Goal: Transaction & Acquisition: Purchase product/service

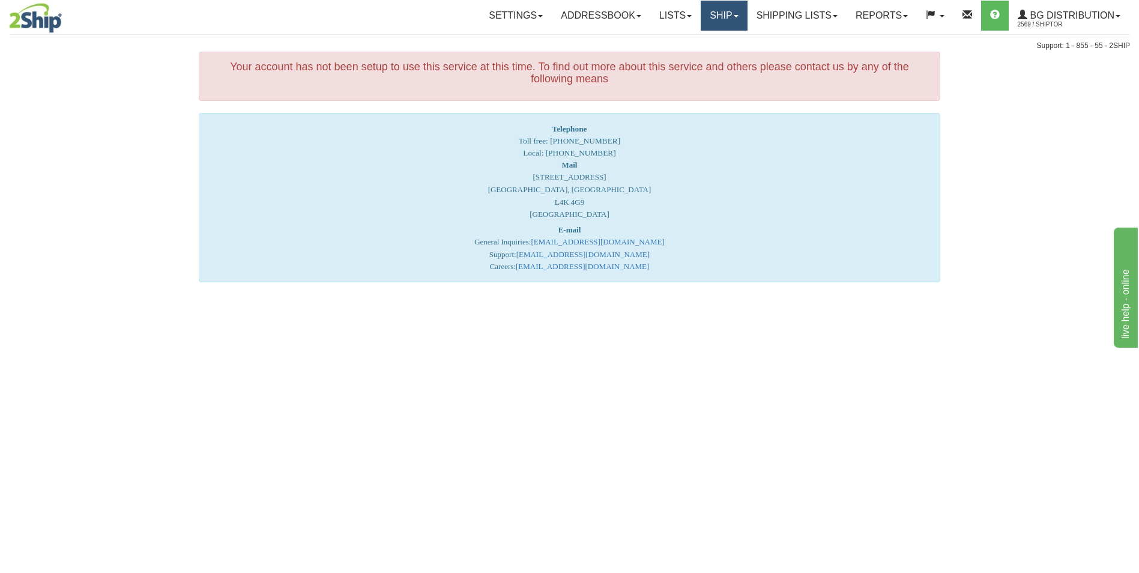
click at [713, 16] on link "Ship" at bounding box center [724, 16] width 46 height 30
click at [753, 16] on link "Shipping lists" at bounding box center [797, 16] width 99 height 30
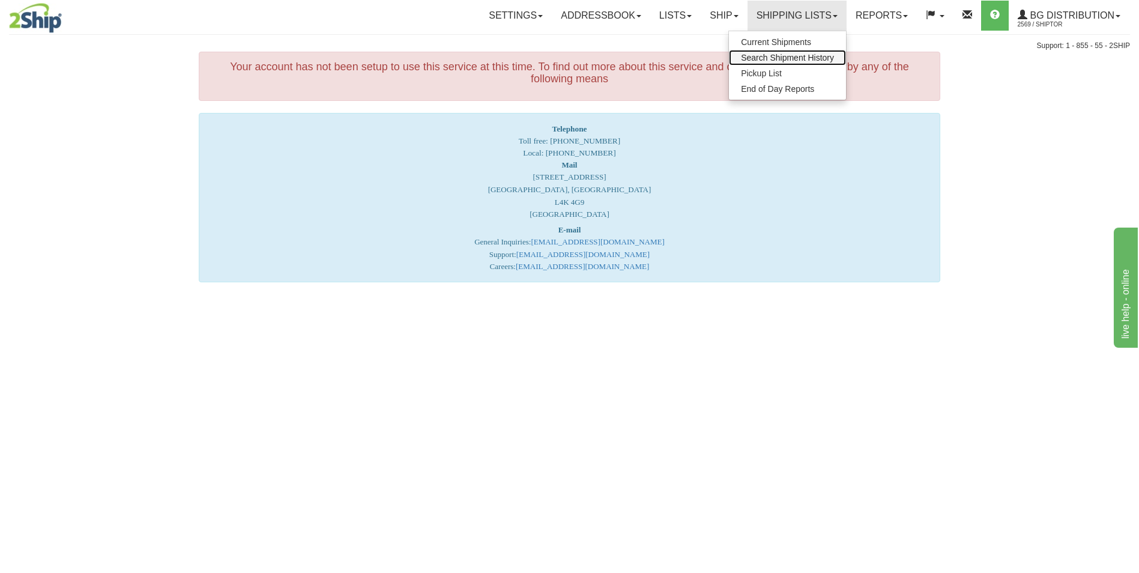
click at [764, 60] on span "Search Shipment History" at bounding box center [787, 58] width 93 height 10
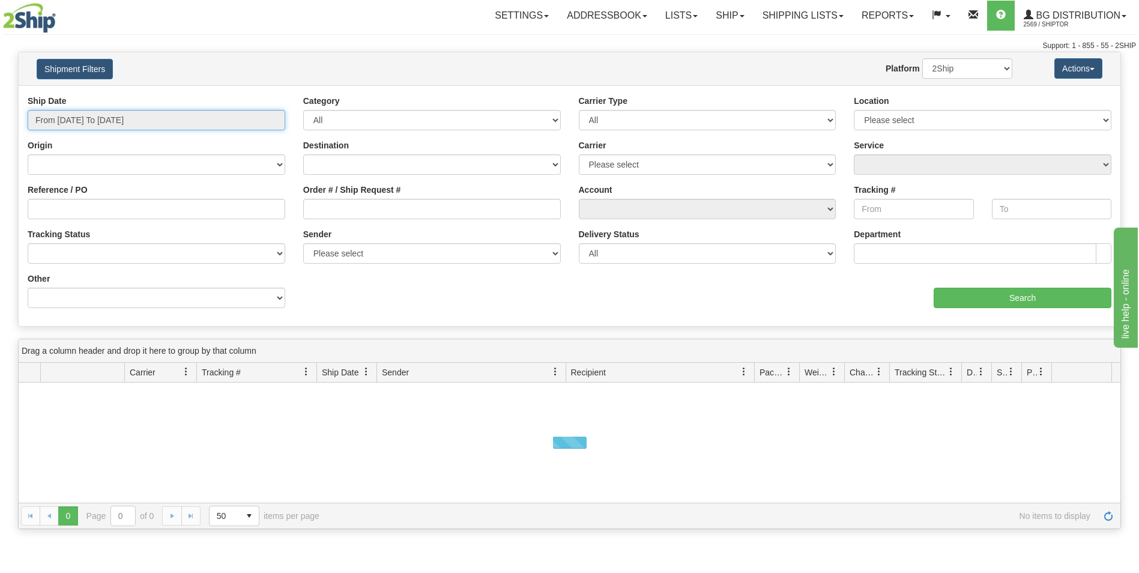
click at [135, 121] on input "From 08/12/2025 To 08/13/2025" at bounding box center [157, 120] width 258 height 20
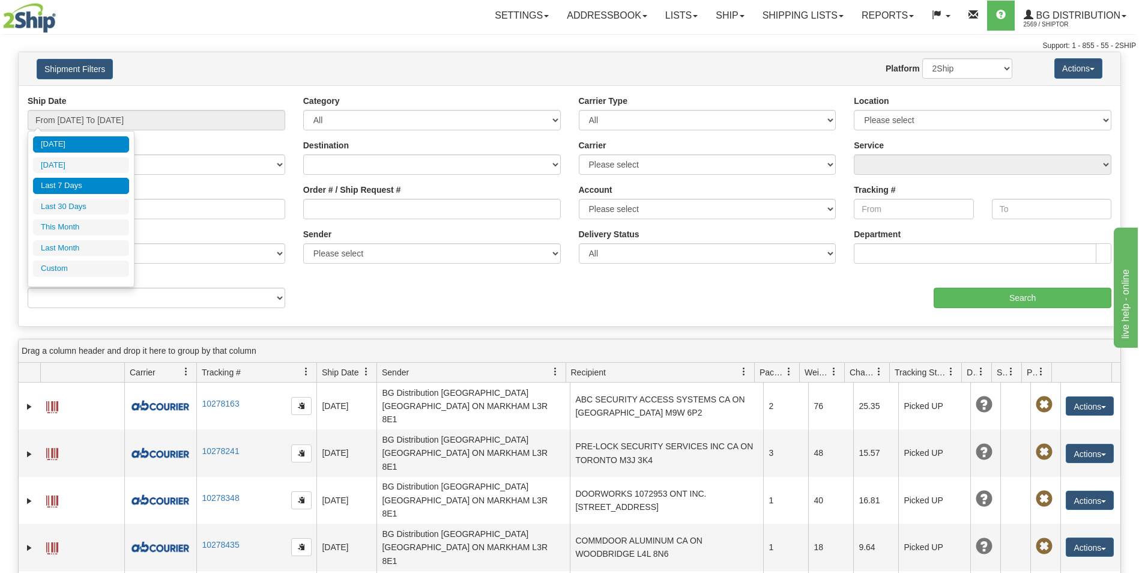
click at [74, 186] on li "Last 7 Days" at bounding box center [81, 186] width 96 height 16
type input "From 08/07/2025 To 08/13/2025"
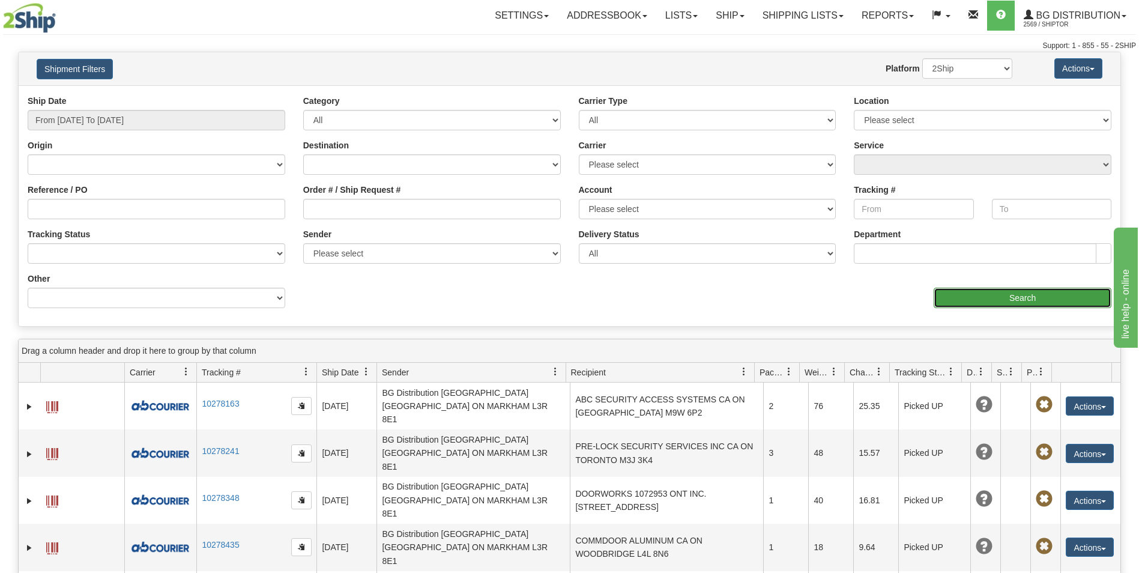
click at [1033, 300] on input "Search" at bounding box center [1023, 298] width 178 height 20
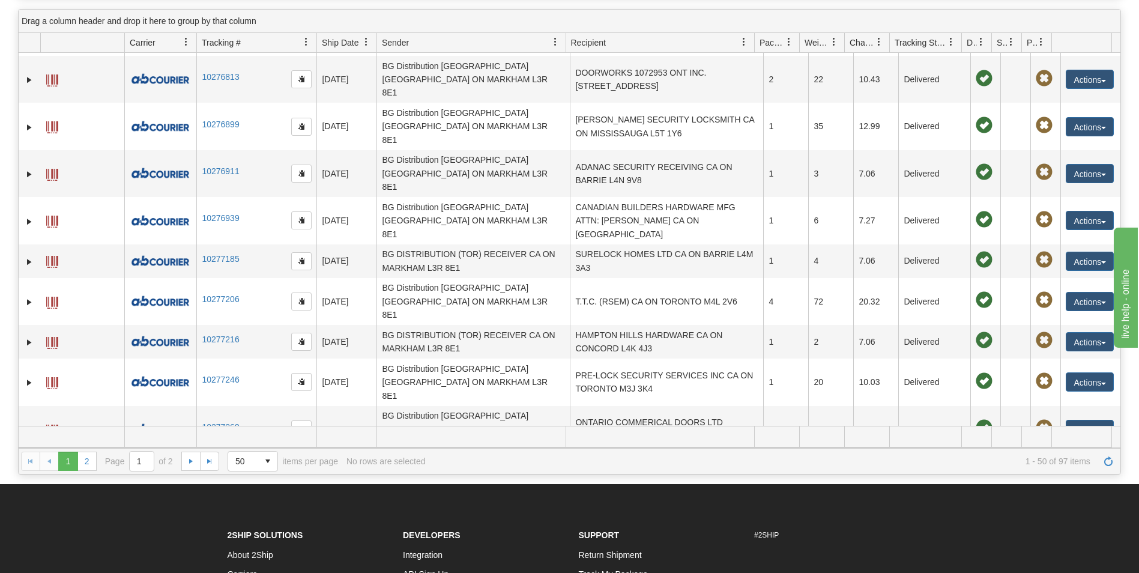
scroll to position [120, 0]
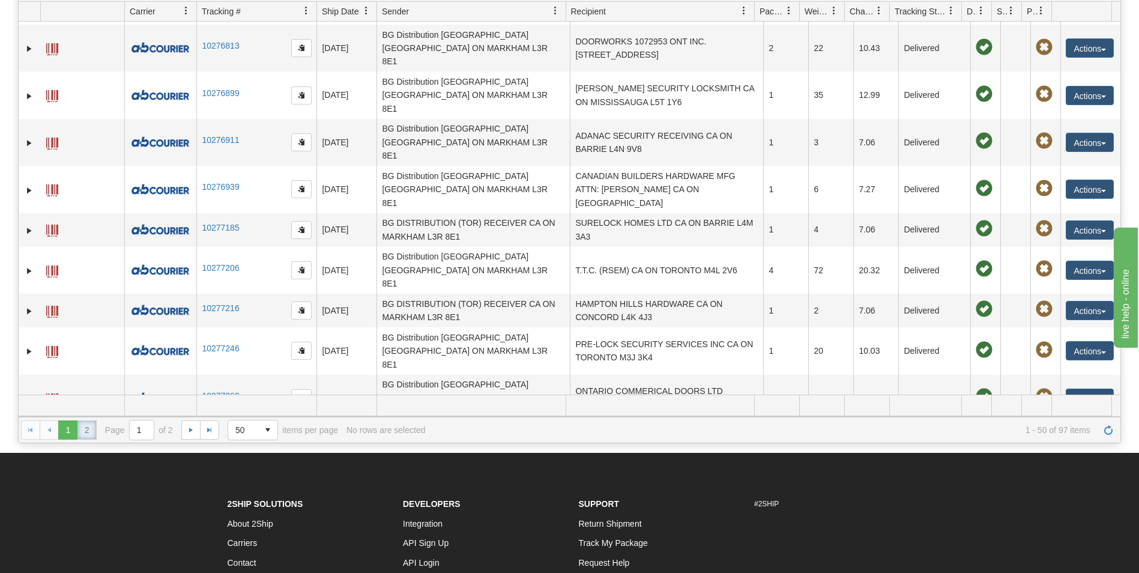
click at [83, 428] on link "2" at bounding box center [86, 429] width 19 height 19
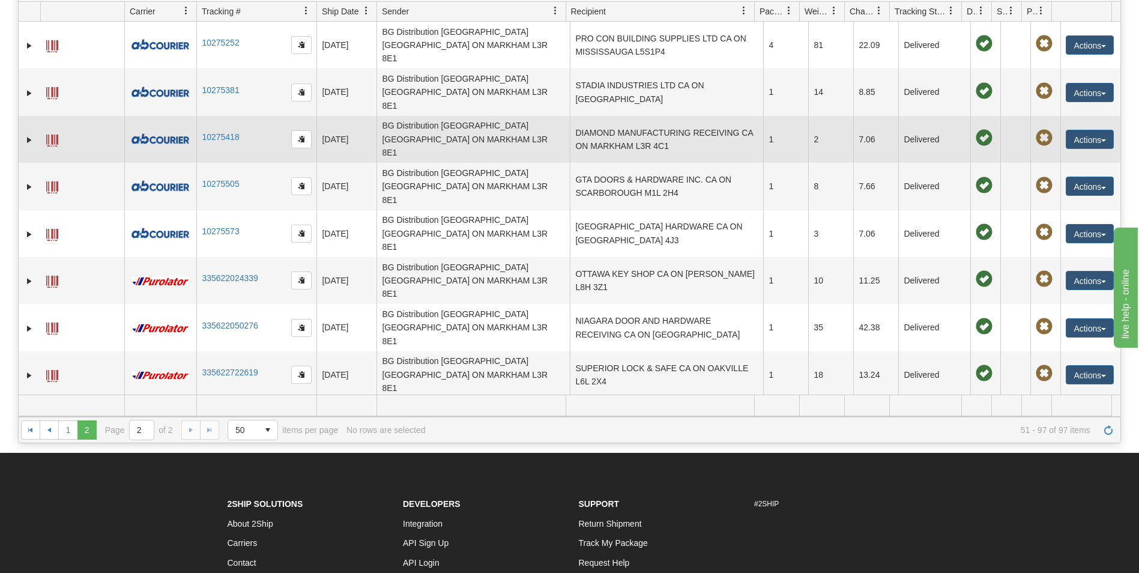
scroll to position [0, 0]
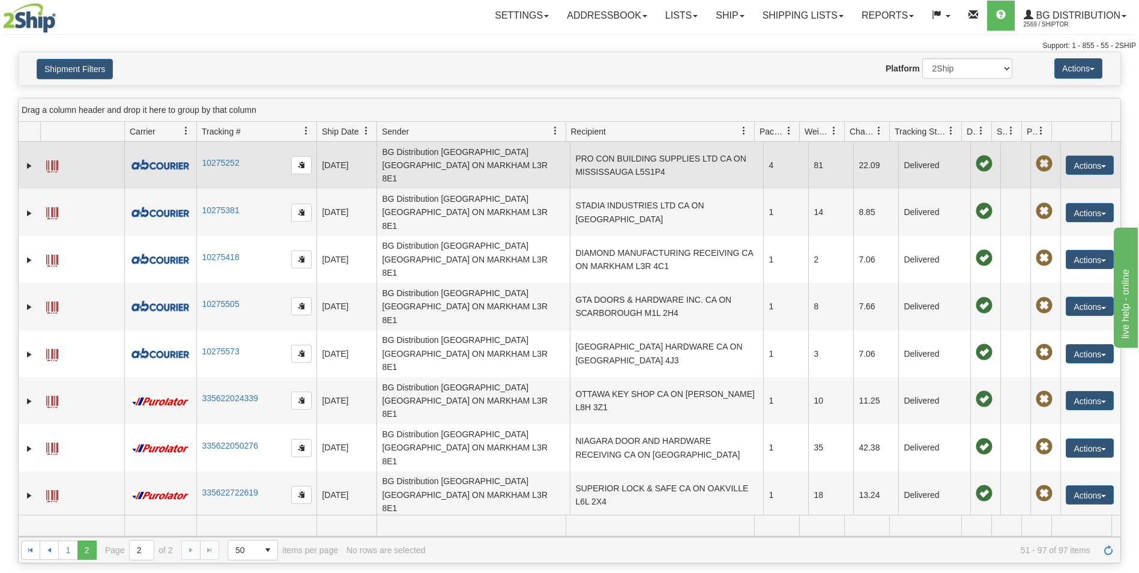
click at [866, 164] on td "22.09" at bounding box center [875, 165] width 45 height 47
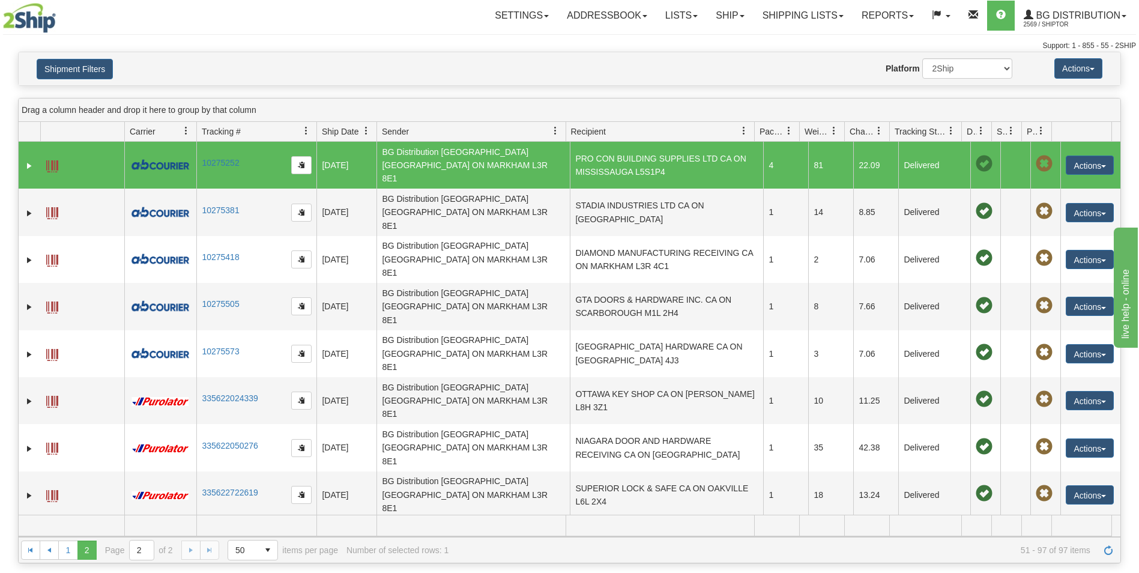
click at [677, 168] on td "PRO CON BUILDING SUPPLIES LTD CA ON MISSISSAUGA L5S1P4" at bounding box center [666, 165] width 193 height 47
click at [28, 160] on link "Expand" at bounding box center [29, 166] width 12 height 12
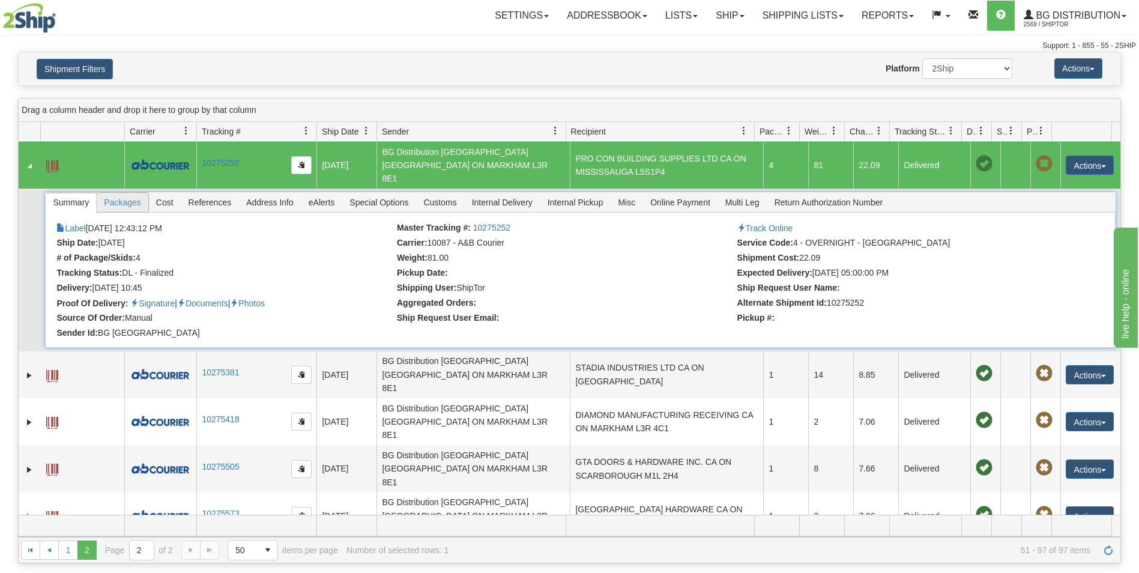
click at [127, 193] on span "Packages" at bounding box center [122, 202] width 51 height 19
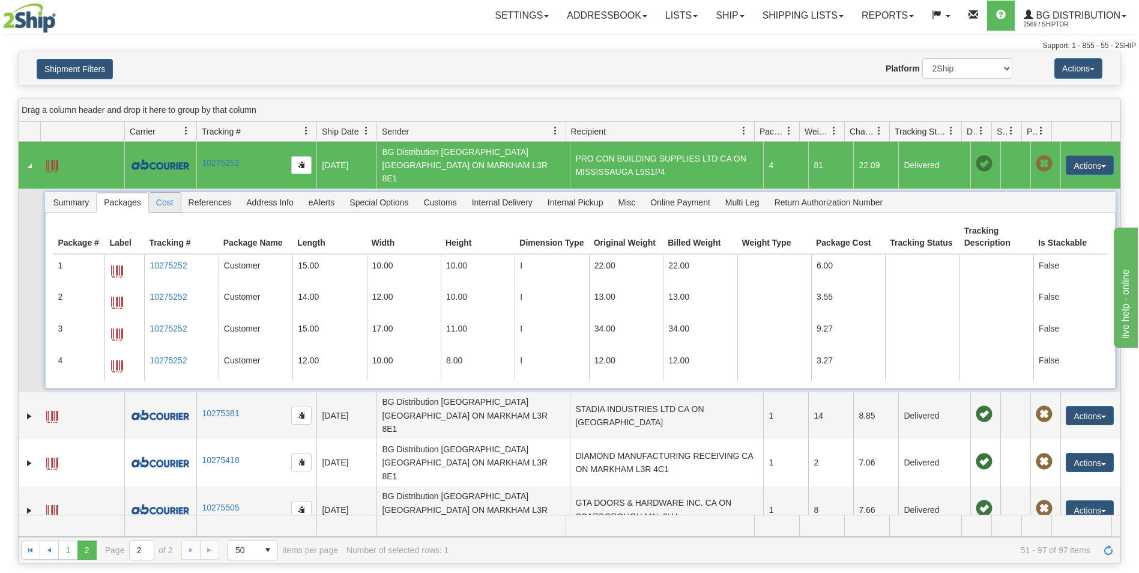
click at [170, 193] on span "Cost" at bounding box center [165, 202] width 32 height 19
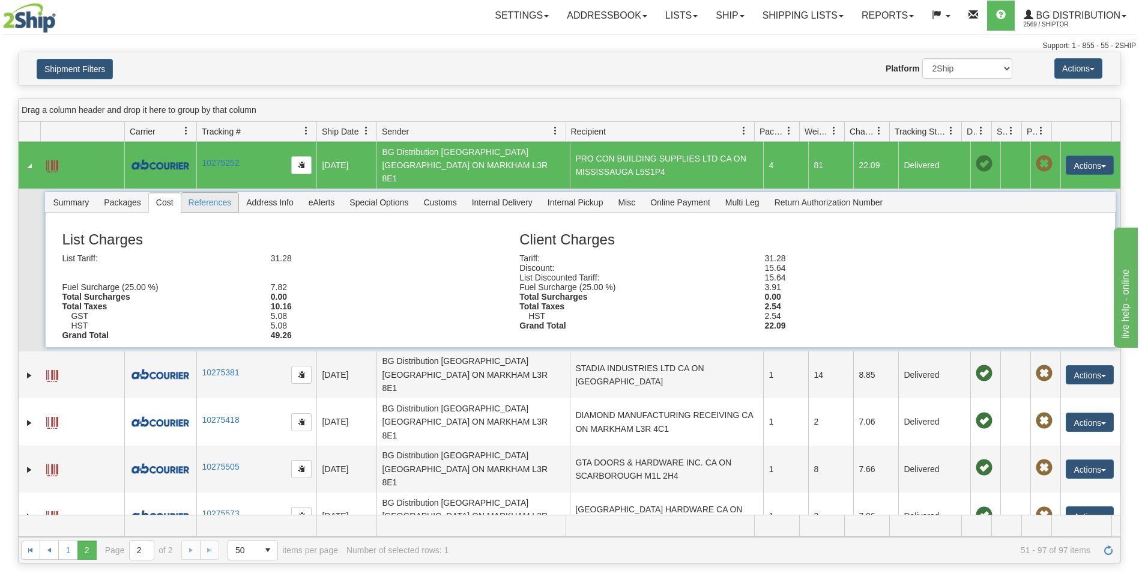
click at [220, 193] on span "References" at bounding box center [210, 202] width 58 height 19
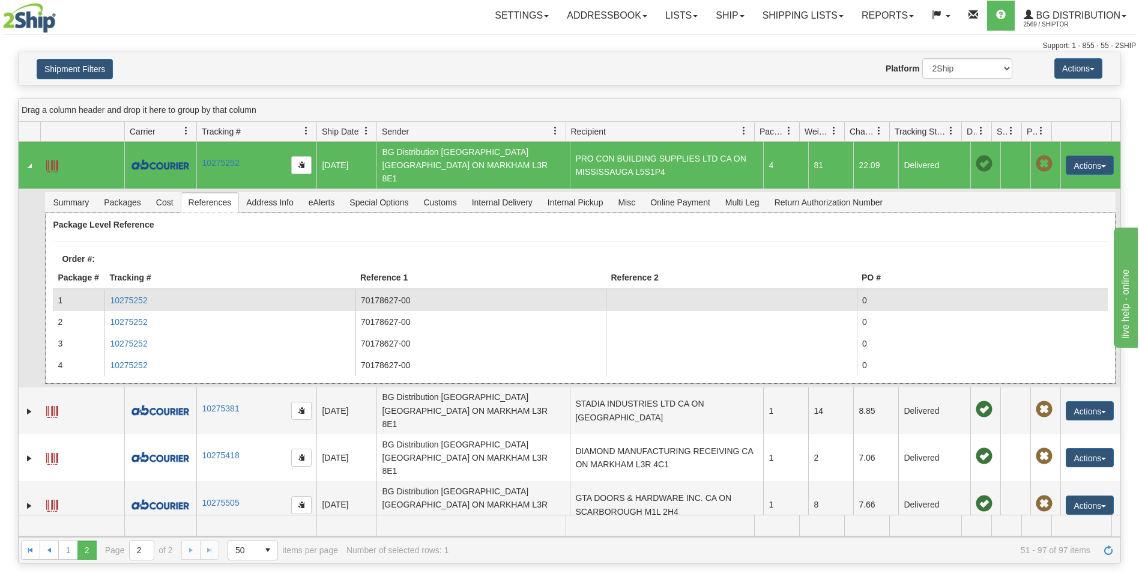
click at [365, 289] on td "70178627-00" at bounding box center [480, 300] width 251 height 22
copy tr "70178627-00"
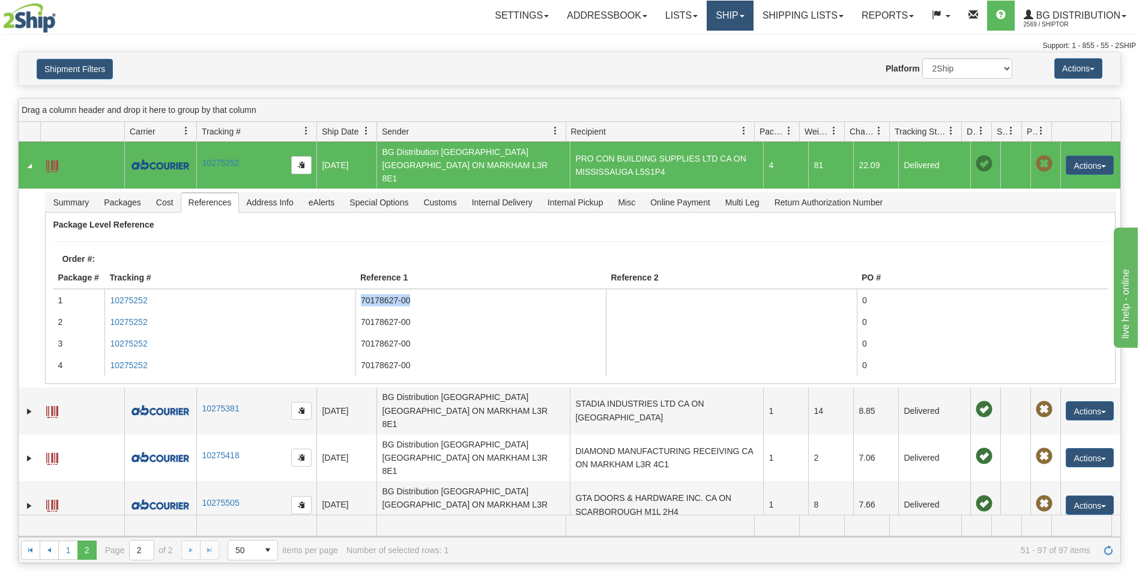
click at [715, 29] on link "Ship" at bounding box center [730, 16] width 46 height 30
click at [707, 41] on span "Ship Screen" at bounding box center [693, 42] width 46 height 10
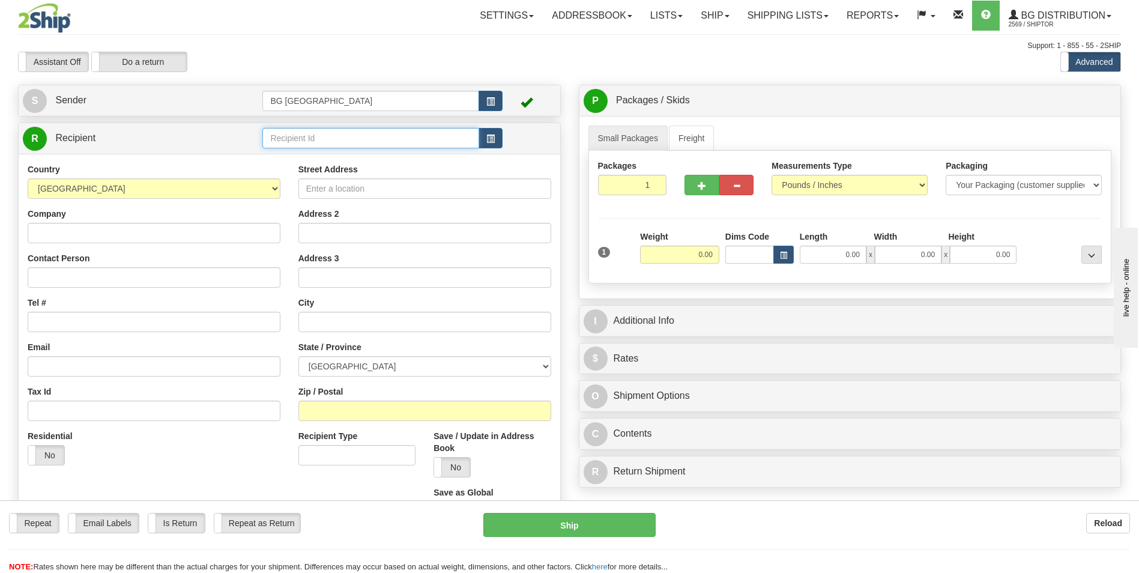
click at [352, 139] on input "text" at bounding box center [370, 138] width 216 height 20
click at [321, 157] on div "60032" at bounding box center [368, 156] width 205 height 13
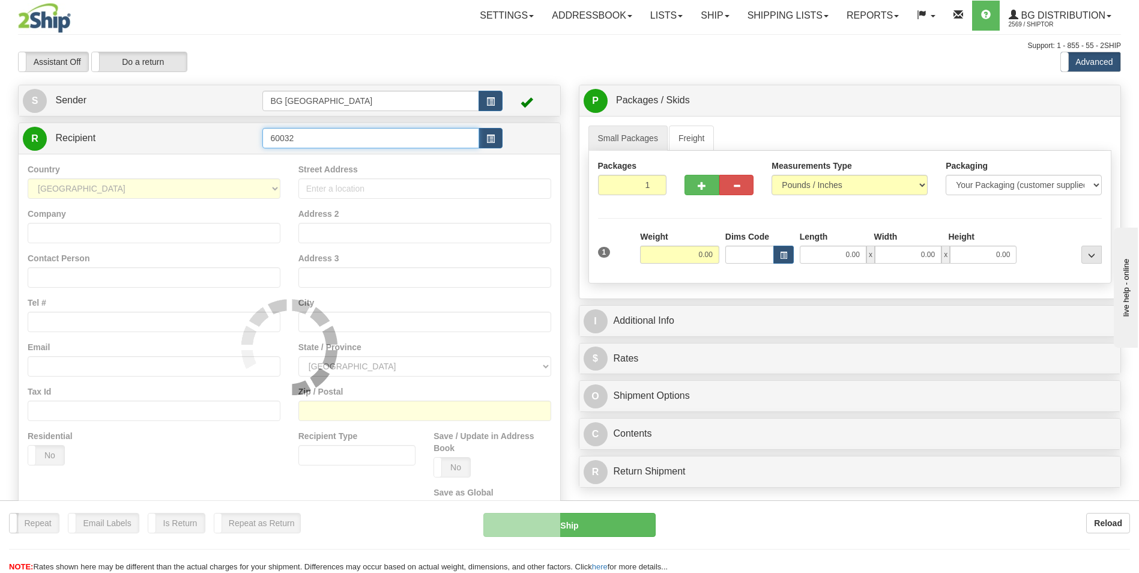
type input "60032"
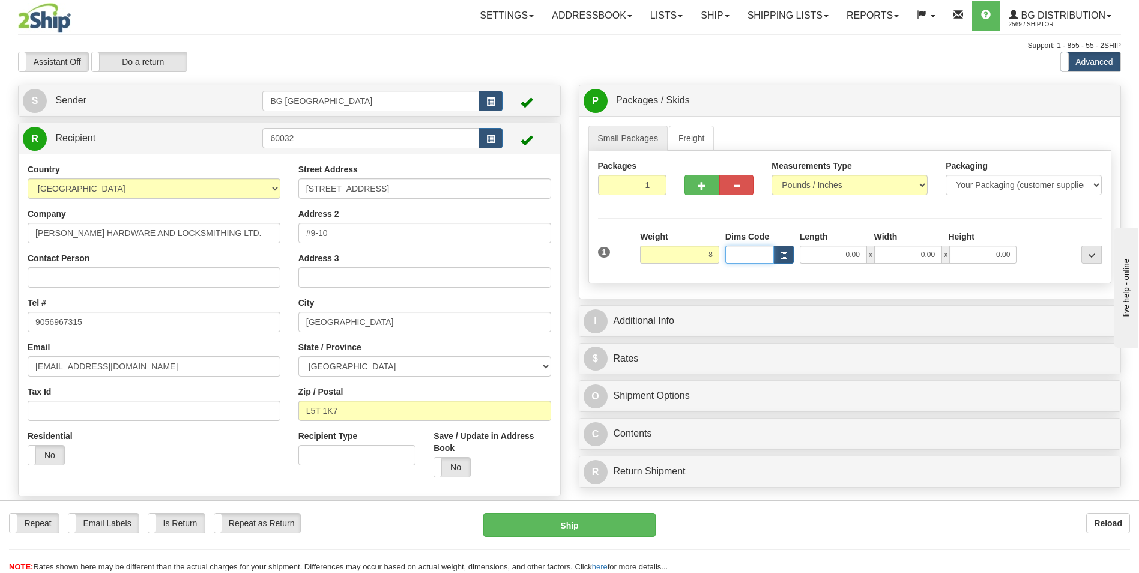
type input "8.00"
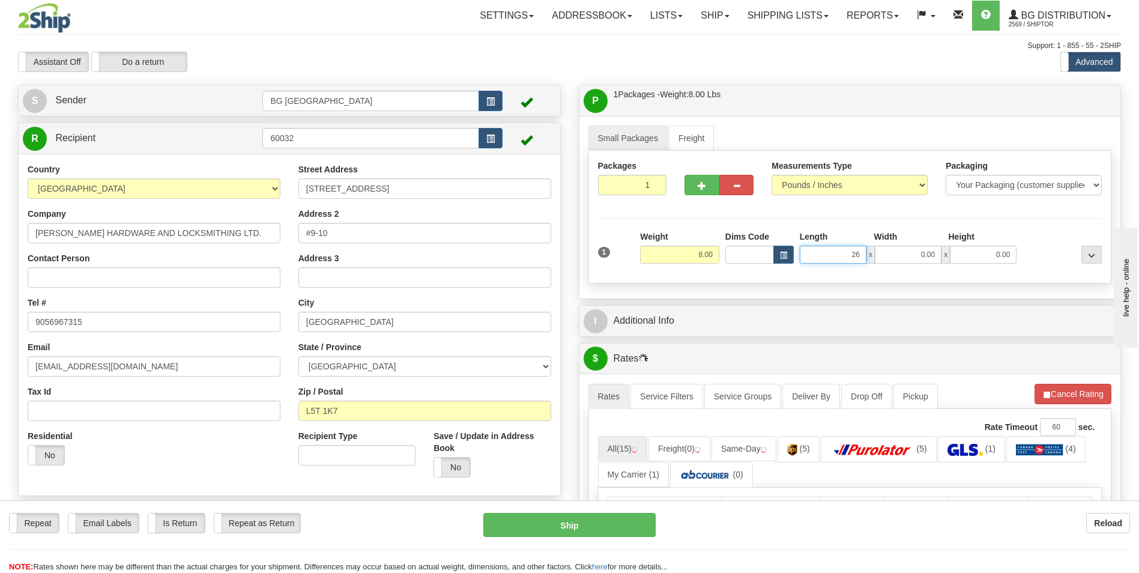
type input "26.00"
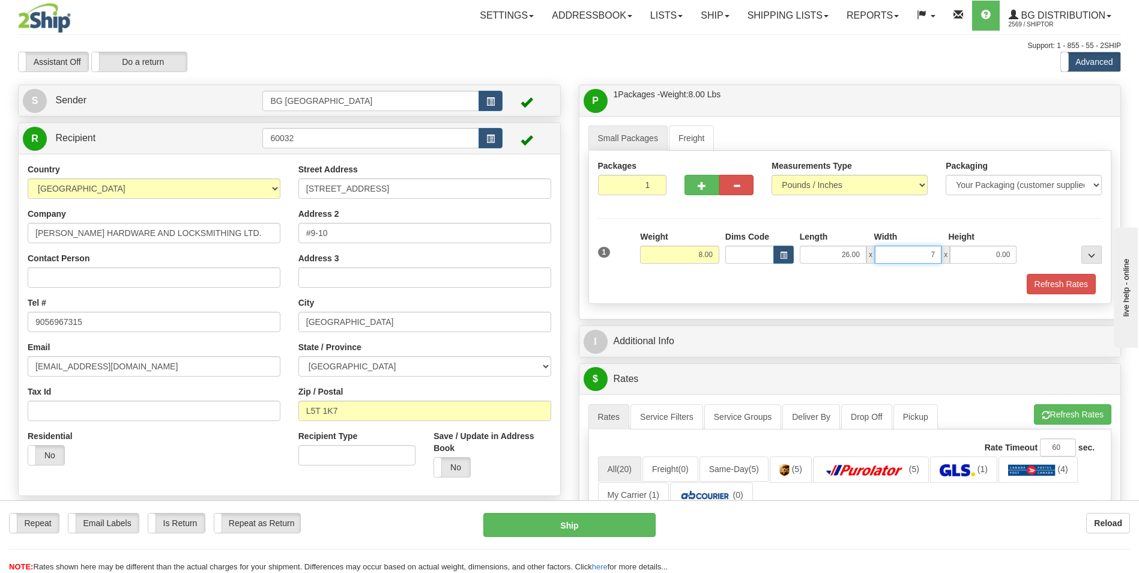
type input "7.00"
type input "4.00"
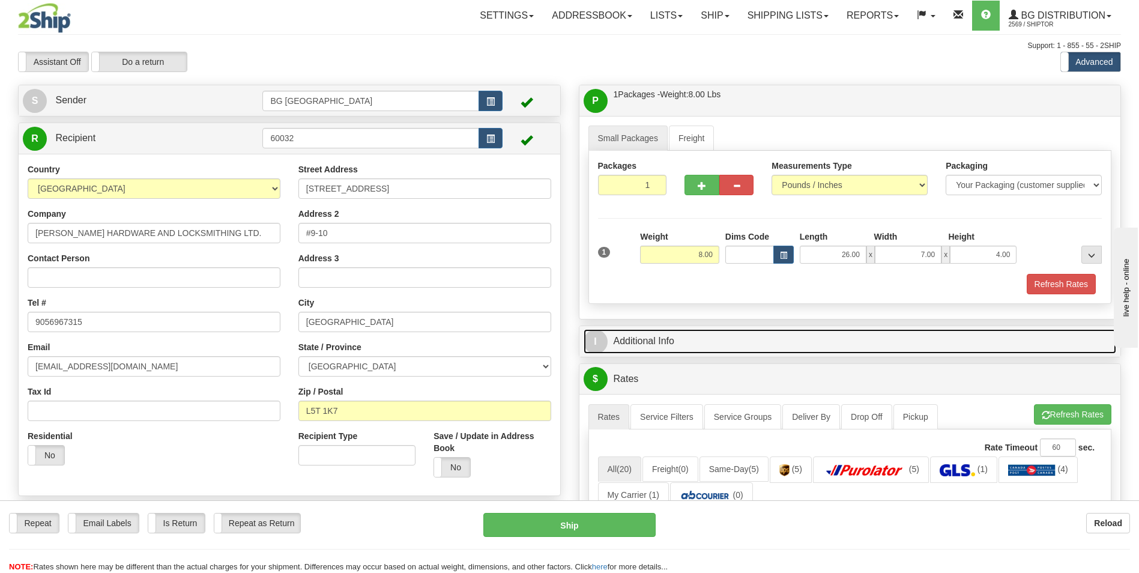
click at [685, 343] on link "I Additional Info" at bounding box center [850, 341] width 533 height 25
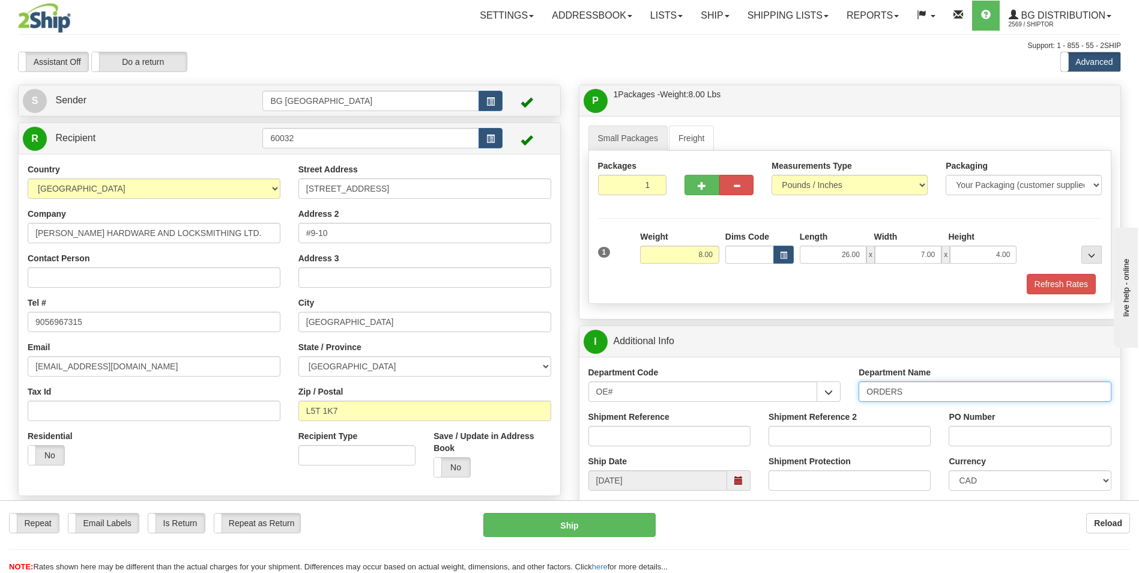
click at [914, 393] on input "ORDERS" at bounding box center [985, 391] width 253 height 20
type input "70182333-00"
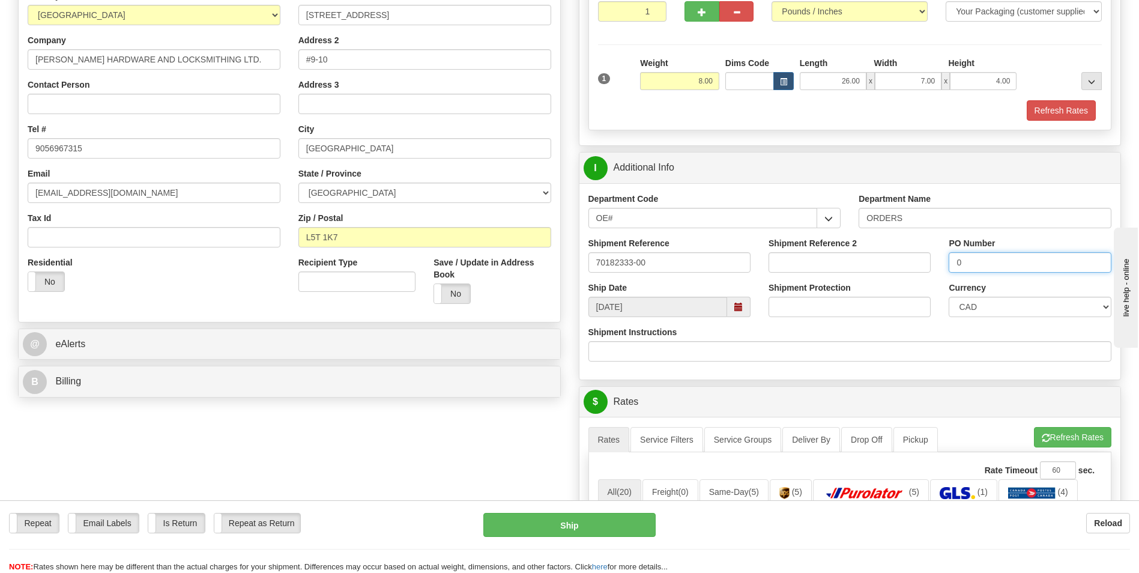
scroll to position [180, 0]
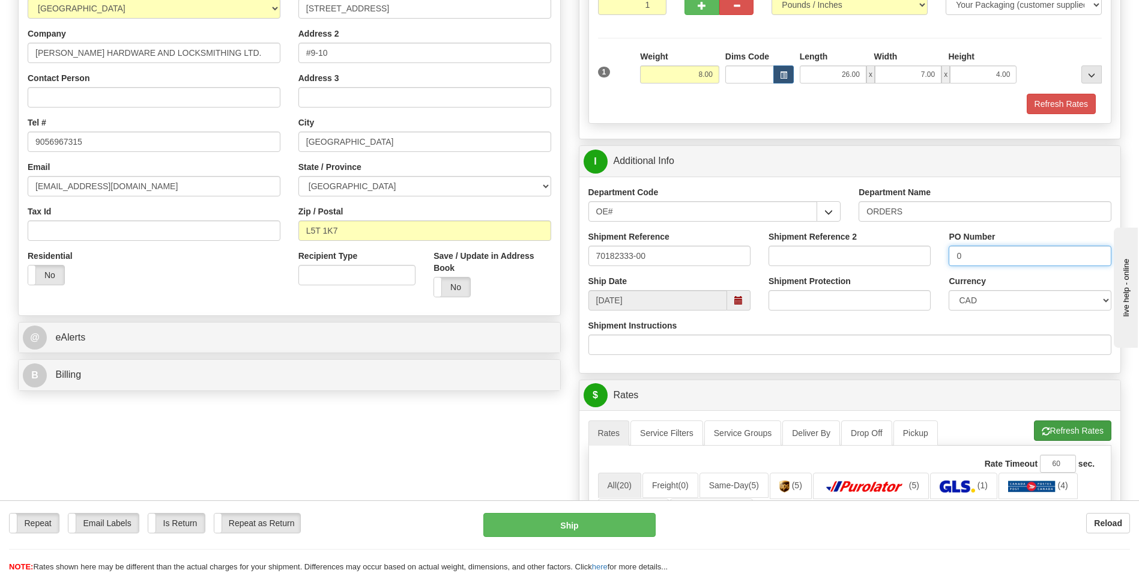
type input "0"
click at [1048, 433] on button "Refresh Rates" at bounding box center [1072, 430] width 77 height 20
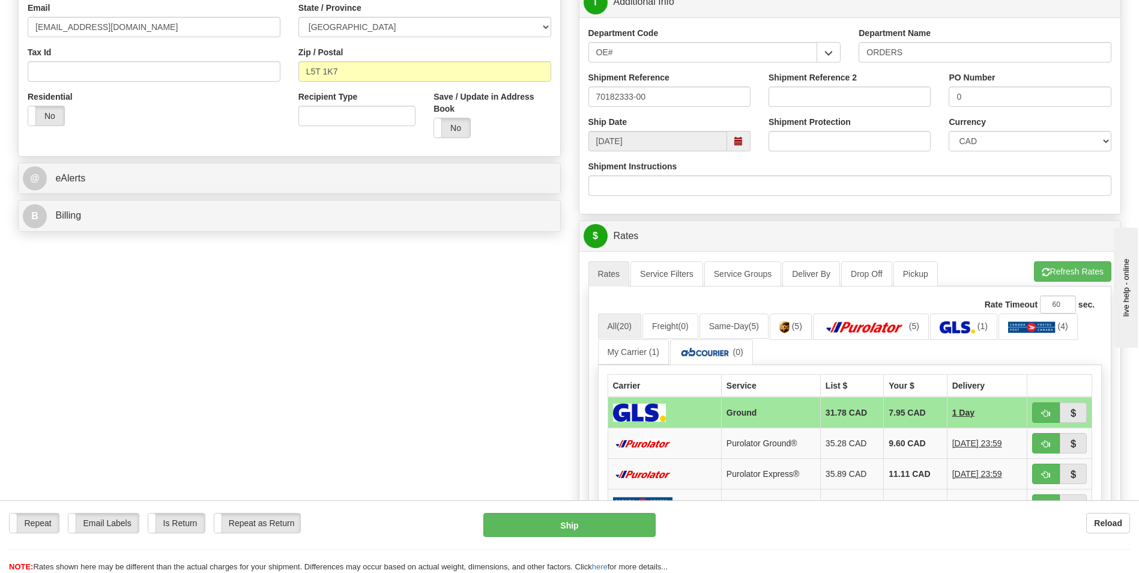
scroll to position [420, 0]
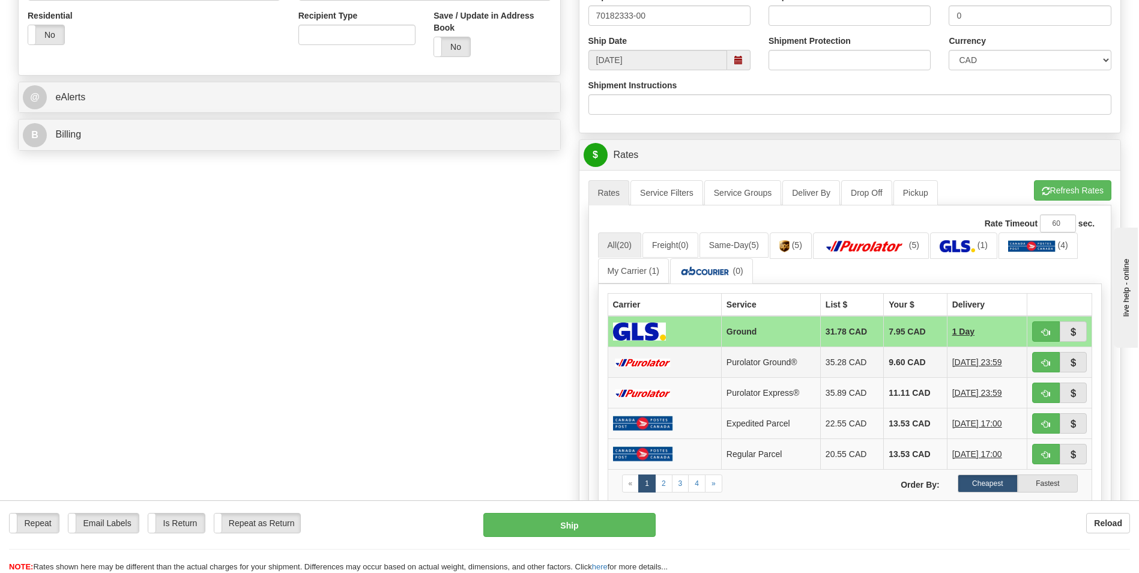
click at [897, 366] on td "9.60 CAD" at bounding box center [915, 362] width 63 height 31
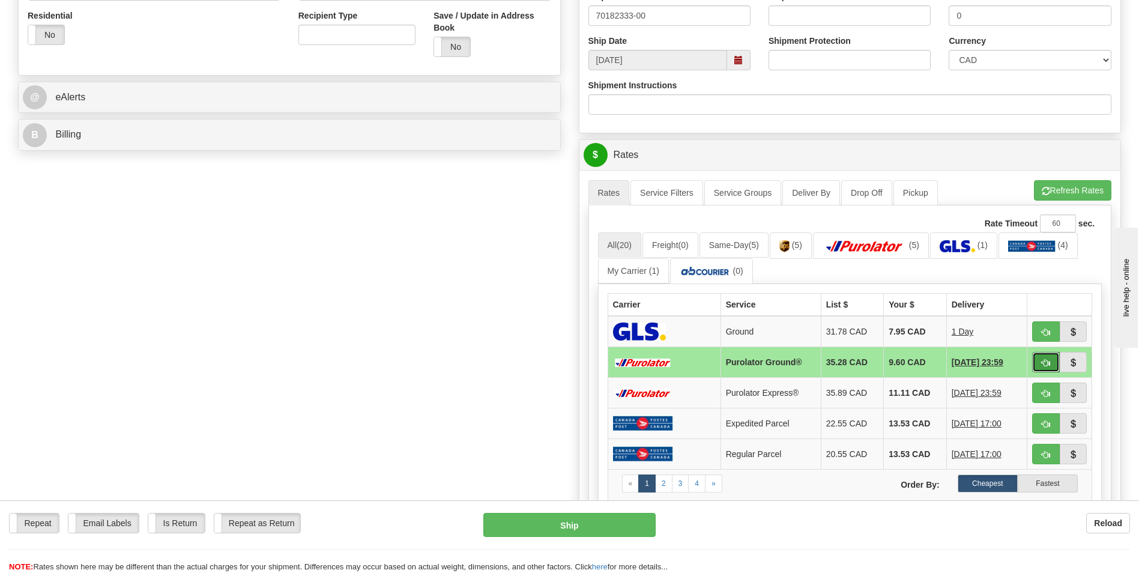
click at [1037, 364] on button "button" at bounding box center [1046, 362] width 28 height 20
type input "260"
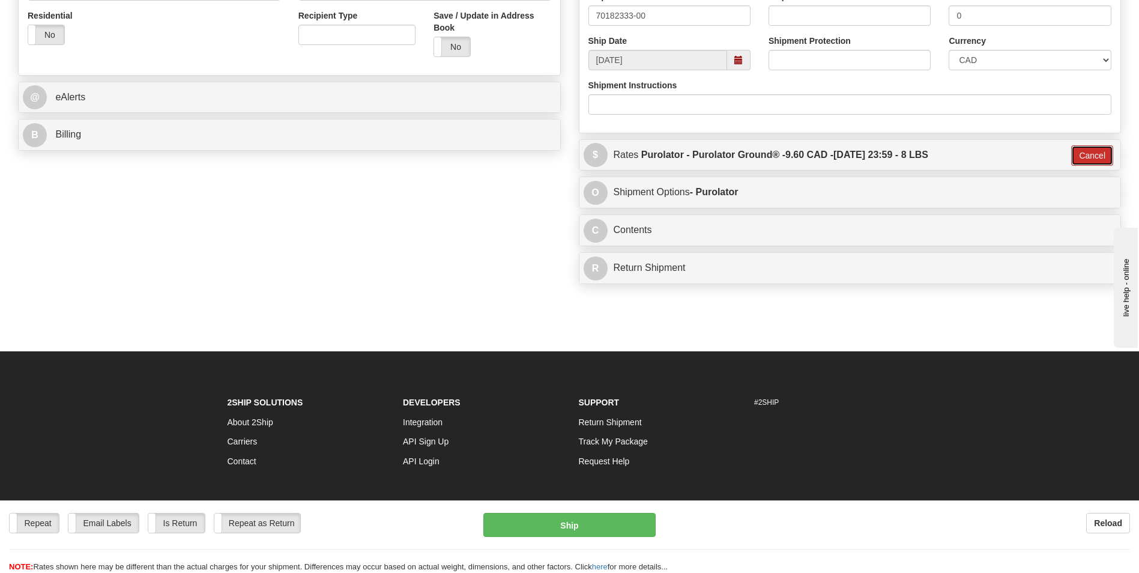
click at [1088, 165] on button "Cancel" at bounding box center [1092, 155] width 42 height 20
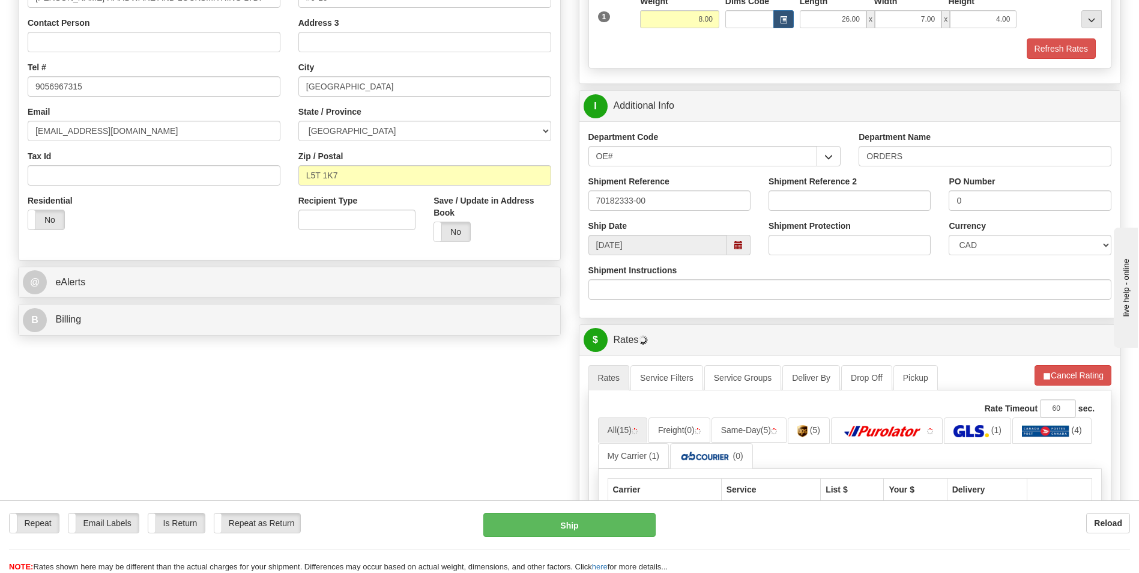
scroll to position [480, 0]
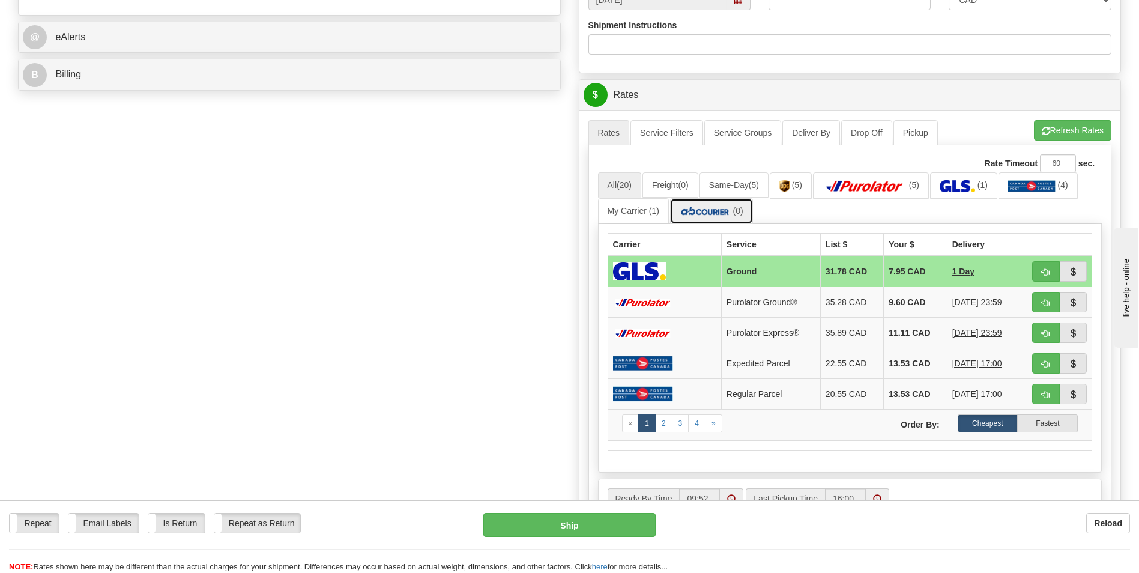
click at [702, 215] on img at bounding box center [705, 211] width 51 height 12
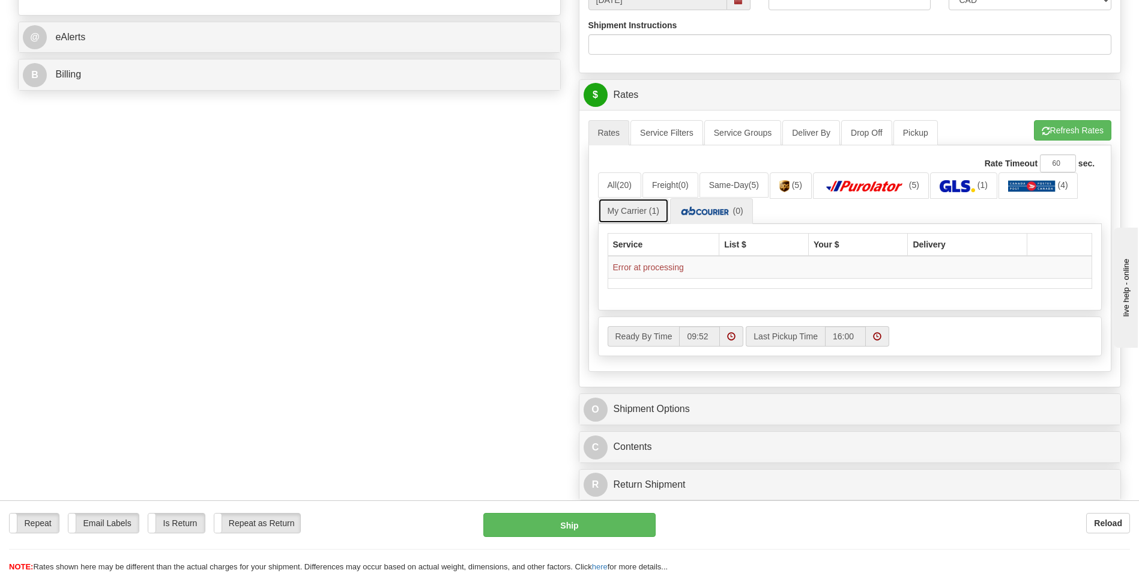
click at [635, 215] on link "My Carrier (1)" at bounding box center [633, 210] width 71 height 25
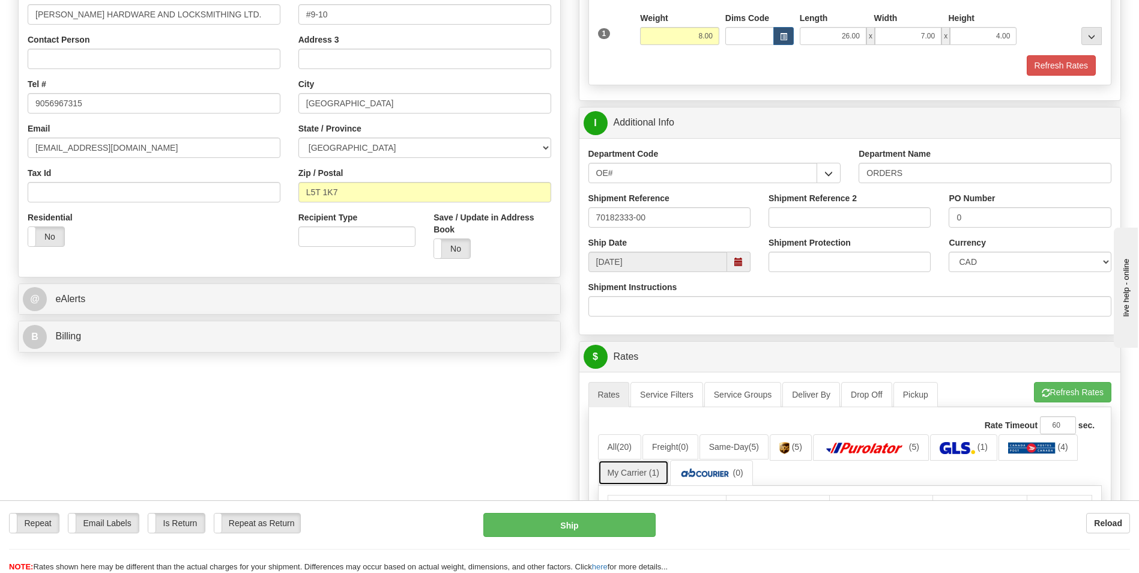
scroll to position [360, 0]
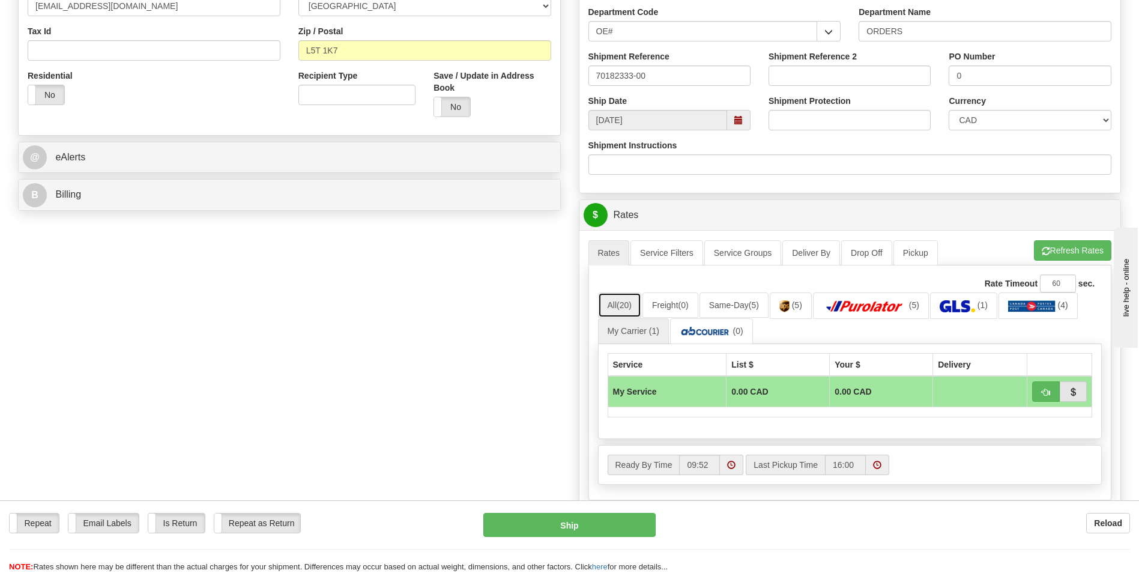
click at [631, 300] on link "All (20)" at bounding box center [619, 304] width 43 height 25
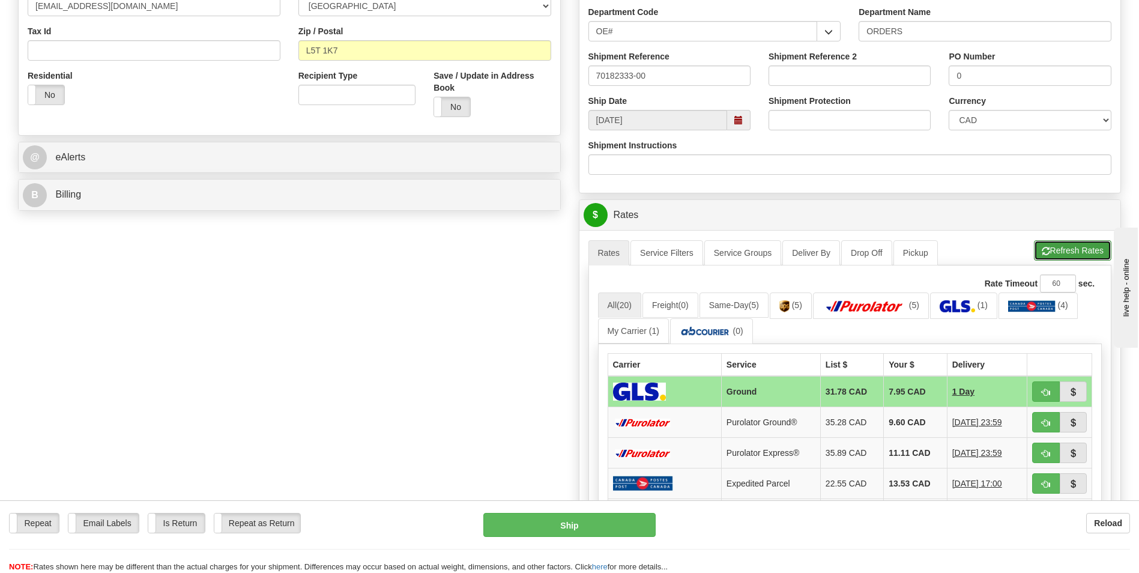
click at [1095, 246] on button "Refresh Rates" at bounding box center [1072, 250] width 77 height 20
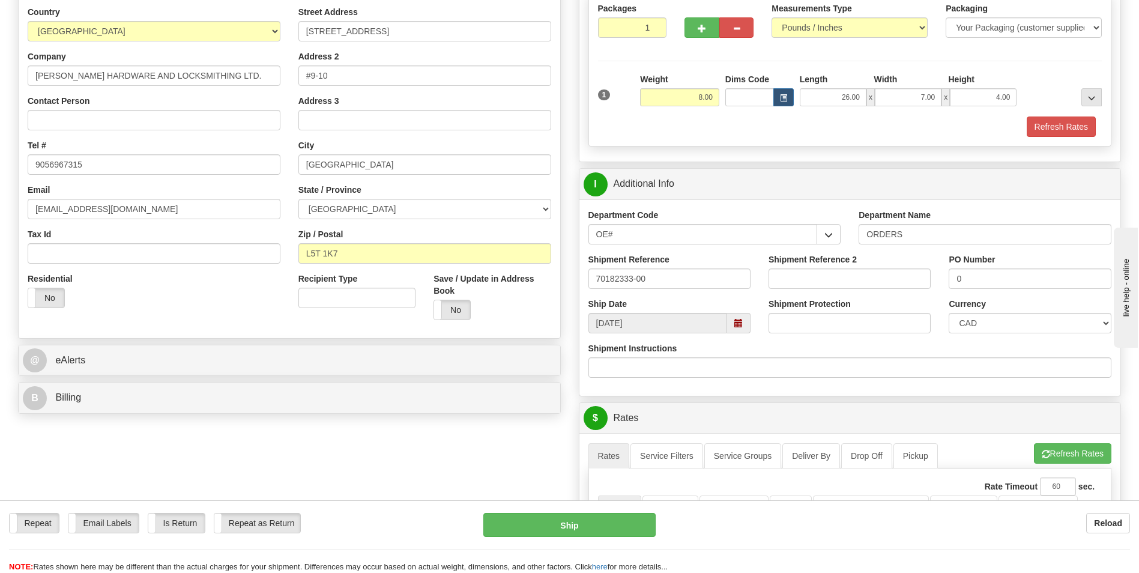
scroll to position [120, 0]
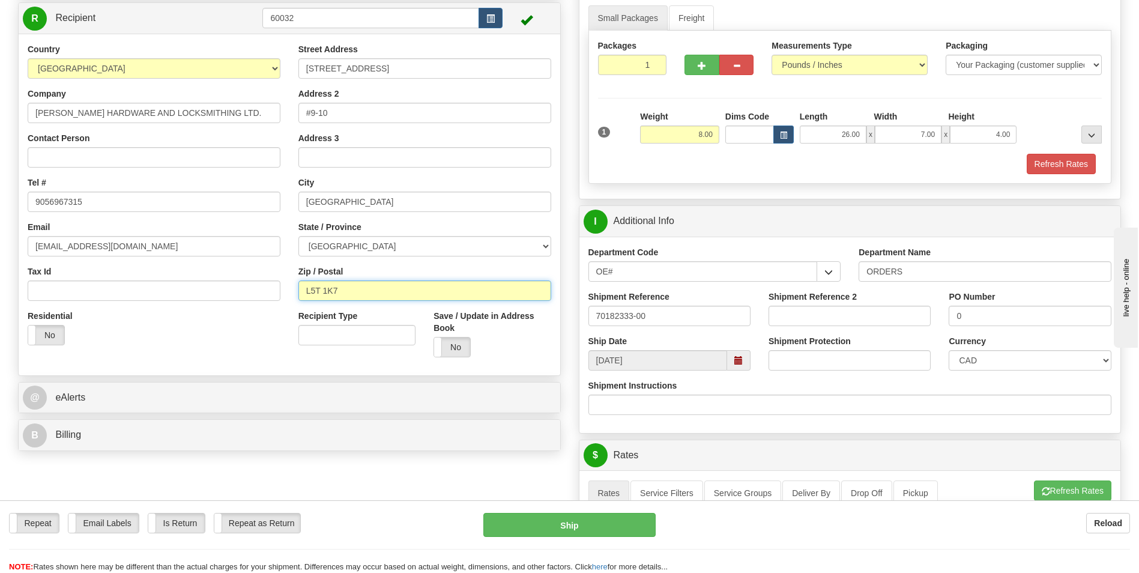
click at [324, 291] on input "L5T 1K7" at bounding box center [424, 290] width 253 height 20
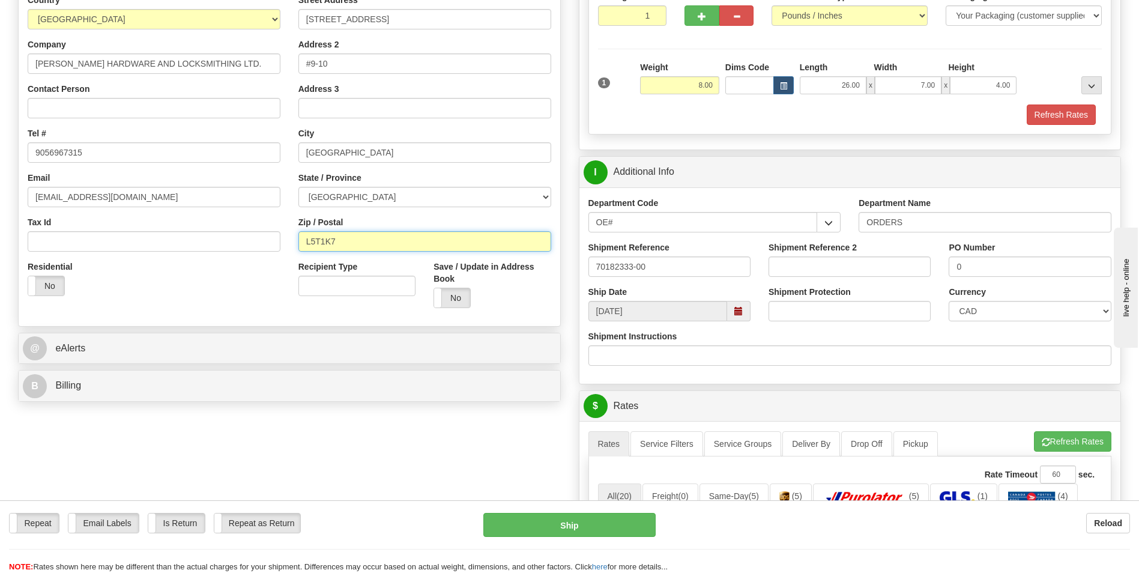
scroll to position [240, 0]
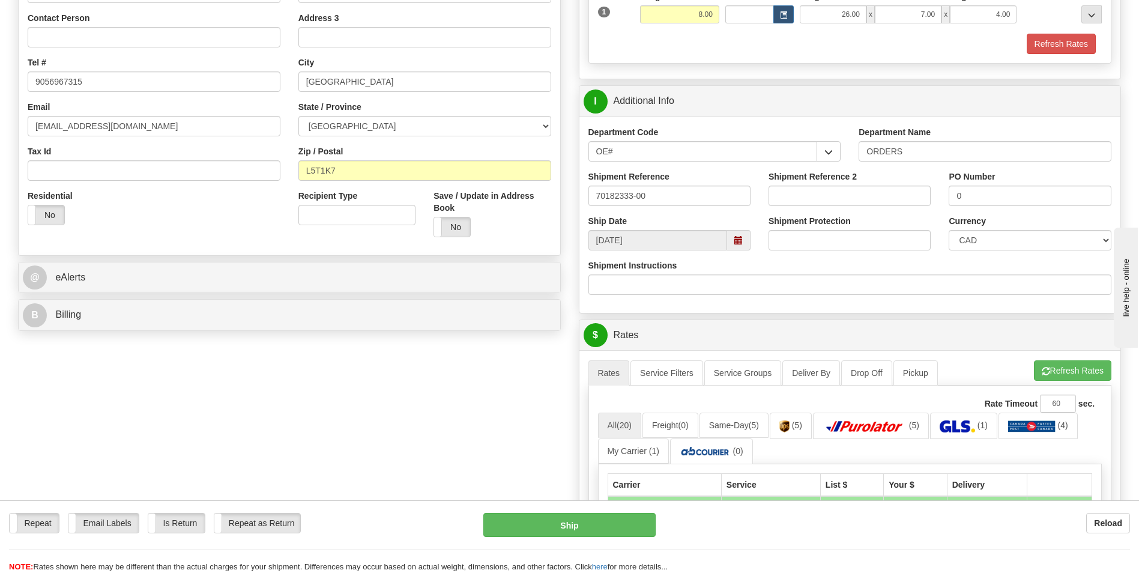
click at [373, 411] on div "Create a label for the return Create Pickup Without Label S" at bounding box center [569, 376] width 1121 height 1064
click at [323, 172] on input "L5T1K7" at bounding box center [424, 170] width 253 height 20
click at [321, 172] on input "L5T1K7" at bounding box center [424, 170] width 253 height 20
type input "L5T 1K7"
click at [321, 360] on div "Create a label for the return Create Pickup Without Label S" at bounding box center [569, 376] width 1121 height 1064
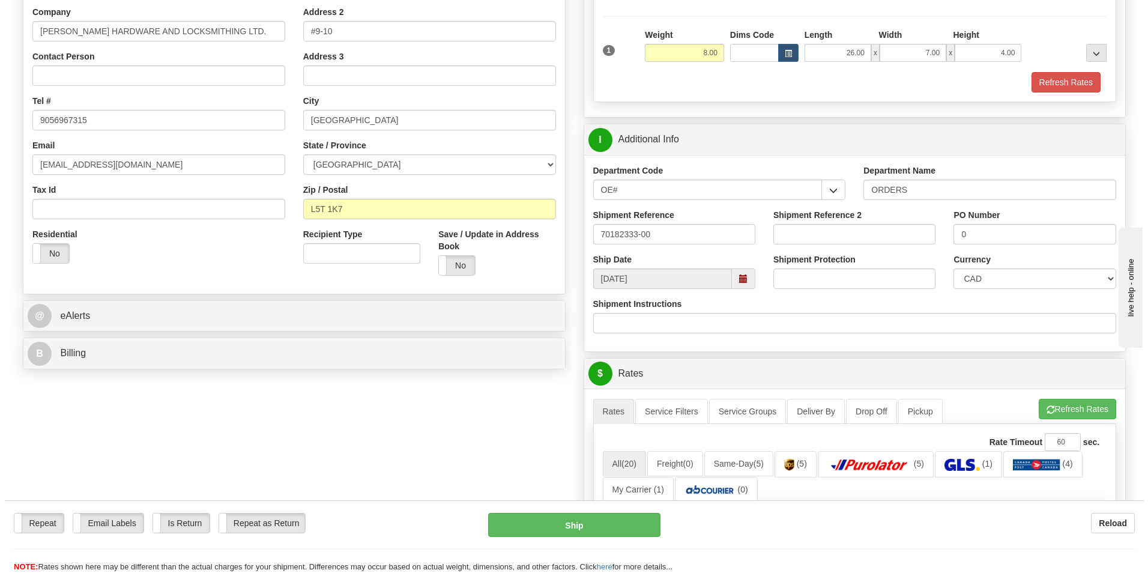
scroll to position [420, 0]
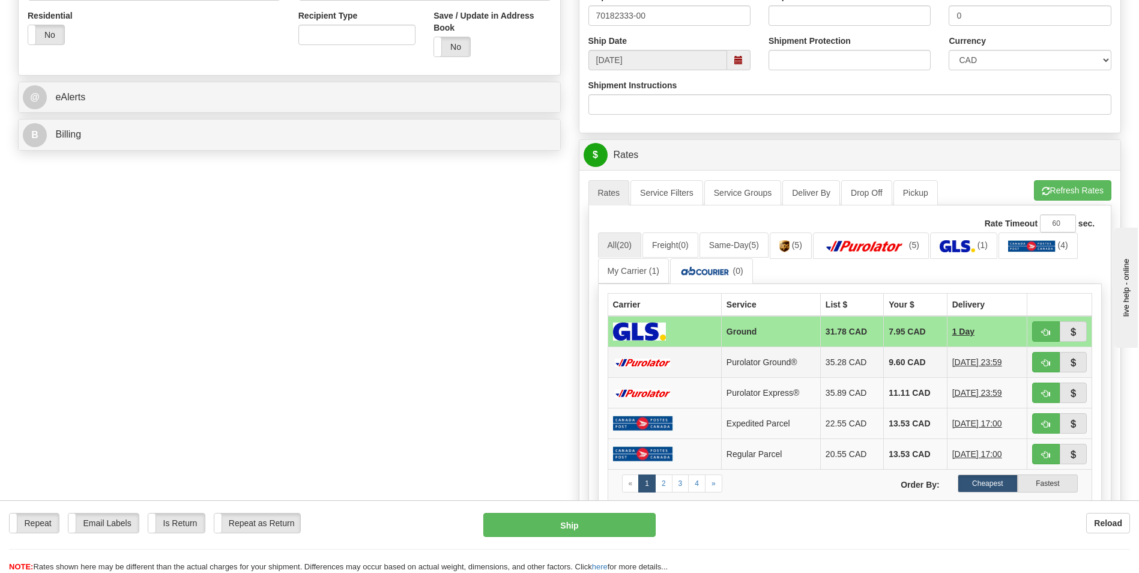
click at [892, 355] on td "9.60 CAD" at bounding box center [915, 362] width 63 height 31
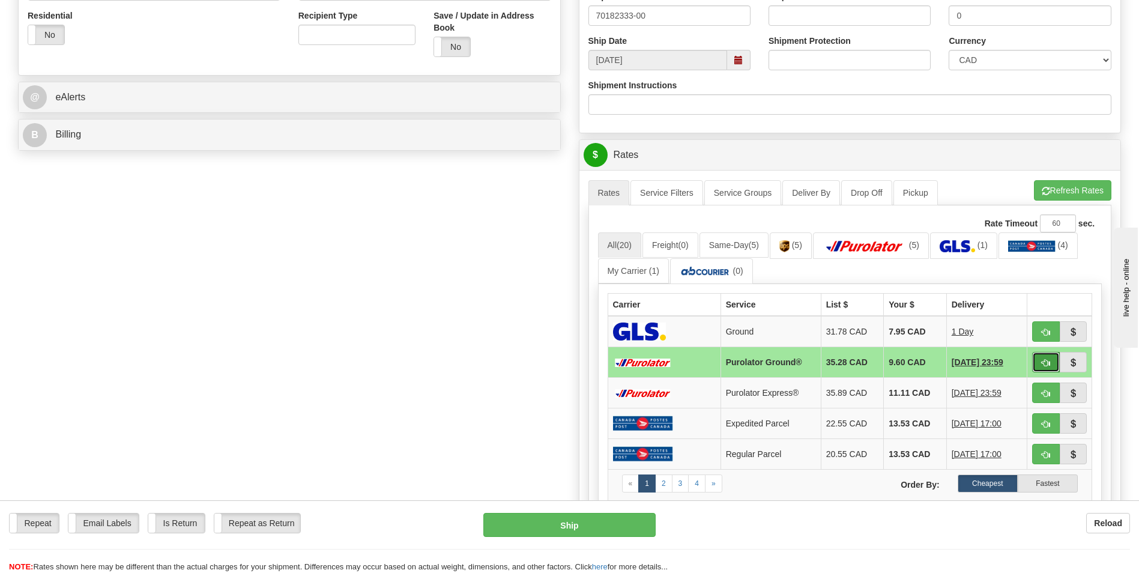
click at [1056, 358] on button "button" at bounding box center [1046, 362] width 28 height 20
type input "260"
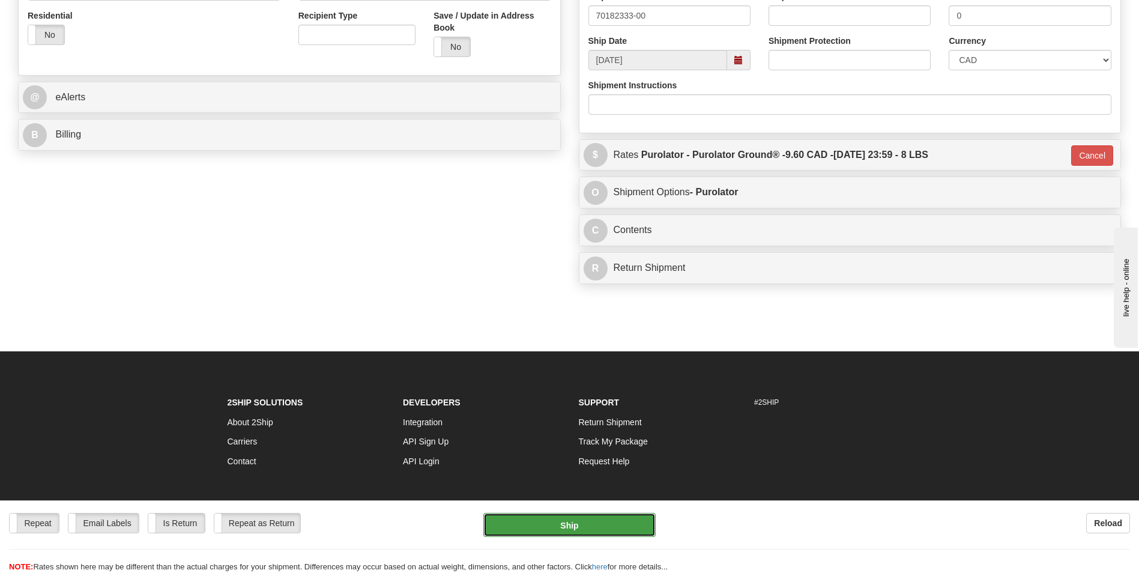
click at [571, 516] on button "Ship" at bounding box center [569, 525] width 172 height 24
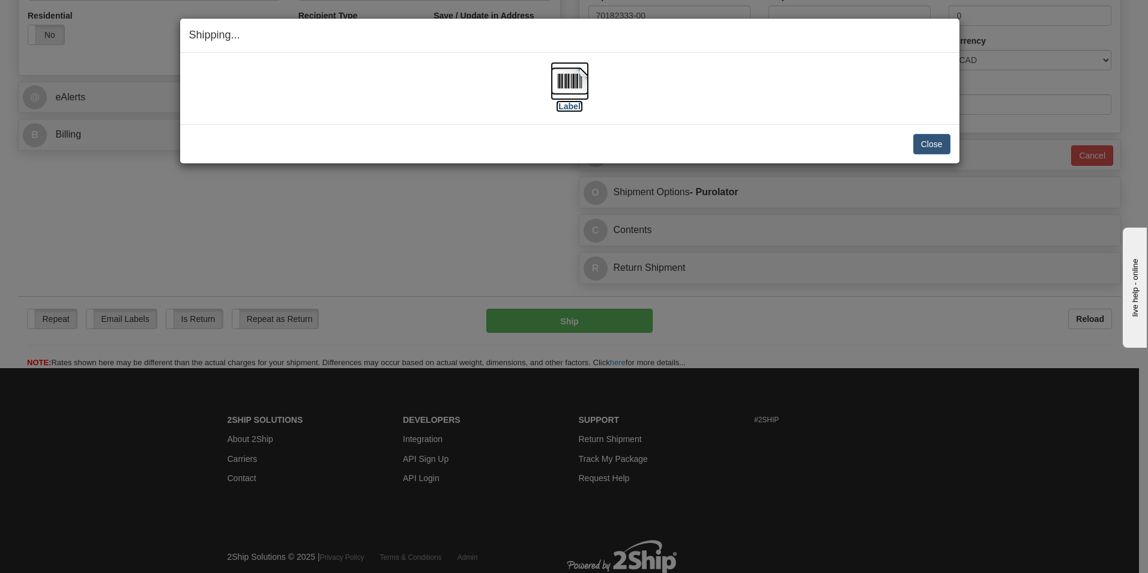
click at [557, 70] on img at bounding box center [570, 81] width 38 height 38
click at [931, 134] on button "Close" at bounding box center [931, 144] width 37 height 20
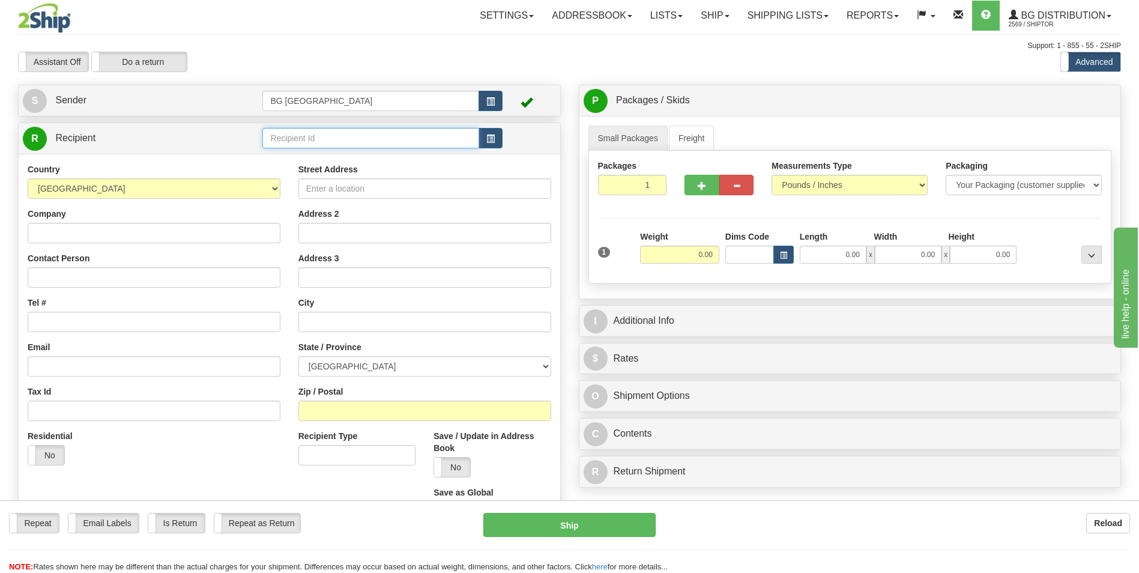
click at [319, 129] on input "text" at bounding box center [370, 138] width 216 height 20
click at [295, 163] on div "60353" at bounding box center [368, 156] width 205 height 13
type input "60353"
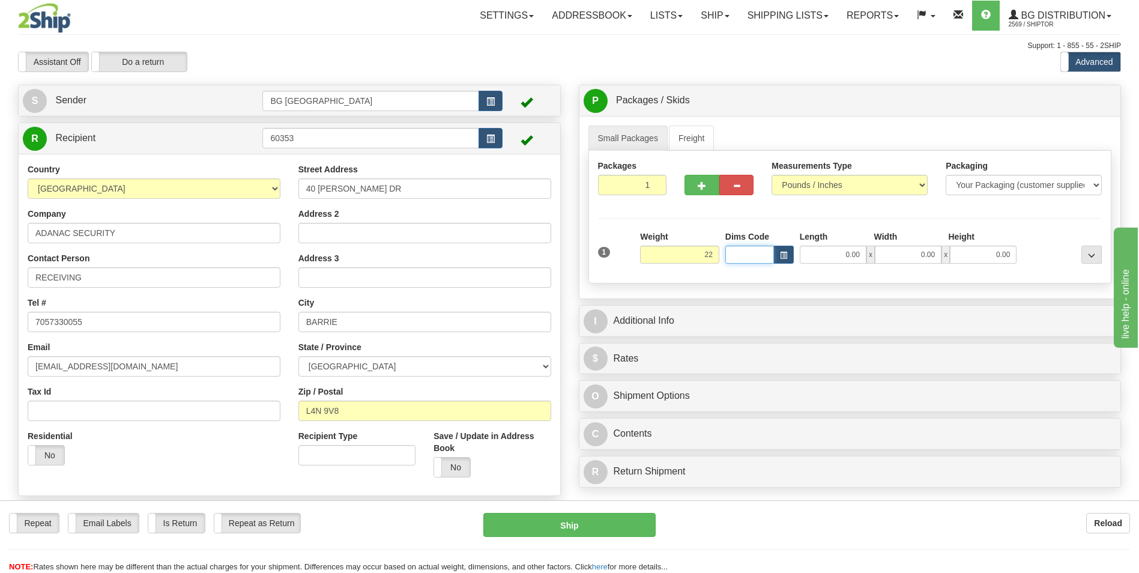
type input "22.00"
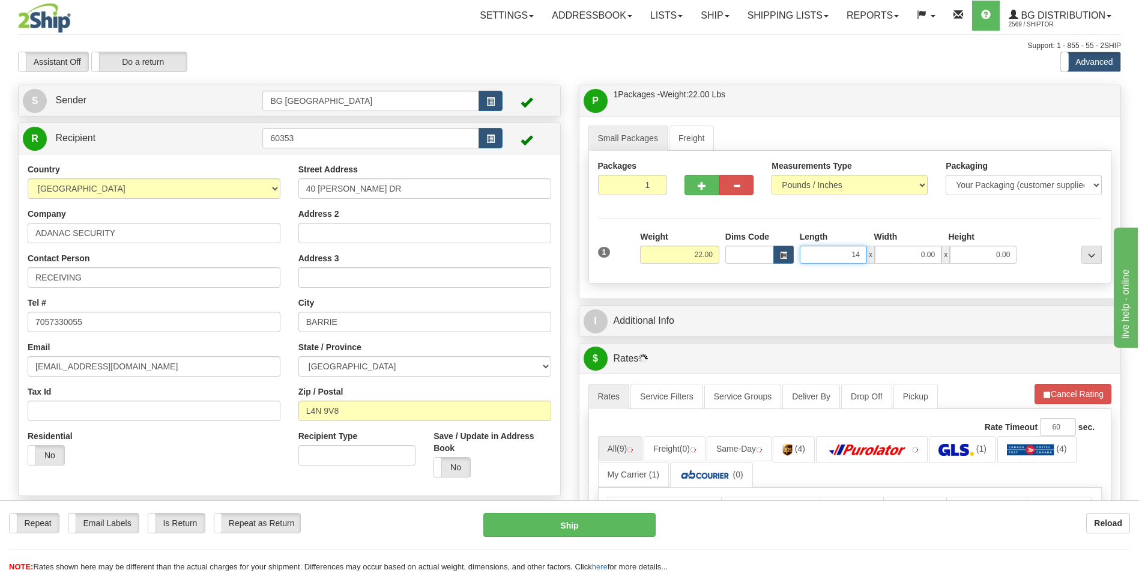
type input "14.00"
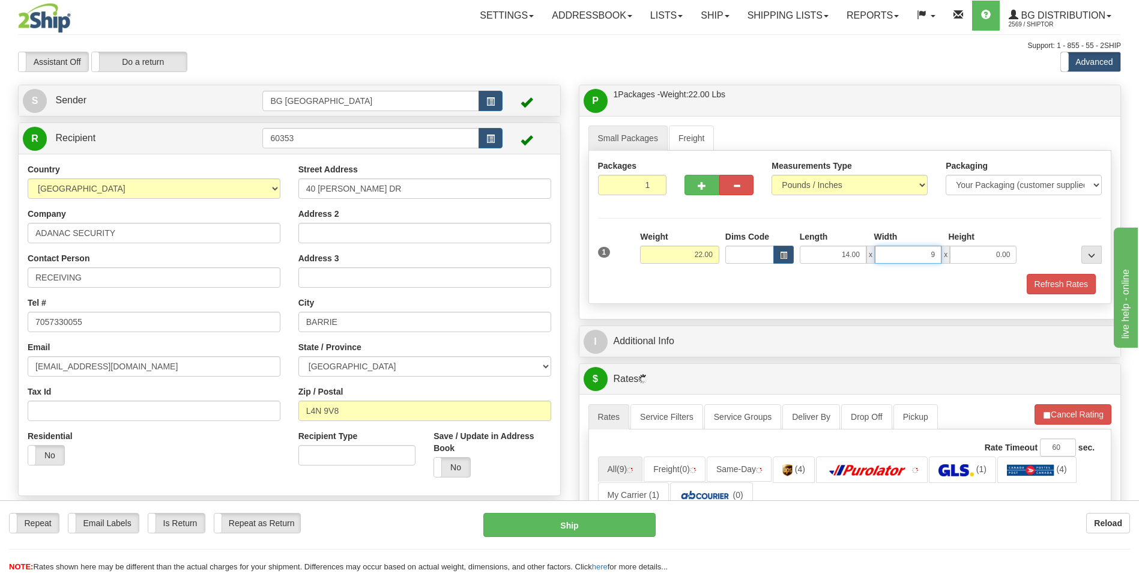
type input "9.00"
type input "5.00"
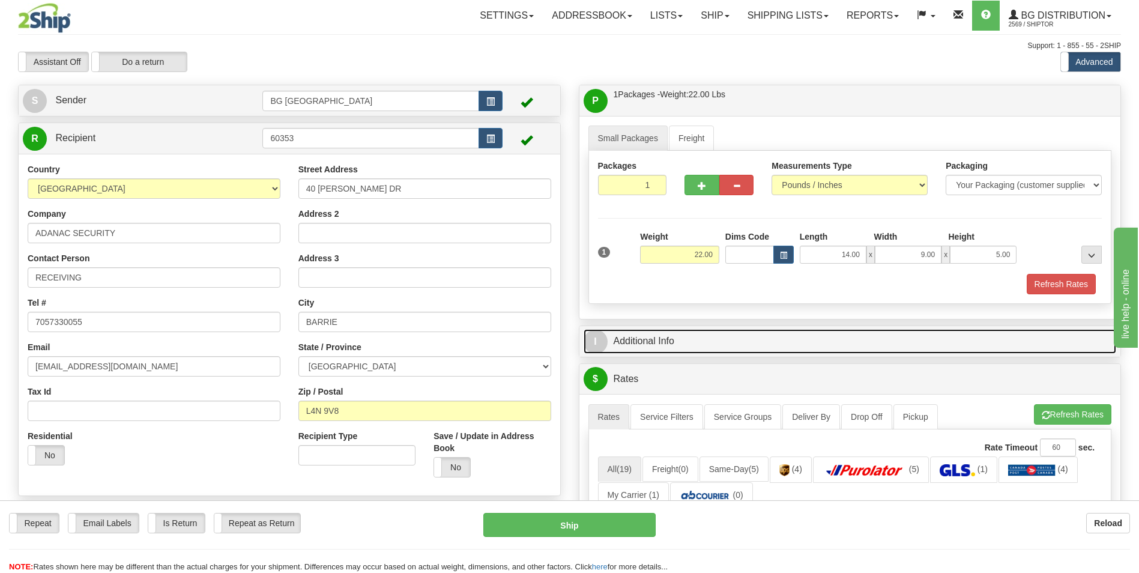
click at [642, 331] on link "I Additional Info" at bounding box center [850, 341] width 533 height 25
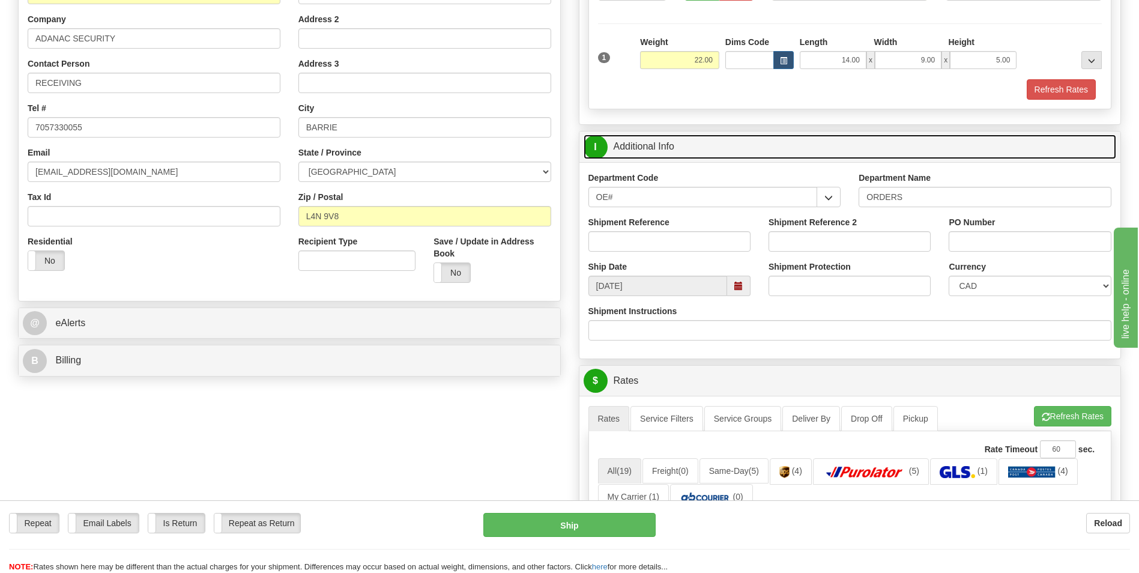
scroll to position [240, 0]
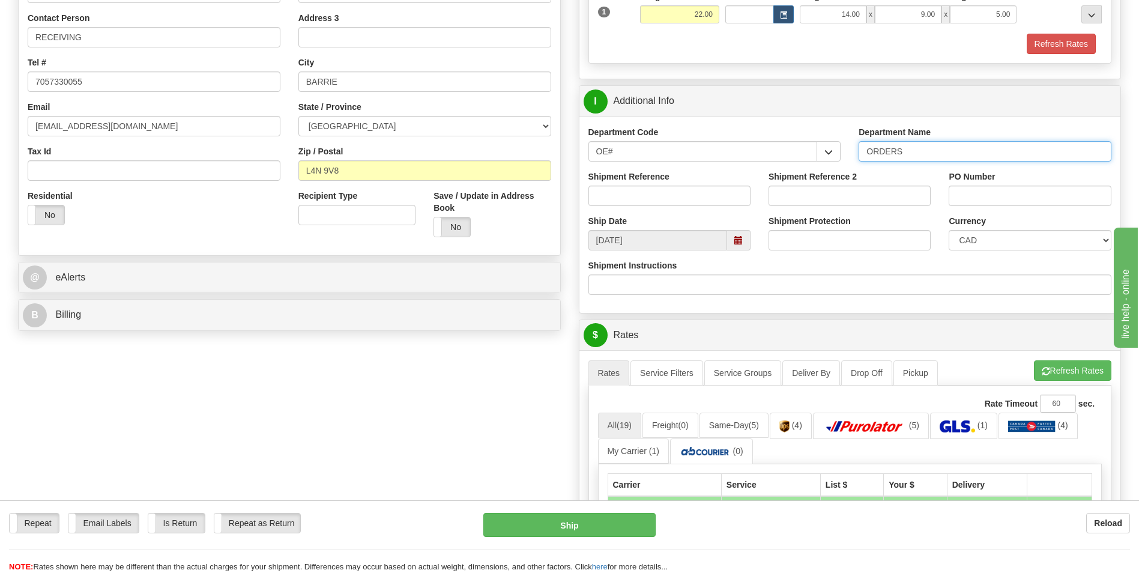
click at [915, 150] on input "ORDERS" at bounding box center [985, 151] width 253 height 20
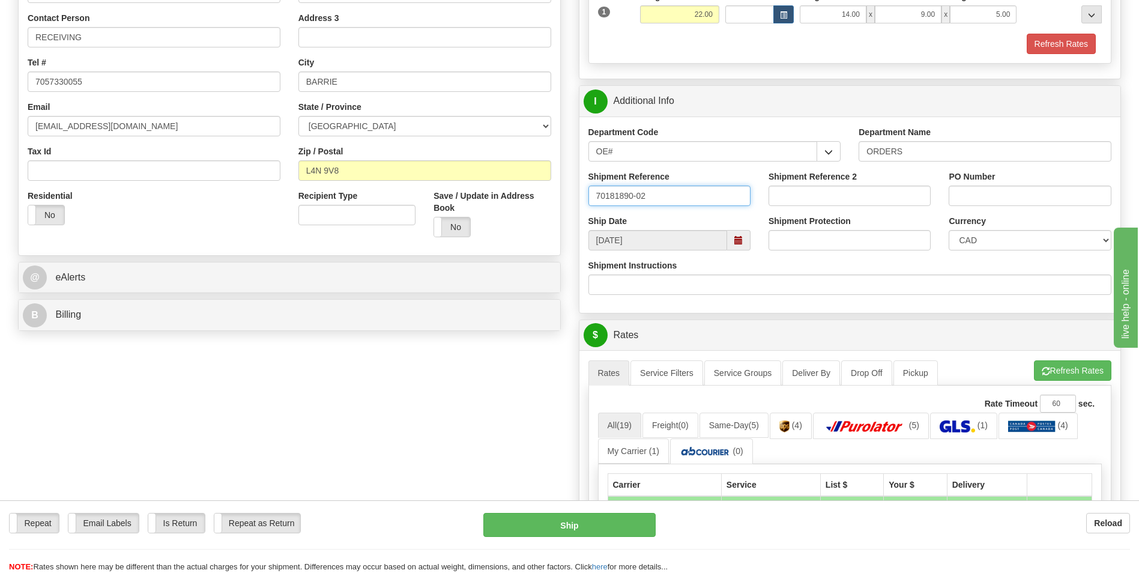
type input "70181890-02"
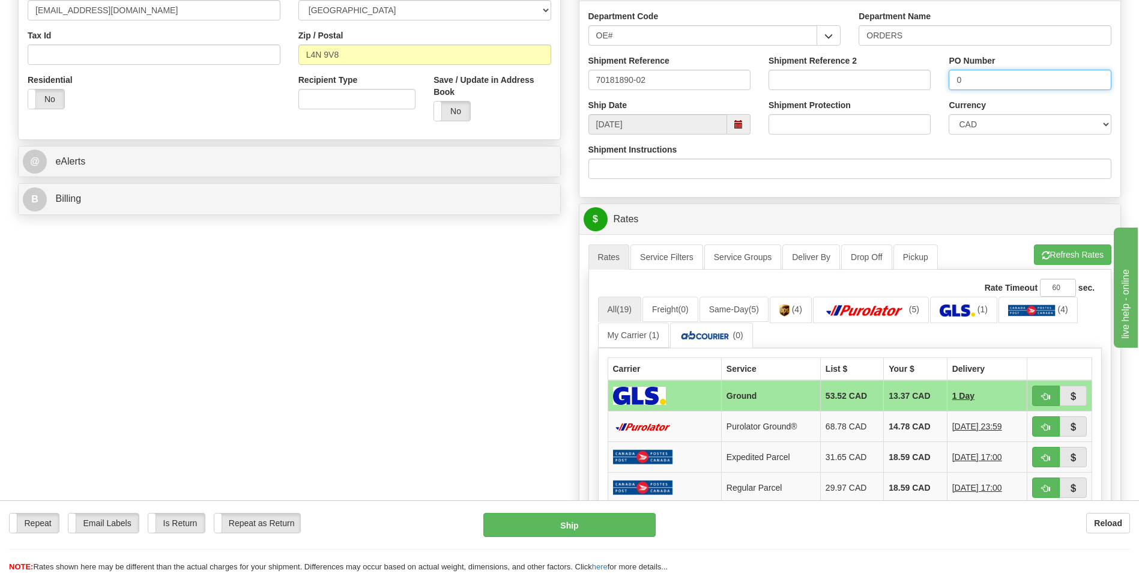
scroll to position [600, 0]
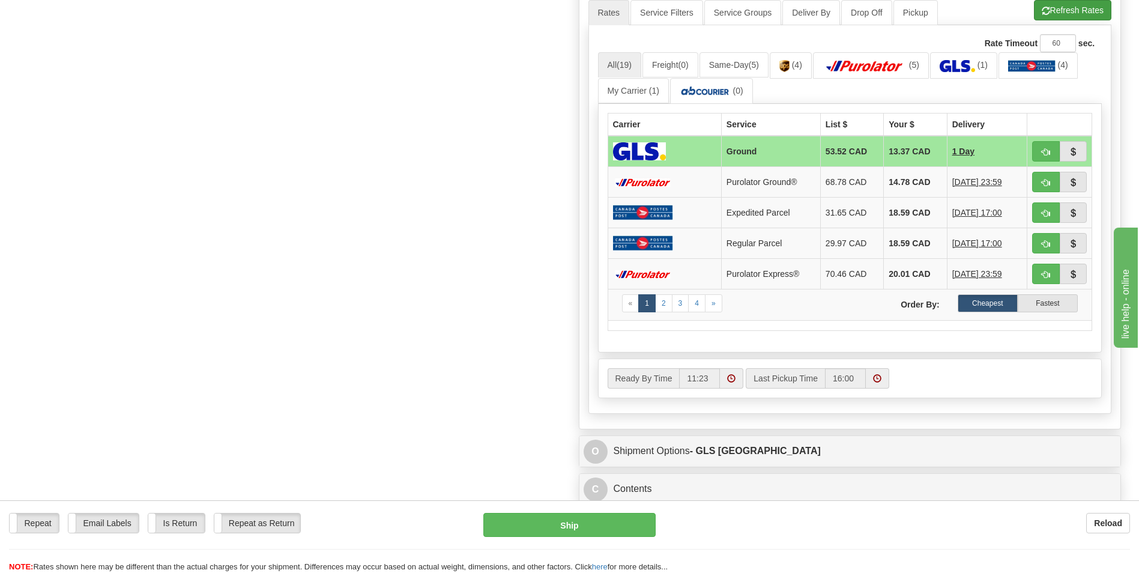
type input "0"
click at [1037, 16] on button "Refresh Rates" at bounding box center [1072, 10] width 77 height 20
click at [891, 184] on td "14.78 CAD" at bounding box center [915, 182] width 63 height 31
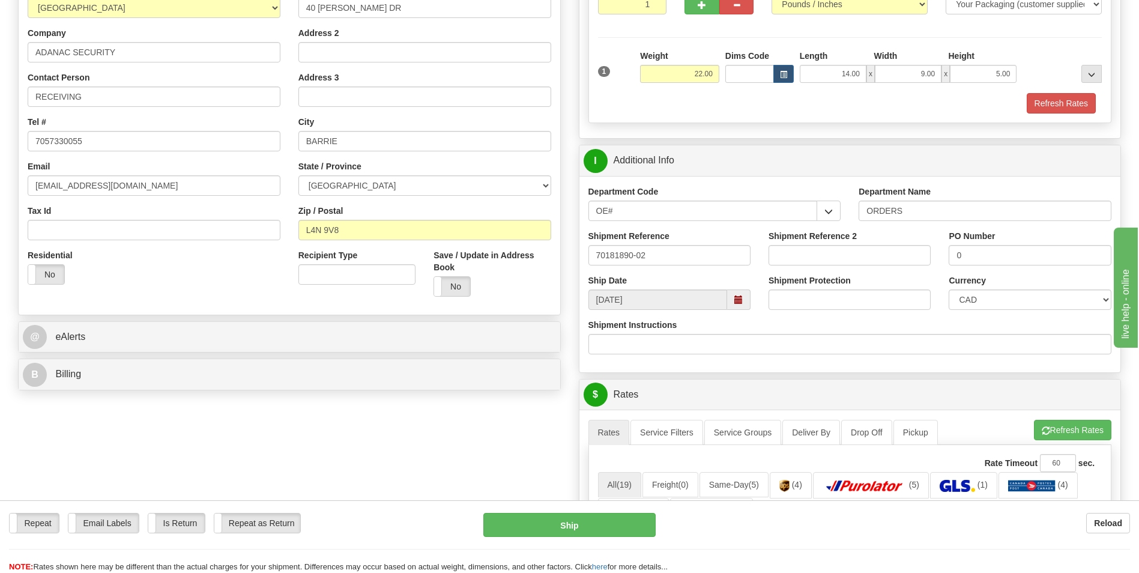
scroll to position [180, 0]
click at [1076, 425] on button "Refresh Rates" at bounding box center [1072, 430] width 77 height 20
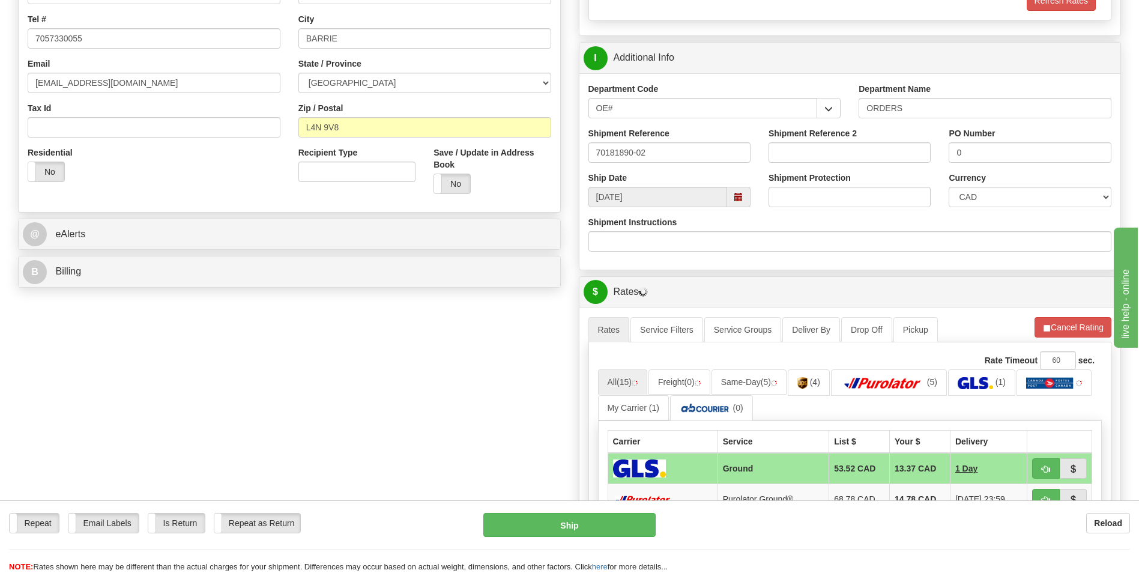
scroll to position [540, 0]
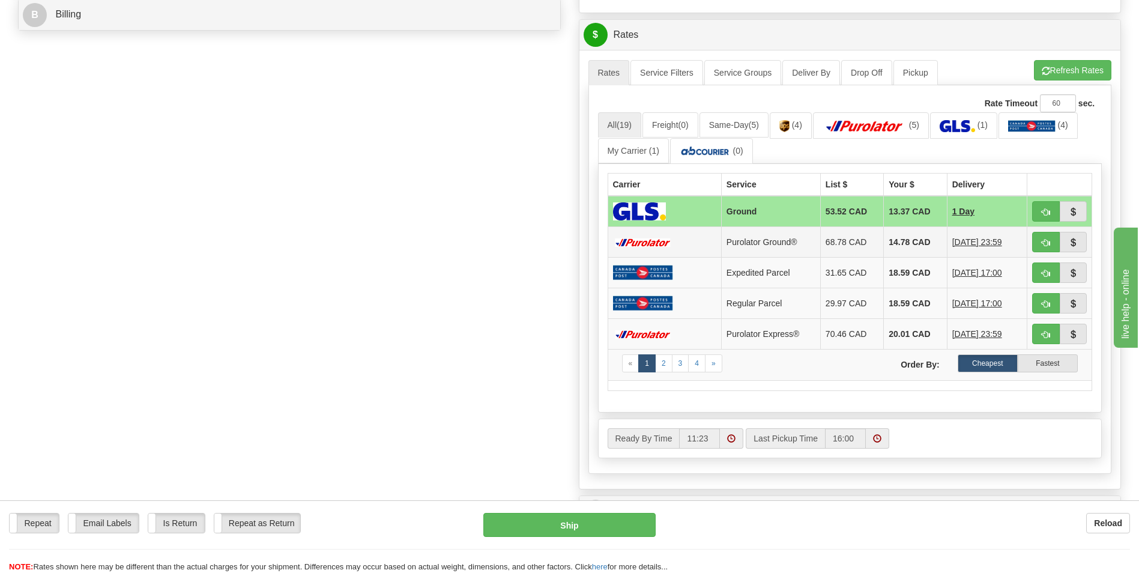
drag, startPoint x: 888, startPoint y: 240, endPoint x: 905, endPoint y: 240, distance: 16.8
click at [888, 240] on td "14.78 CAD" at bounding box center [915, 242] width 63 height 31
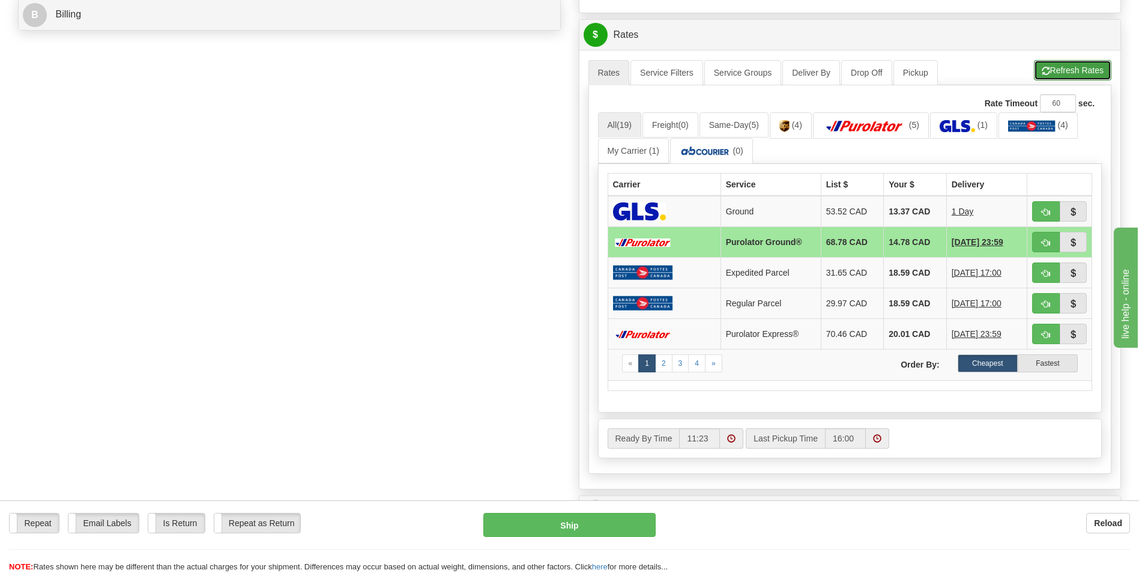
click at [1051, 76] on button "Refresh Rates" at bounding box center [1072, 70] width 77 height 20
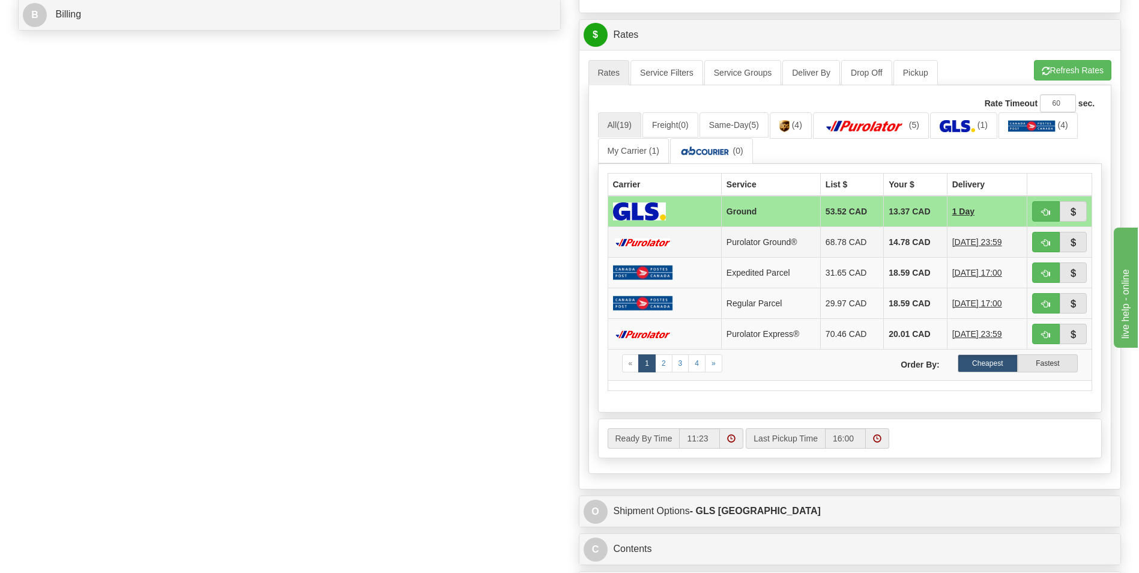
click at [885, 235] on td "14.78 CAD" at bounding box center [915, 242] width 63 height 31
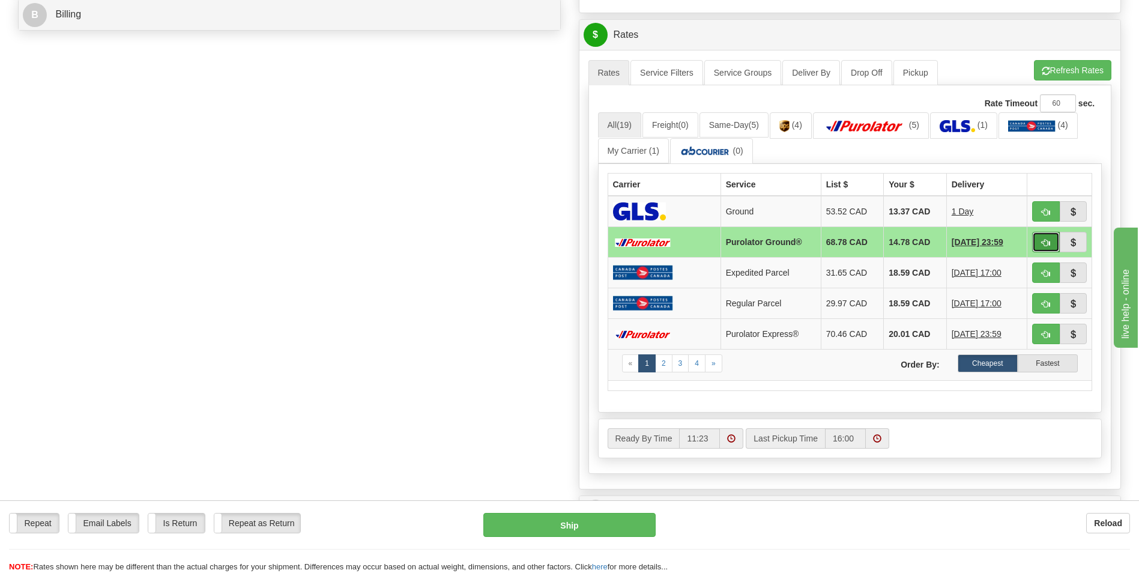
click at [1051, 240] on button "button" at bounding box center [1046, 242] width 28 height 20
type input "260"
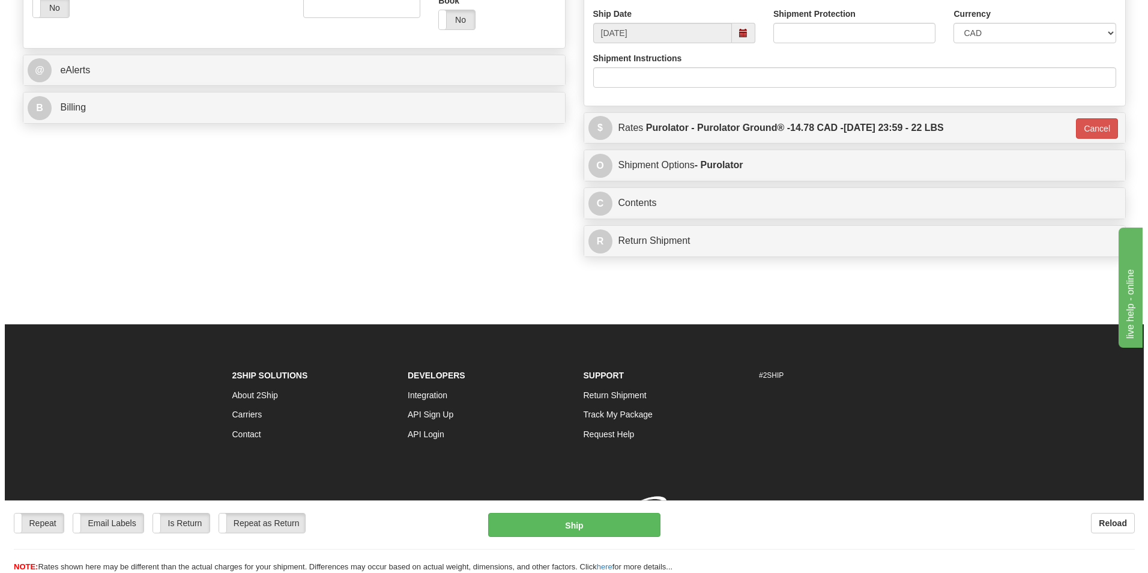
scroll to position [465, 0]
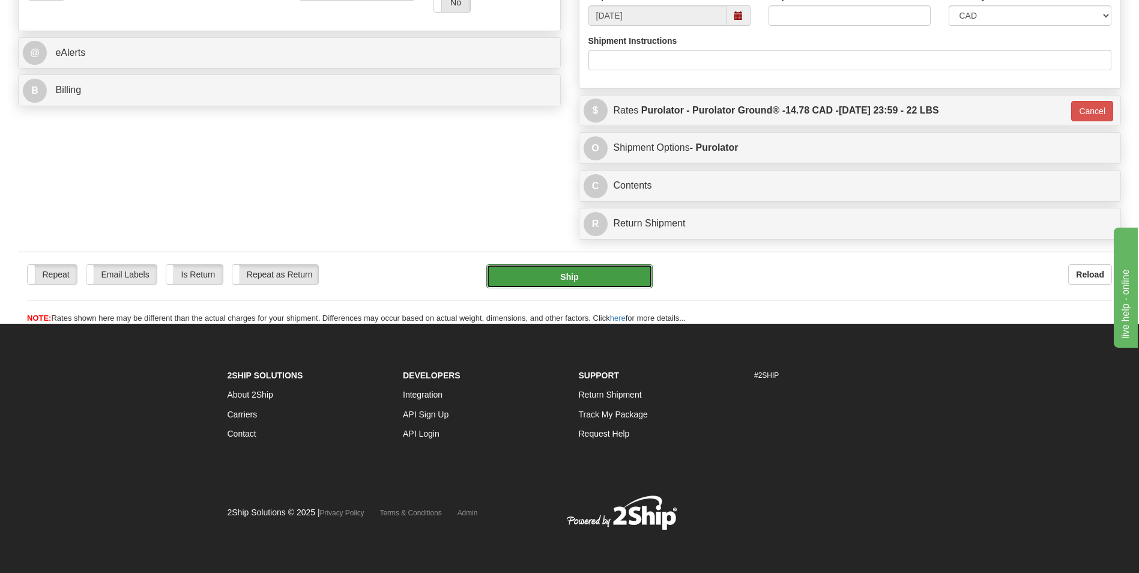
click at [615, 287] on button "Ship" at bounding box center [569, 276] width 166 height 24
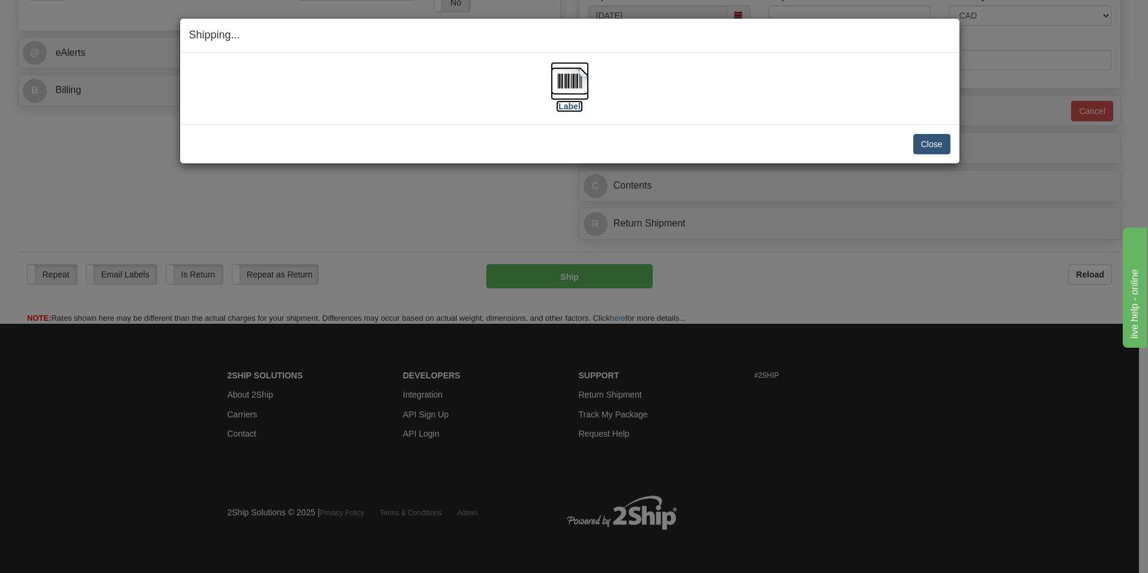
click at [575, 79] on img at bounding box center [570, 81] width 38 height 38
click at [940, 140] on button "Close" at bounding box center [931, 144] width 37 height 20
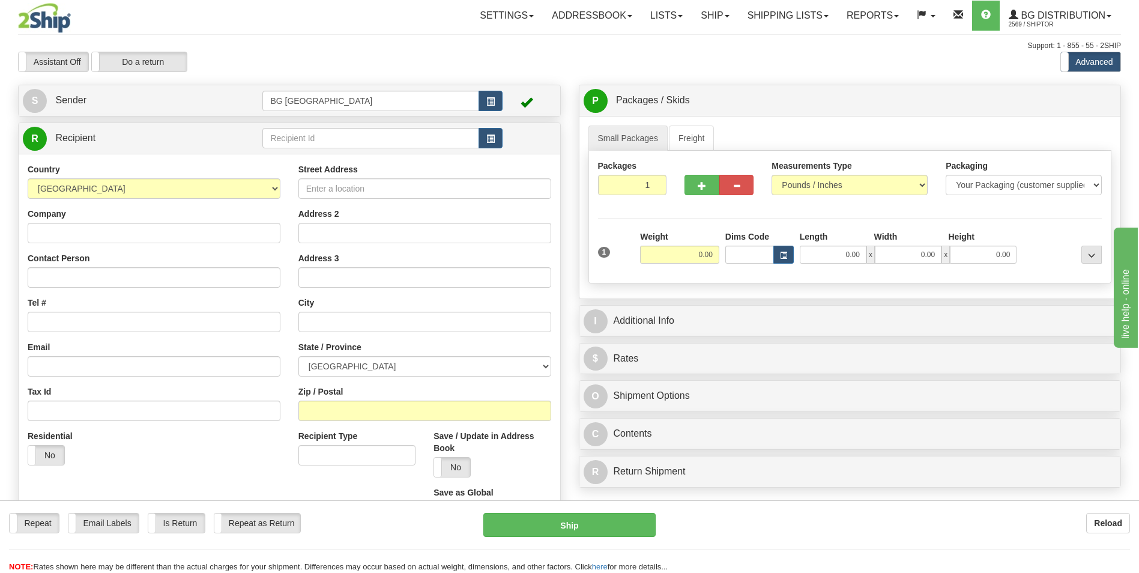
click at [311, 127] on td at bounding box center [382, 138] width 240 height 25
click at [310, 140] on input "text" at bounding box center [370, 138] width 216 height 20
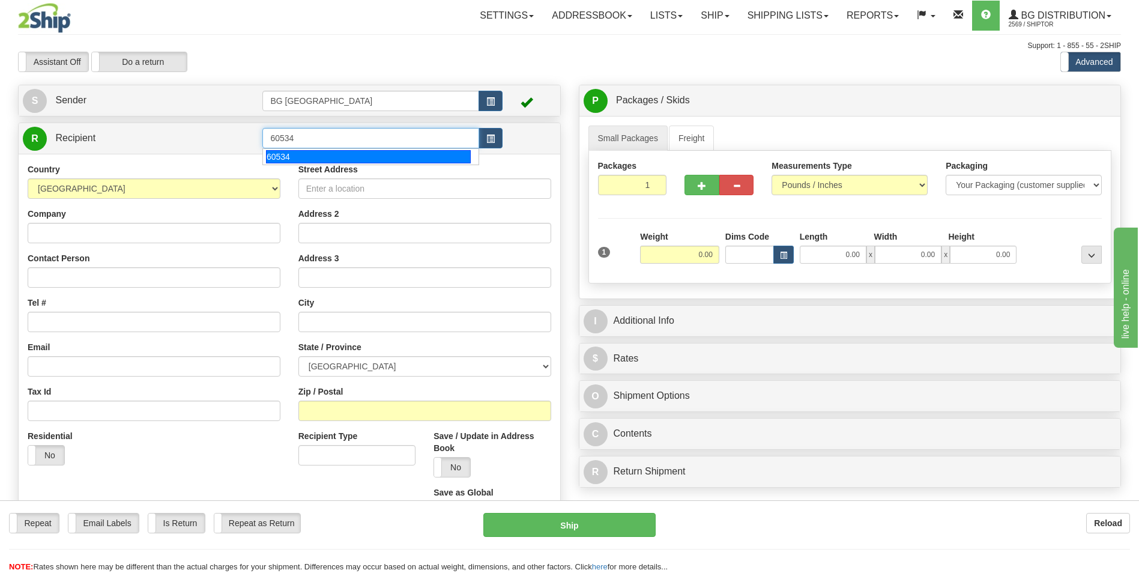
click at [300, 159] on div "60534" at bounding box center [368, 156] width 205 height 13
type input "60534"
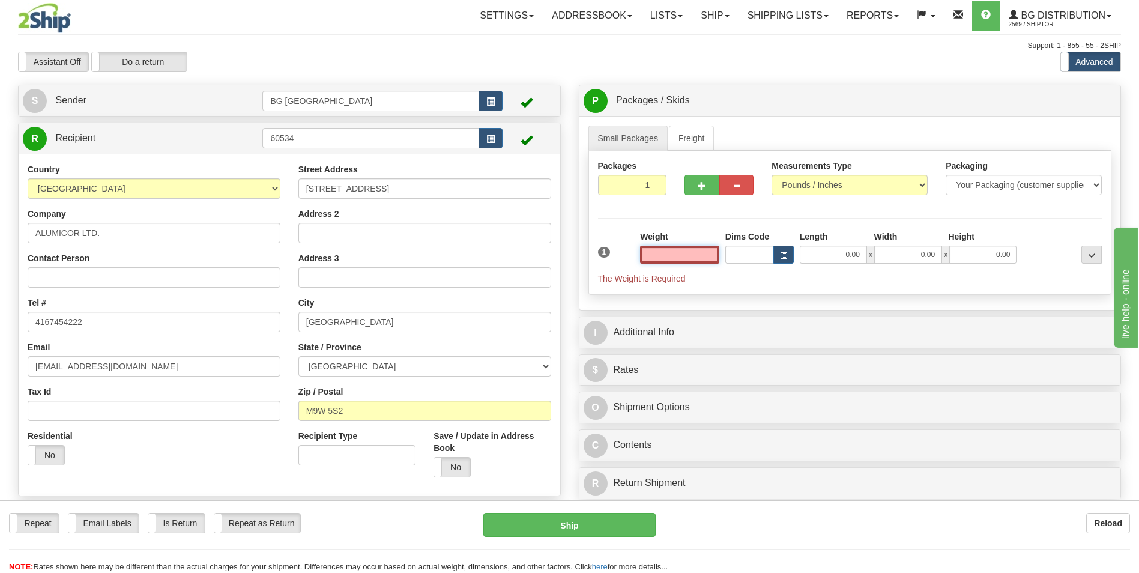
click at [691, 256] on input "text" at bounding box center [679, 255] width 79 height 18
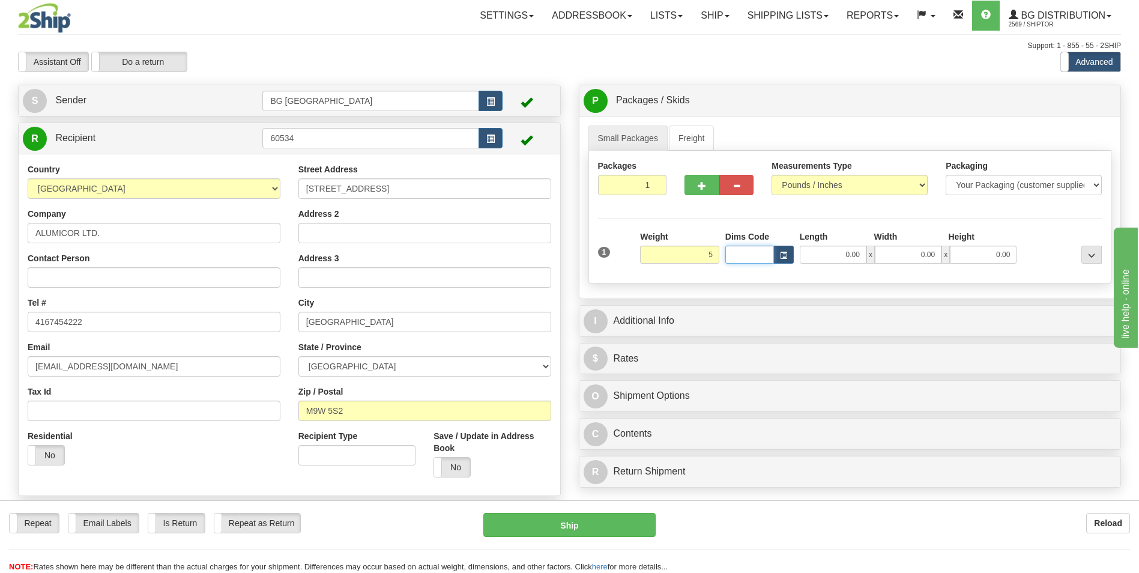
type input "5.00"
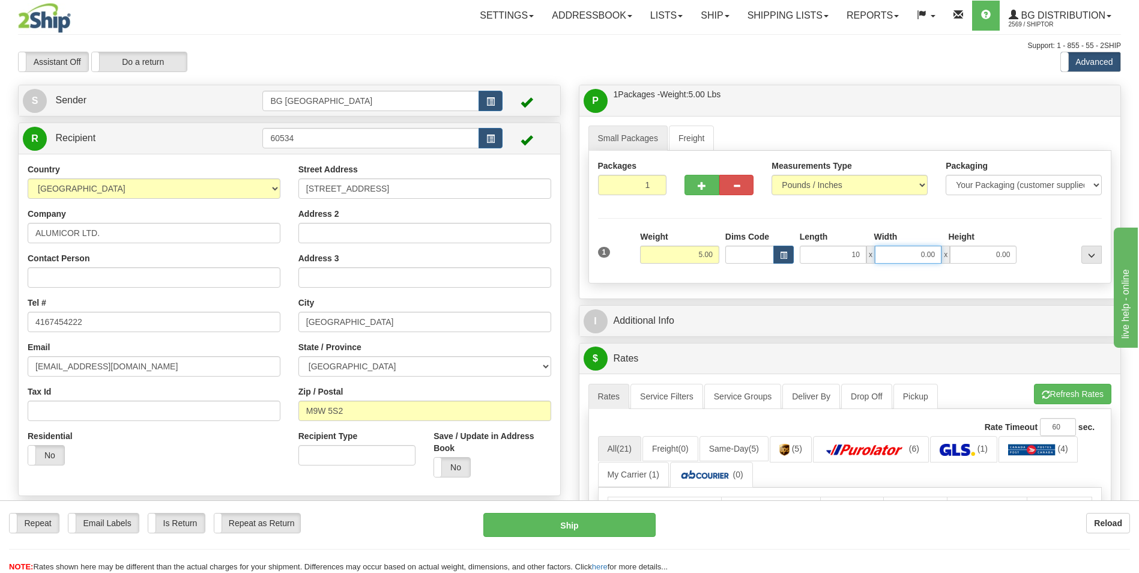
type input "10.00"
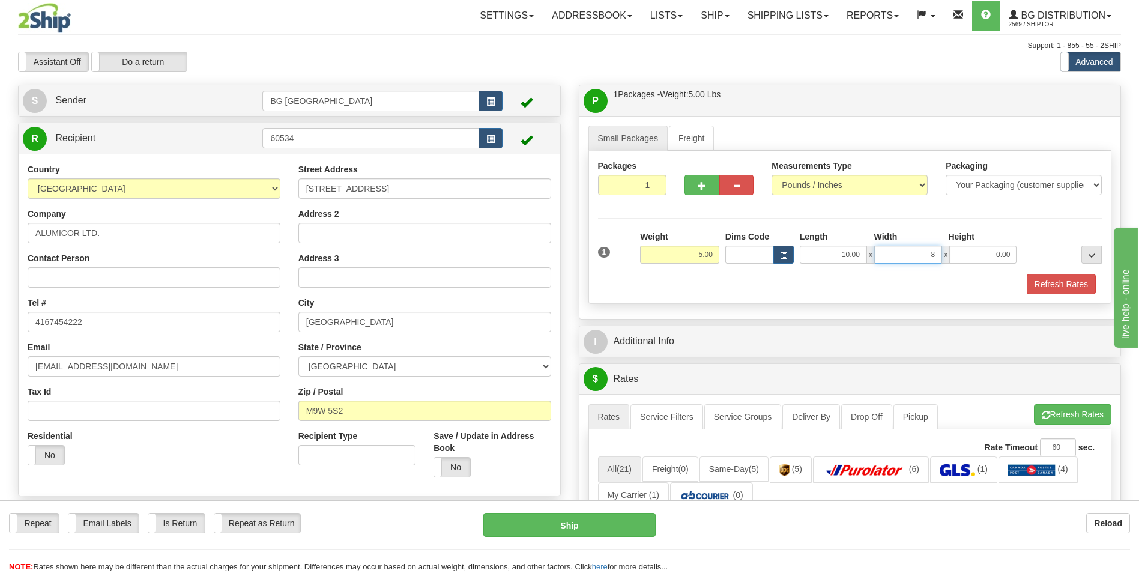
type input "8.00"
type input "3.00"
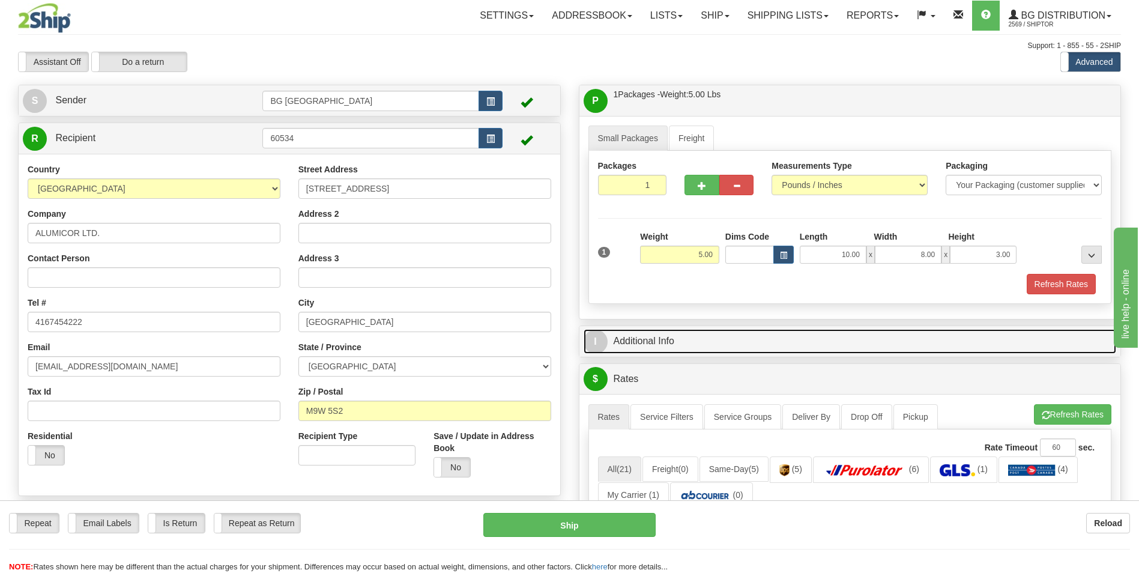
click at [721, 338] on link "I Additional Info" at bounding box center [850, 341] width 533 height 25
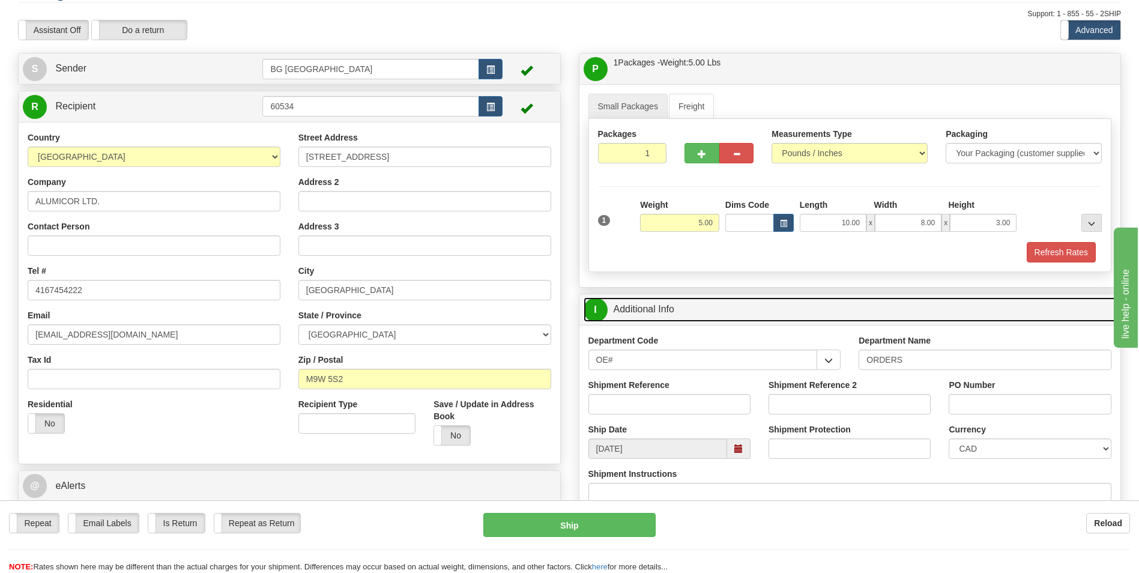
scroll to position [60, 0]
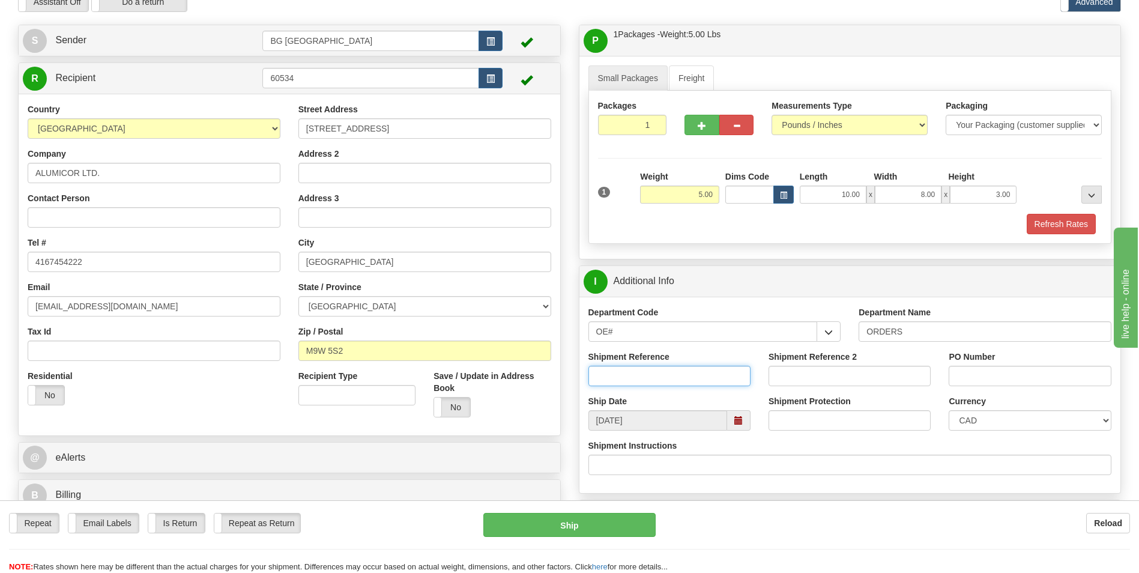
click at [670, 377] on input "Shipment Reference" at bounding box center [669, 376] width 162 height 20
paste input "335629611260"
type input "335629611260"
drag, startPoint x: 520, startPoint y: 349, endPoint x: 500, endPoint y: 343, distance: 20.7
click at [500, 25] on div "Create a label for the return Create Pickup Without Label S Sender" at bounding box center [569, 25] width 1121 height 0
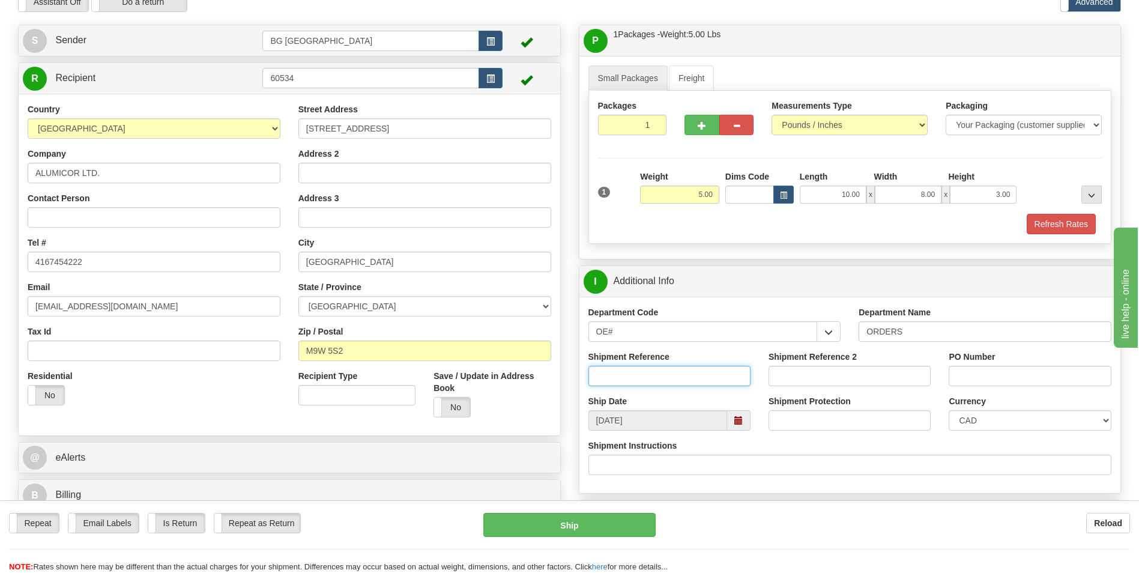
click at [655, 379] on input "Shipment Reference" at bounding box center [669, 376] width 162 height 20
paste input "70182208-00"
type input "70182208-00"
click at [1015, 376] on input "PO Number" at bounding box center [1030, 376] width 162 height 20
paste input "4500109821"
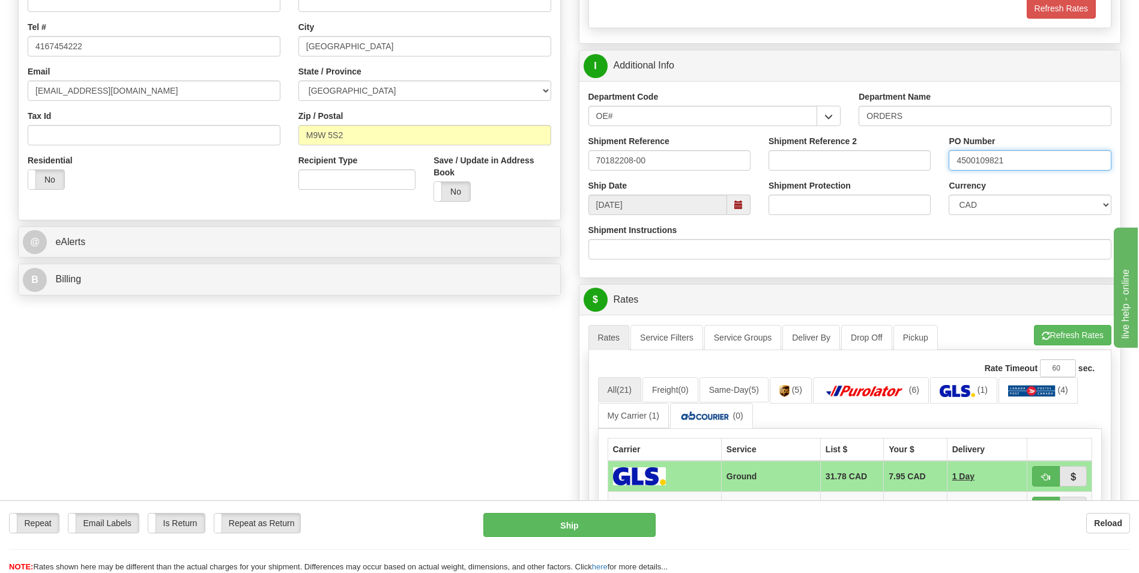
scroll to position [300, 0]
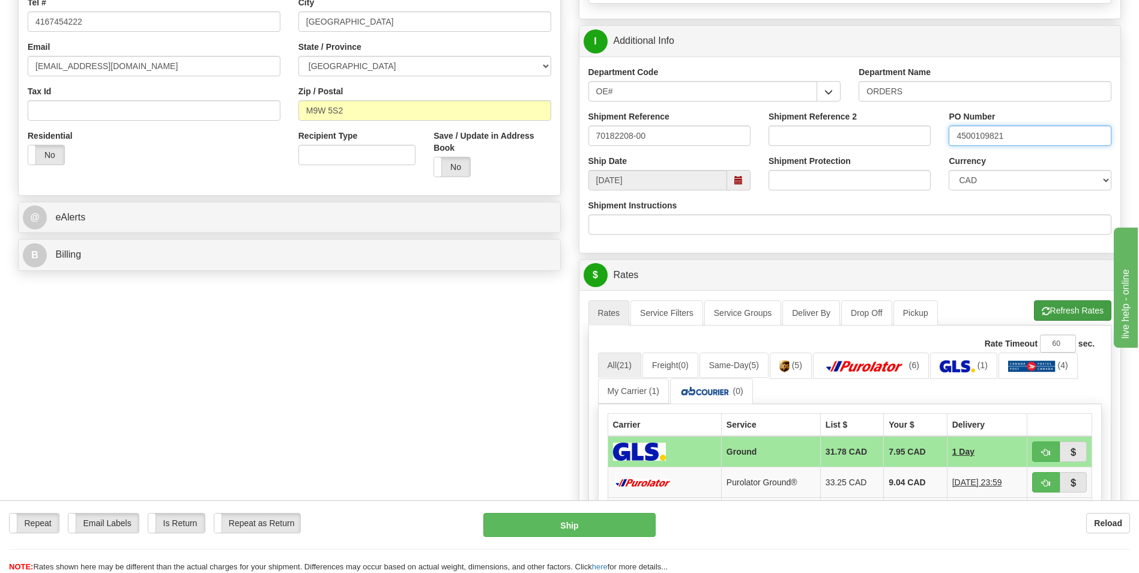
type input "4500109821"
click at [1051, 312] on button "Refresh Rates" at bounding box center [1072, 310] width 77 height 20
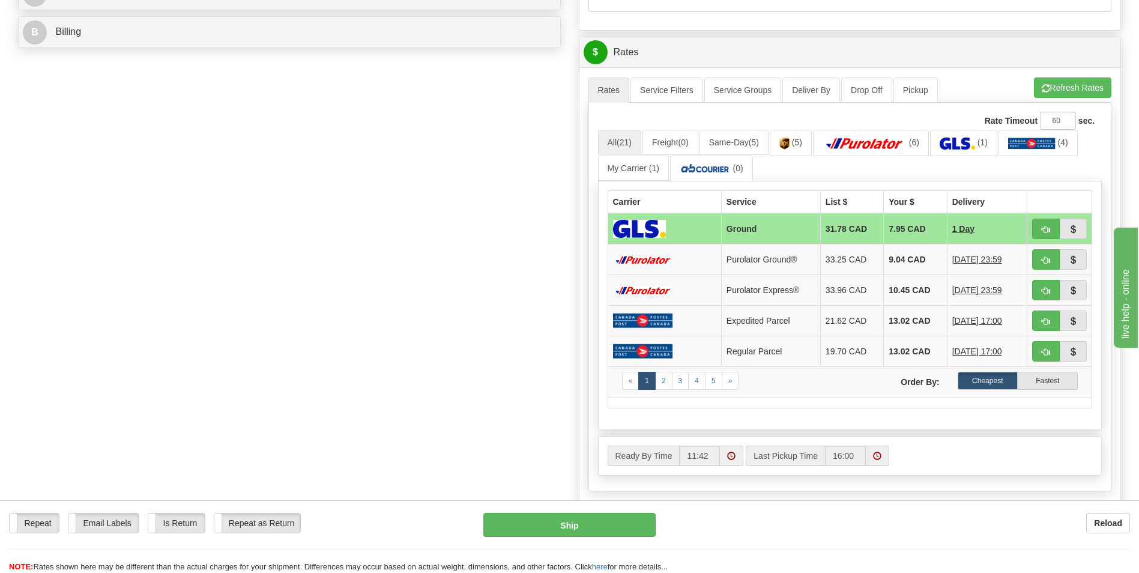
scroll to position [540, 0]
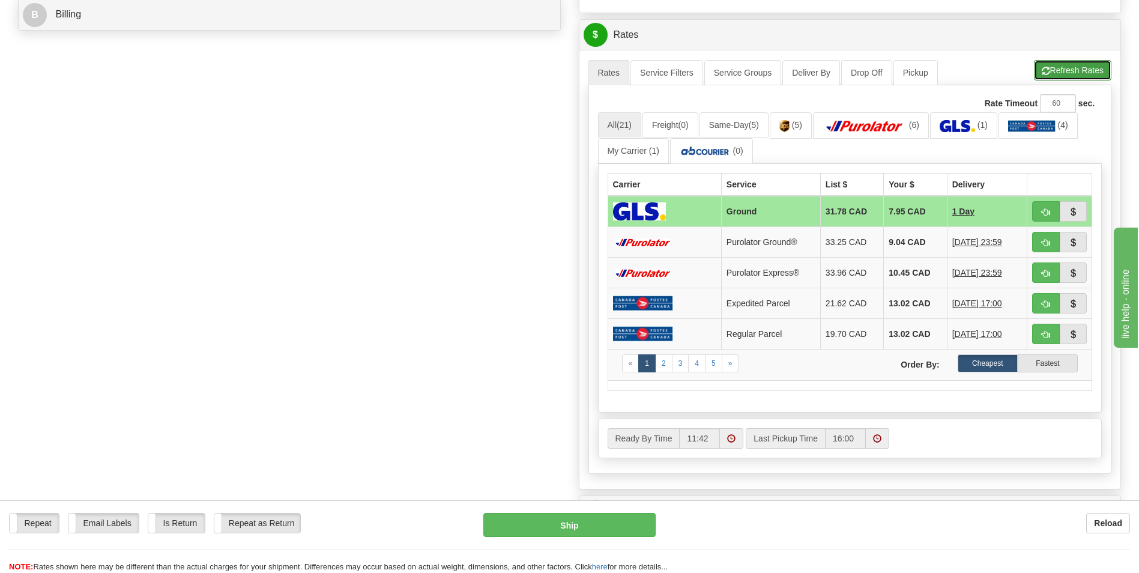
click at [1062, 76] on button "Refresh Rates" at bounding box center [1072, 70] width 77 height 20
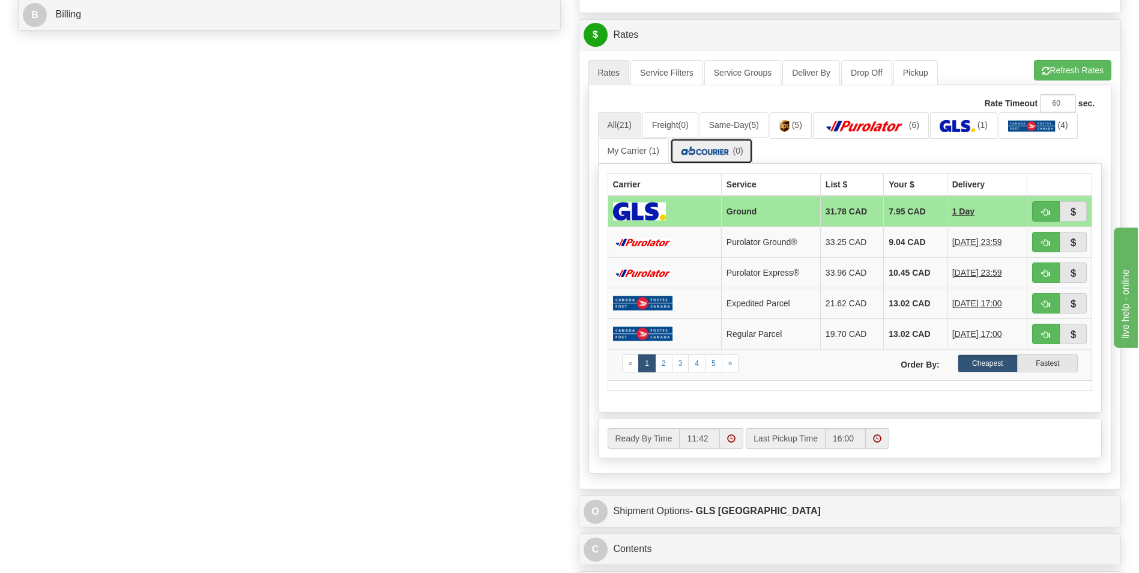
click at [704, 152] on img at bounding box center [705, 151] width 51 height 12
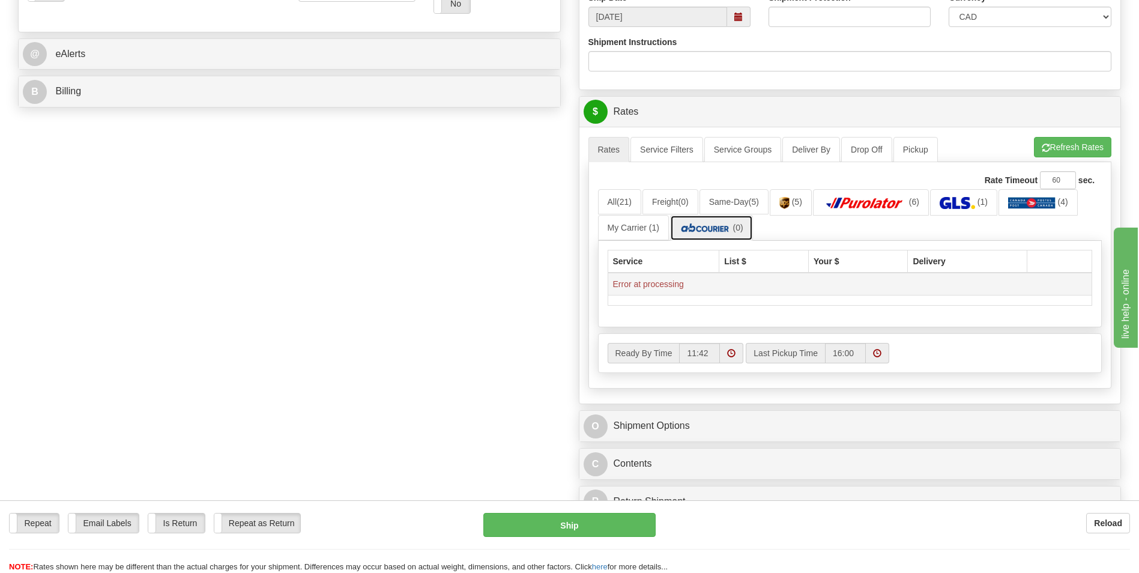
scroll to position [480, 0]
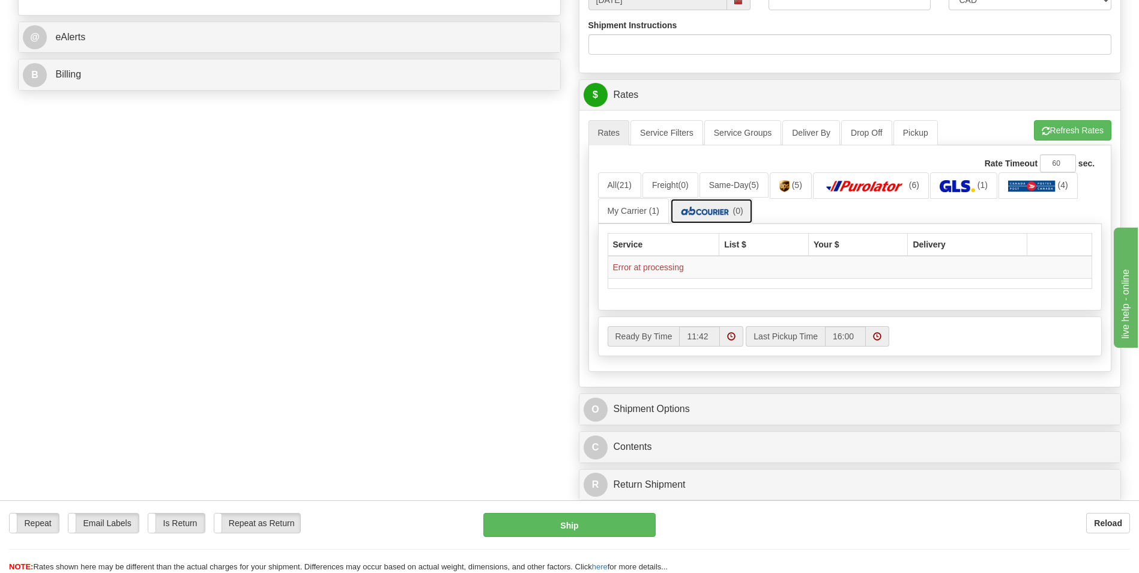
click at [723, 216] on img at bounding box center [705, 211] width 51 height 12
click at [1067, 134] on button "Refresh Rates" at bounding box center [1072, 130] width 77 height 20
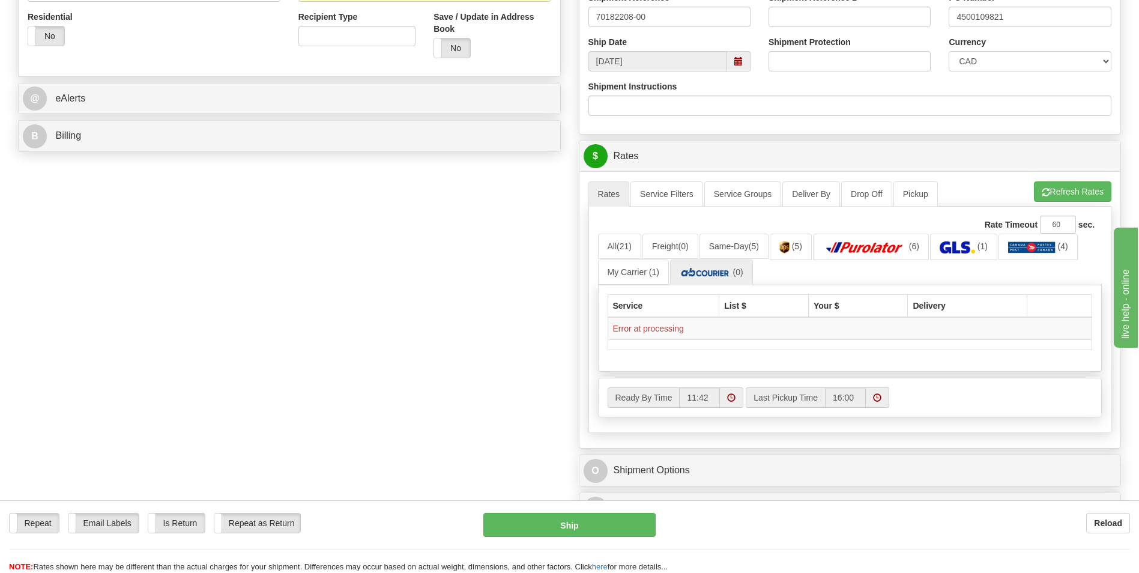
scroll to position [420, 0]
click at [725, 275] on img at bounding box center [705, 271] width 51 height 12
click at [1084, 186] on button "Refresh Rates" at bounding box center [1072, 190] width 77 height 20
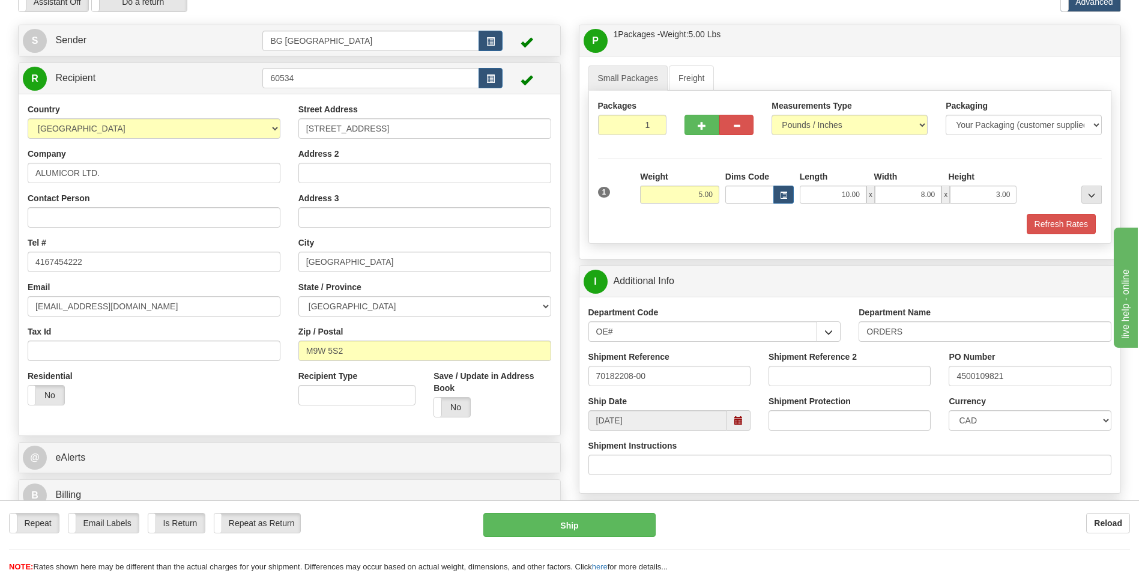
scroll to position [0, 0]
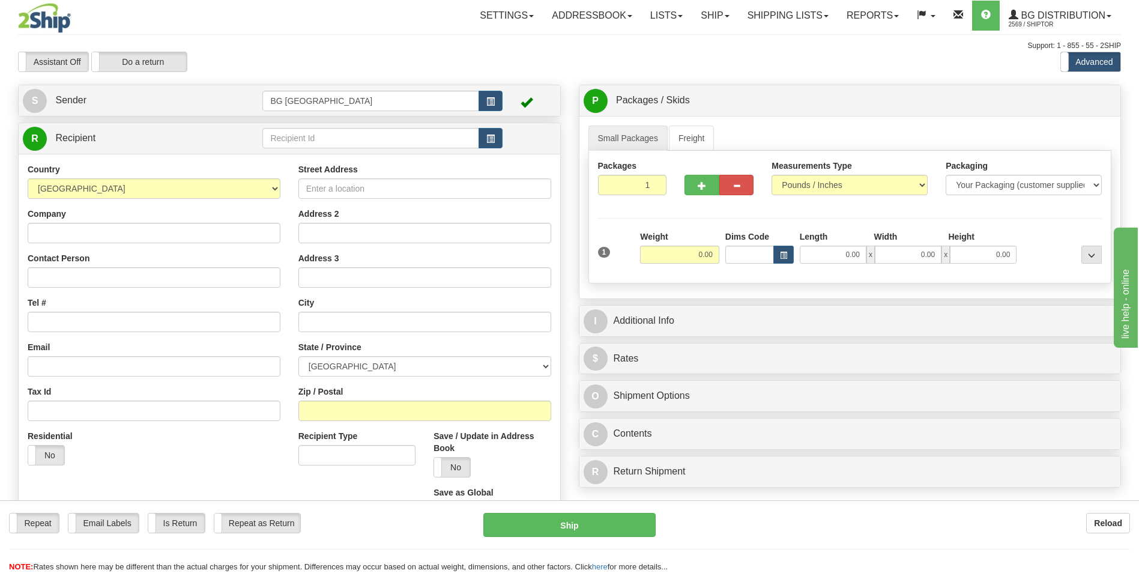
click at [315, 126] on td at bounding box center [382, 138] width 240 height 25
click at [313, 131] on input "text" at bounding box center [370, 138] width 216 height 20
click at [302, 149] on li "BG DISTRIBUTION (STB)" at bounding box center [370, 157] width 215 height 16
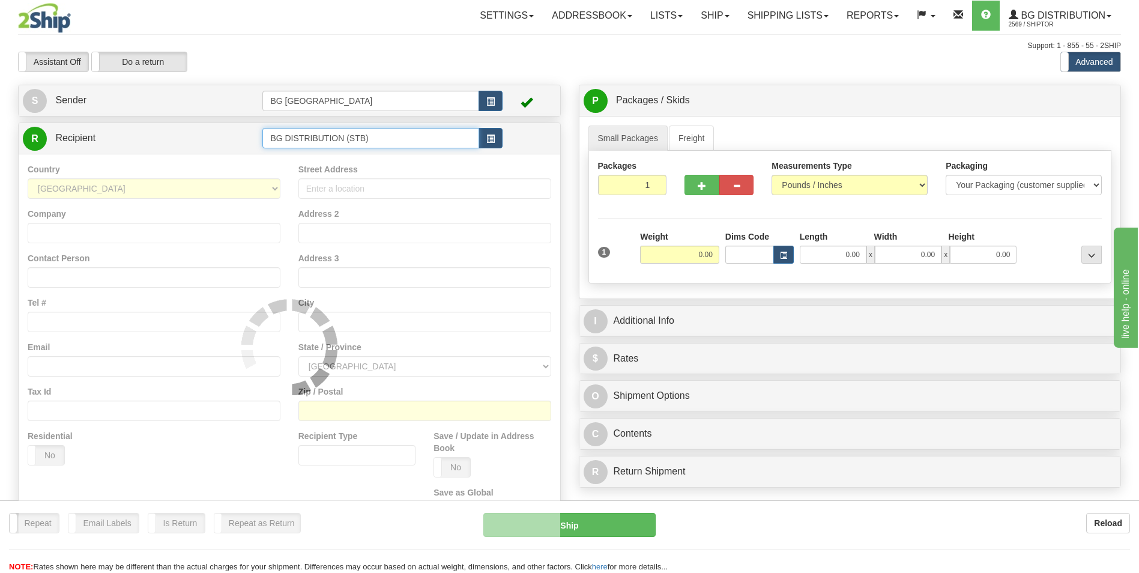
type input "BG DISTRIBUTION (STB)"
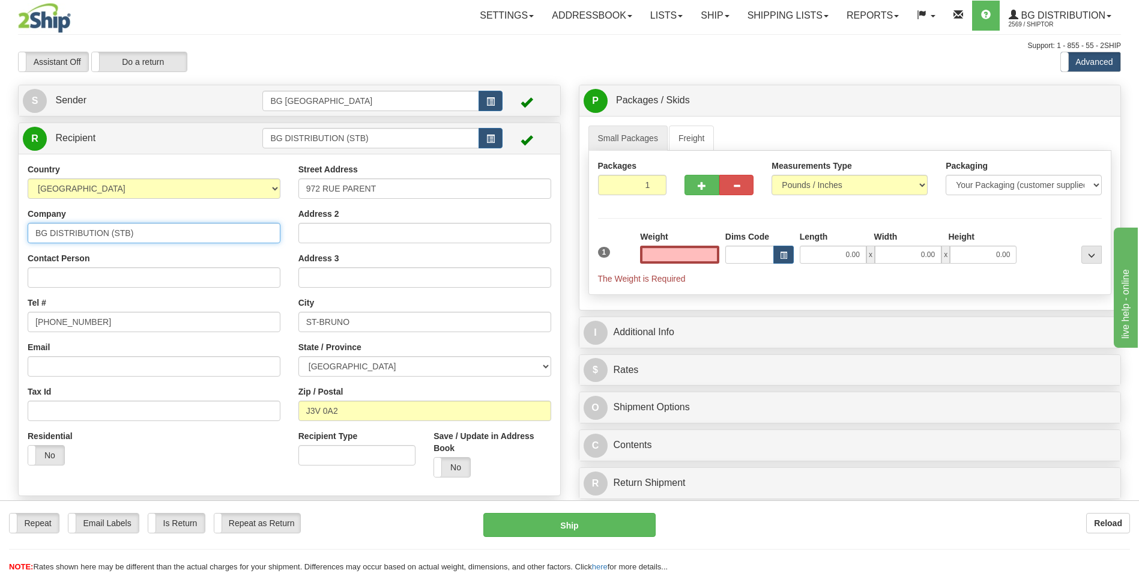
type input "0.00"
click at [124, 234] on input "BG DISTRIBUTION (STB)" at bounding box center [154, 233] width 253 height 20
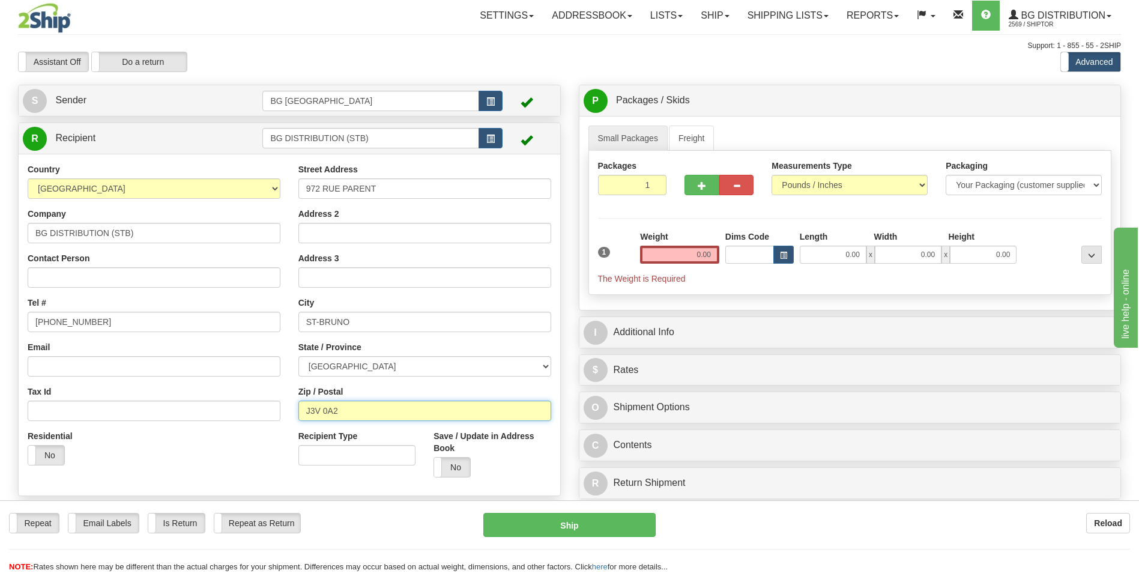
click at [346, 409] on input "J3V 0A2" at bounding box center [424, 411] width 253 height 20
click at [94, 327] on input "[PHONE_NUMBER]" at bounding box center [154, 322] width 253 height 20
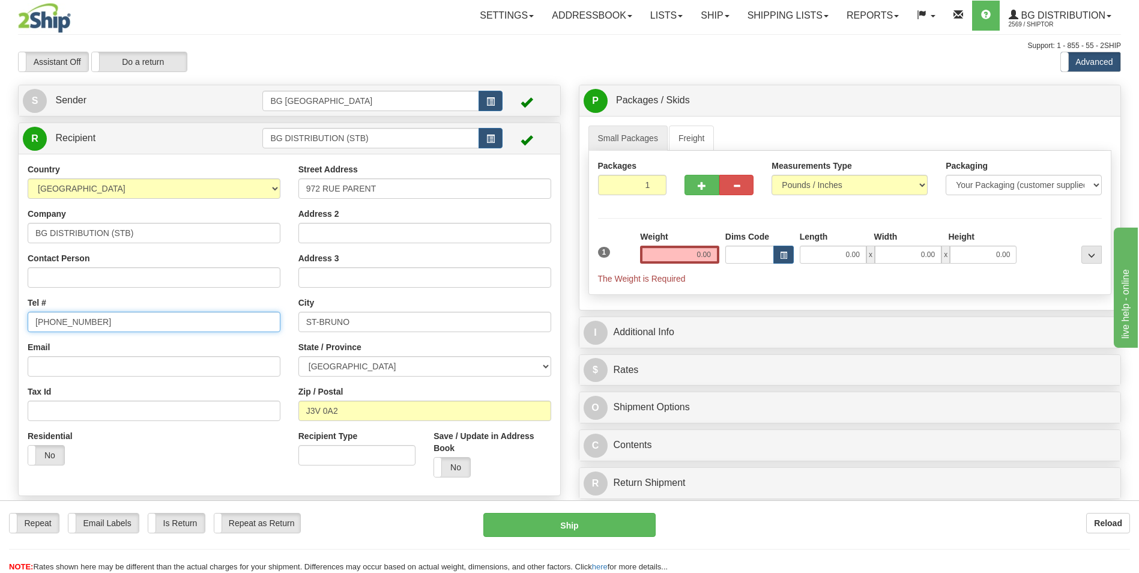
click at [94, 327] on input "[PHONE_NUMBER]" at bounding box center [154, 322] width 253 height 20
click at [311, 137] on input "BG DISTRIBUTION (STB)" at bounding box center [370, 138] width 216 height 20
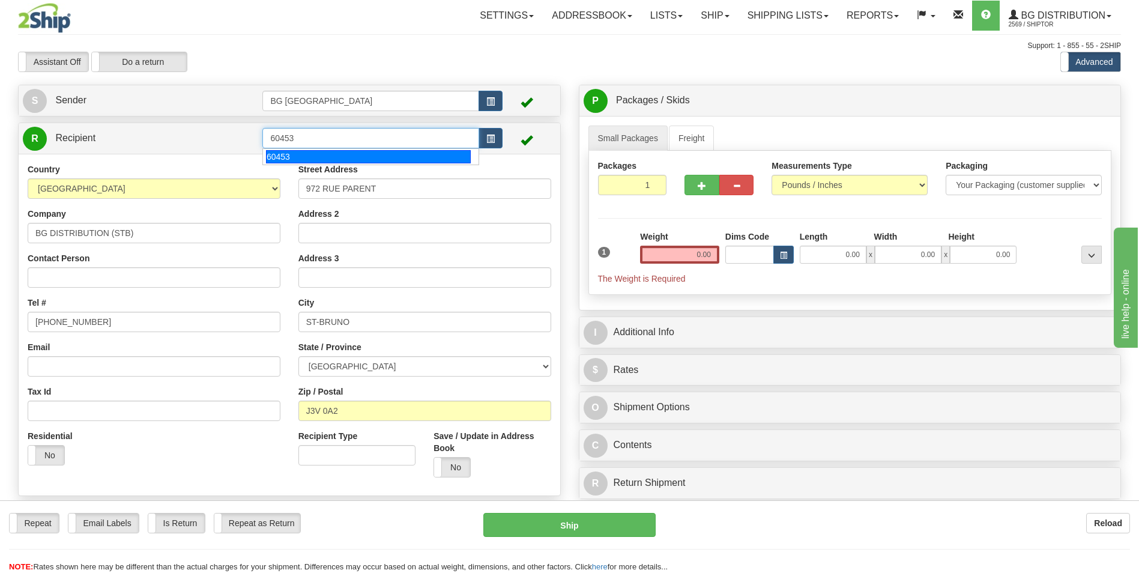
click at [292, 156] on div "60453" at bounding box center [368, 156] width 205 height 13
type input "60453"
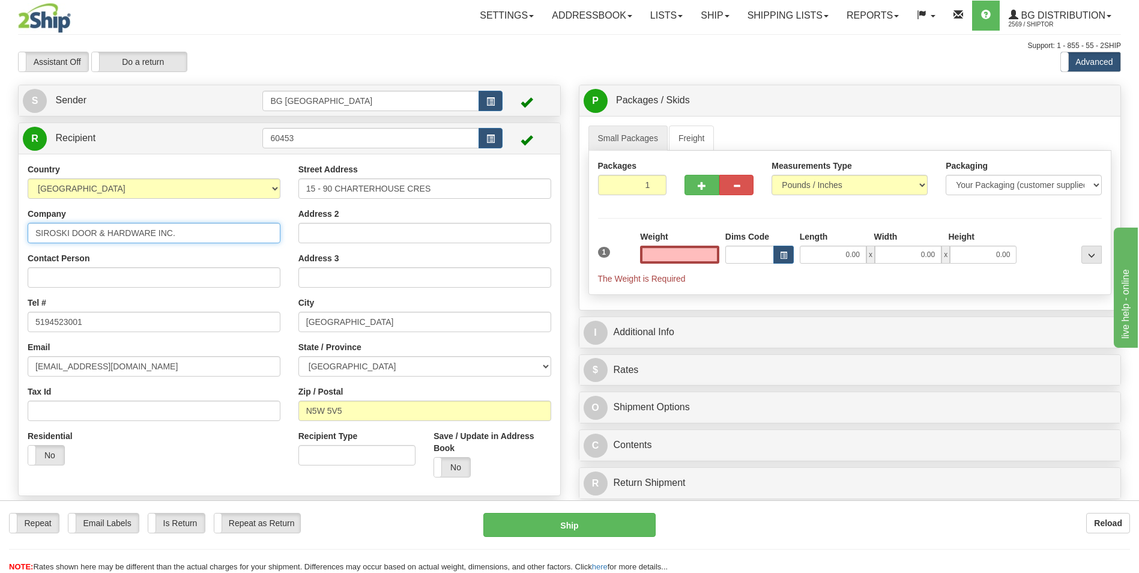
type input "0.00"
click at [184, 234] on input "SIROSKI DOOR & HARDWARE INC." at bounding box center [154, 233] width 253 height 20
click at [335, 399] on div "Zip / Postal N5W 5V5" at bounding box center [424, 402] width 253 height 35
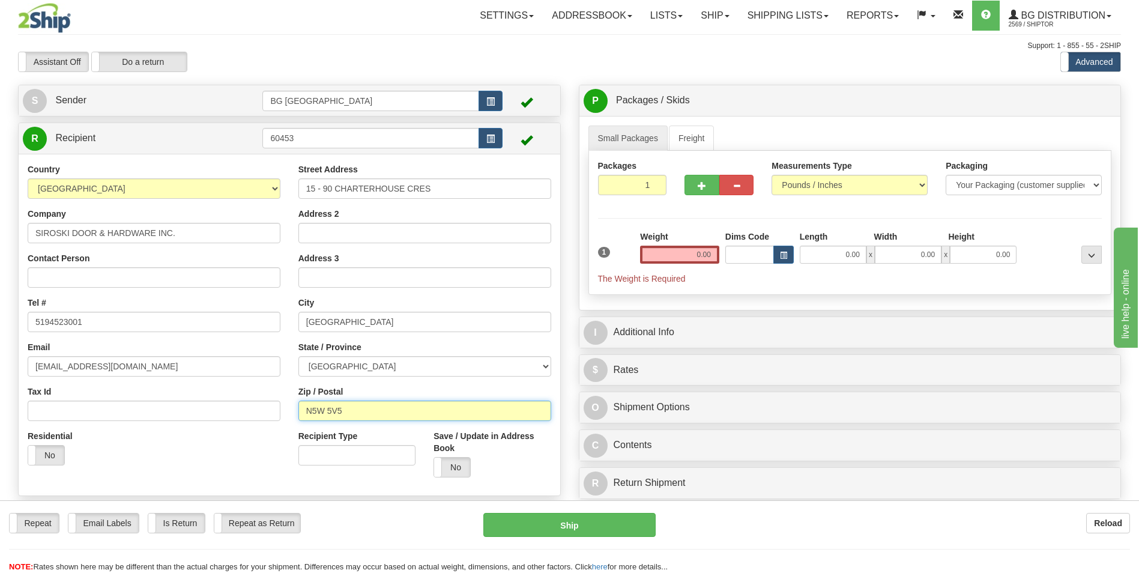
click at [331, 408] on input "N5W 5V5" at bounding box center [424, 411] width 253 height 20
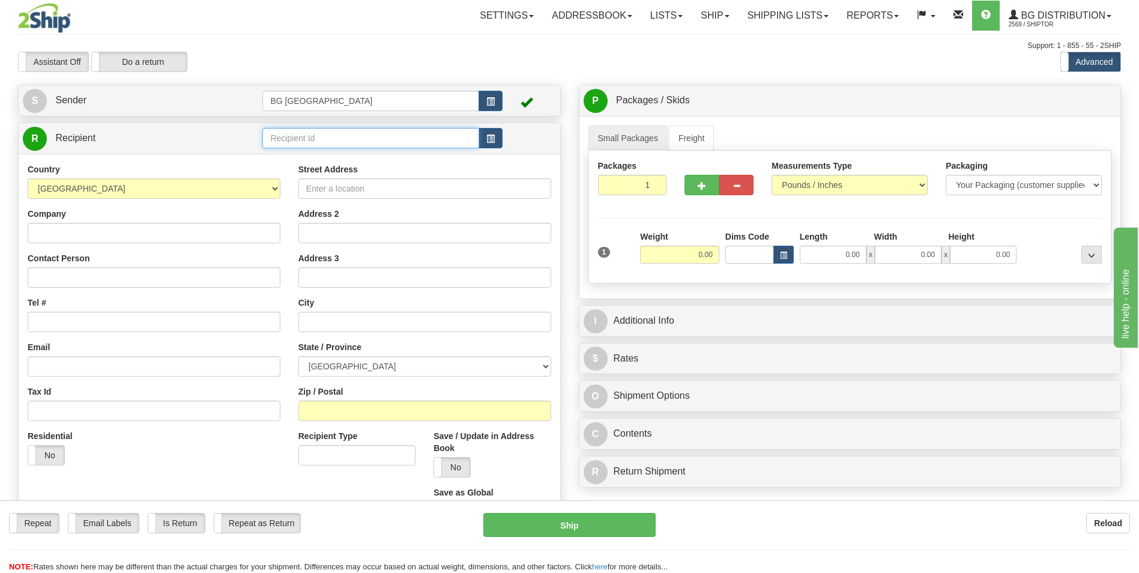
click at [301, 132] on input "text" at bounding box center [370, 138] width 216 height 20
click at [295, 155] on div "60214" at bounding box center [368, 156] width 205 height 13
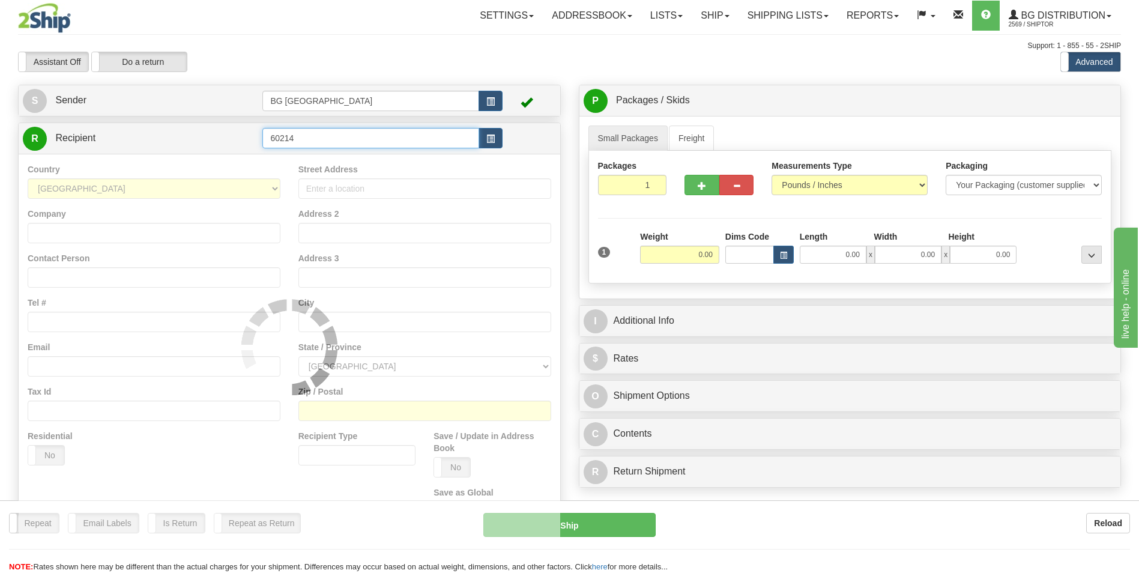
type input "60214"
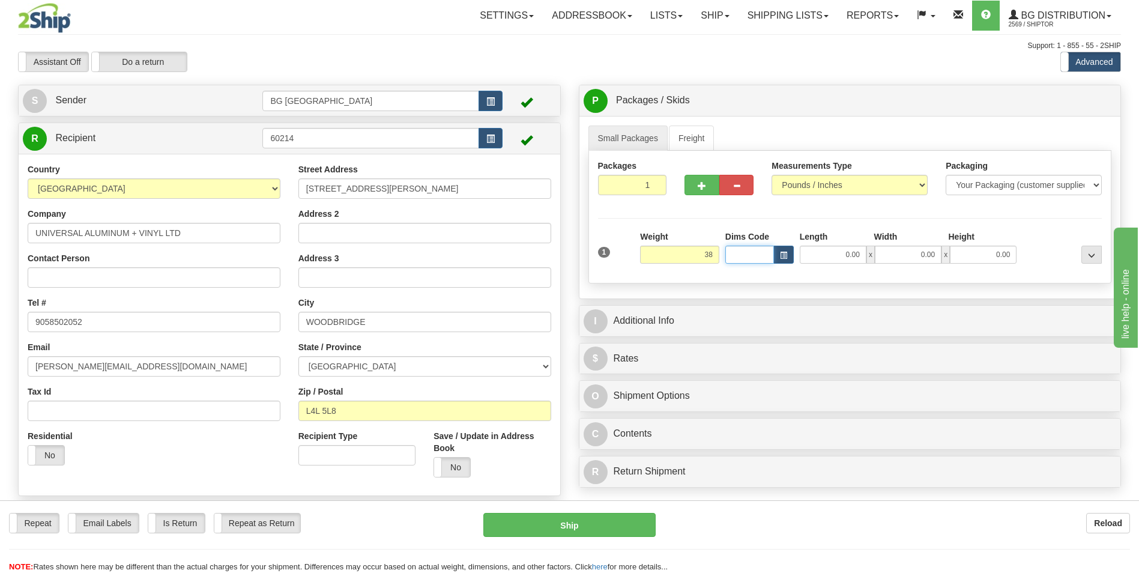
type input "38.00"
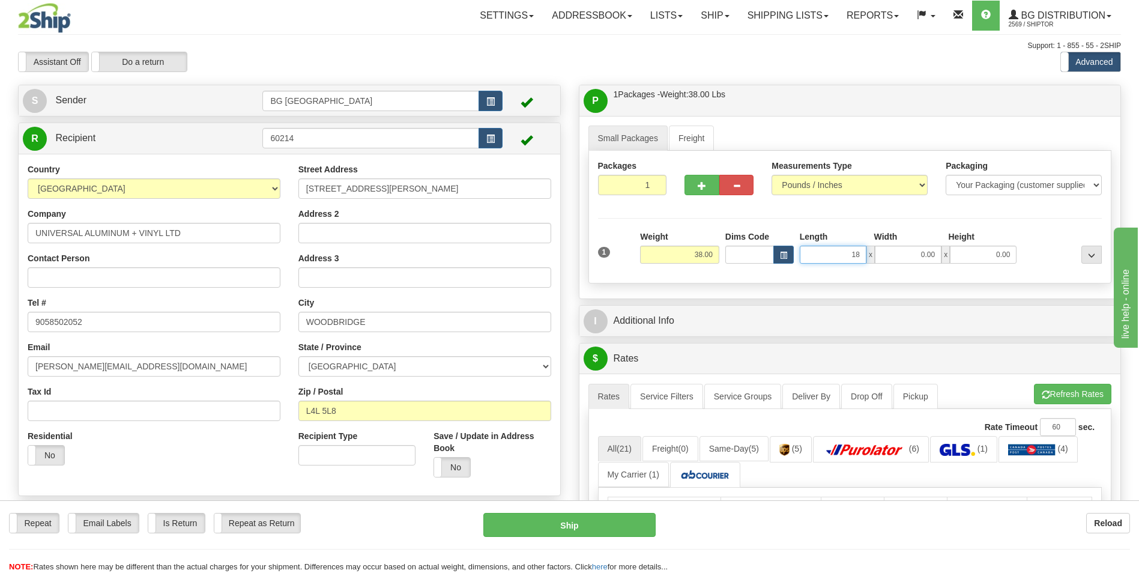
type input "18.00"
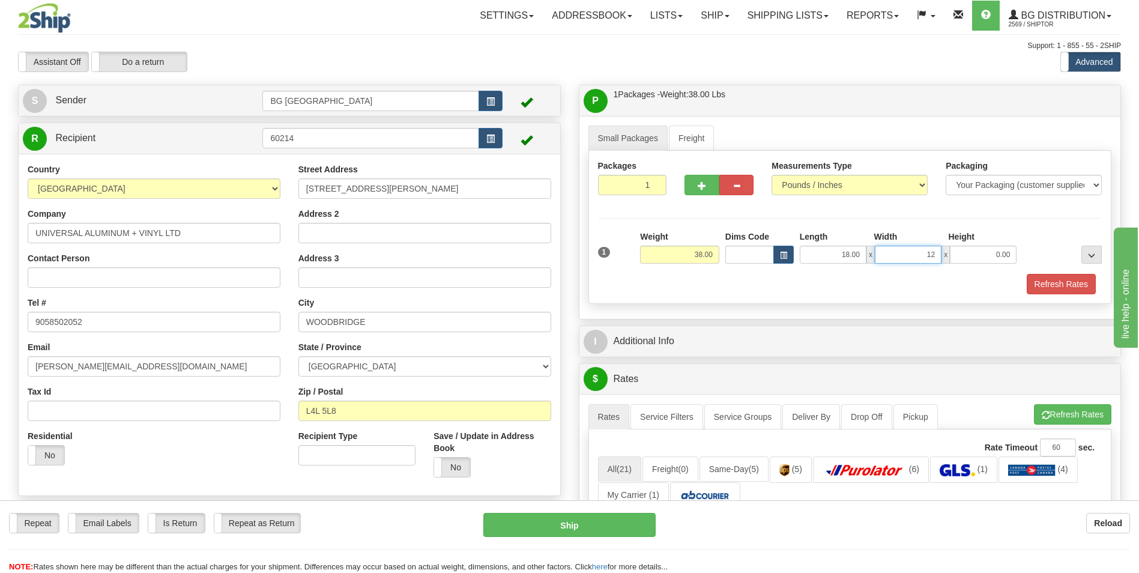
type input "12.00"
click at [697, 182] on button "button" at bounding box center [702, 185] width 34 height 20
type input "2"
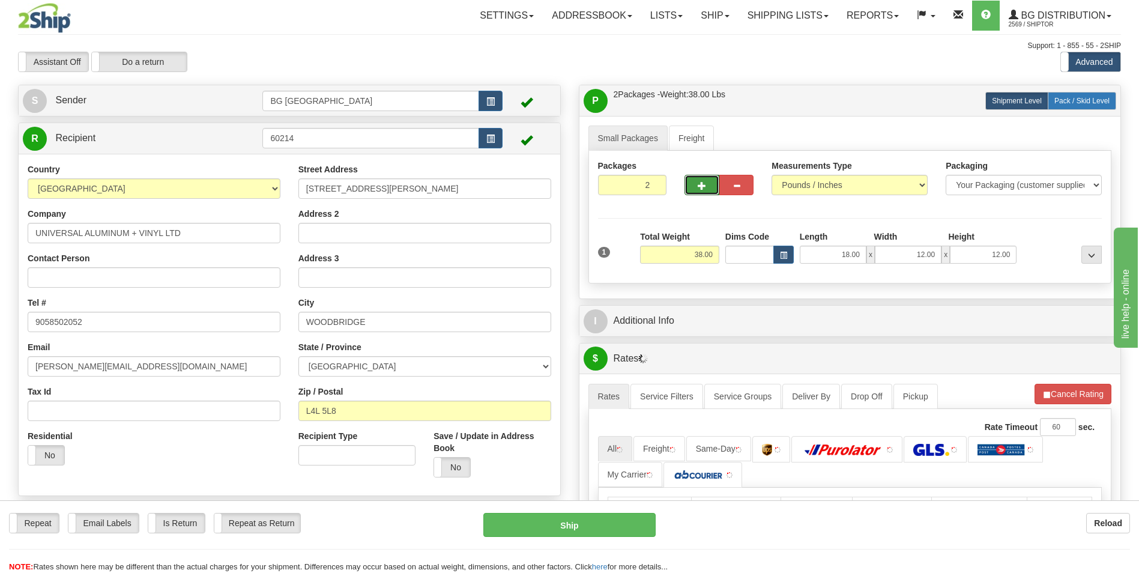
click at [1062, 100] on span "Pack / Skid Level" at bounding box center [1081, 101] width 55 height 8
radio input "true"
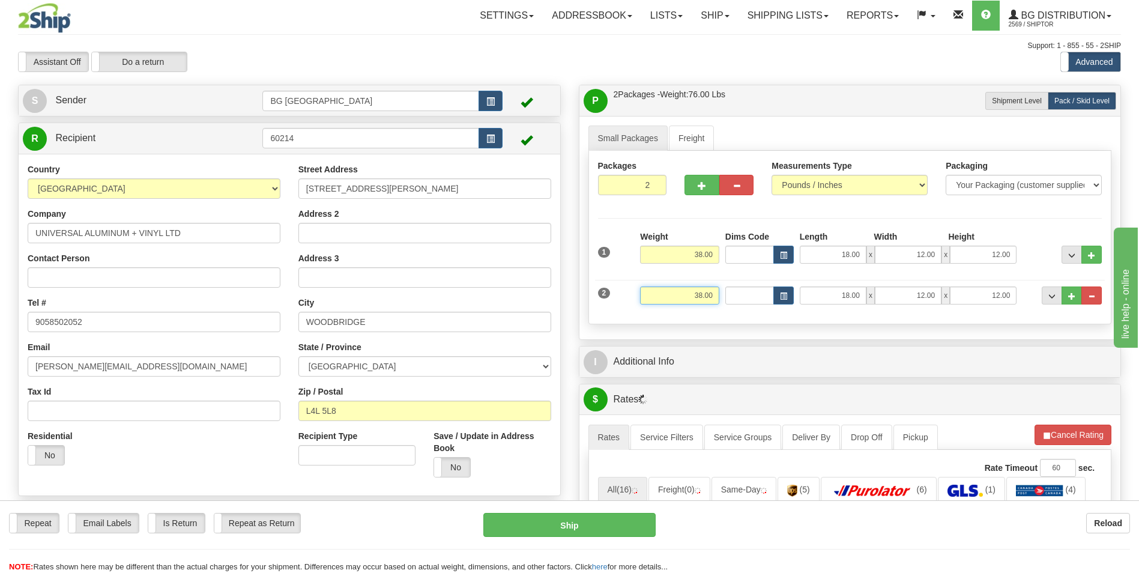
click at [698, 292] on input "38.00" at bounding box center [679, 295] width 79 height 18
type input "19.00"
type input "12.00"
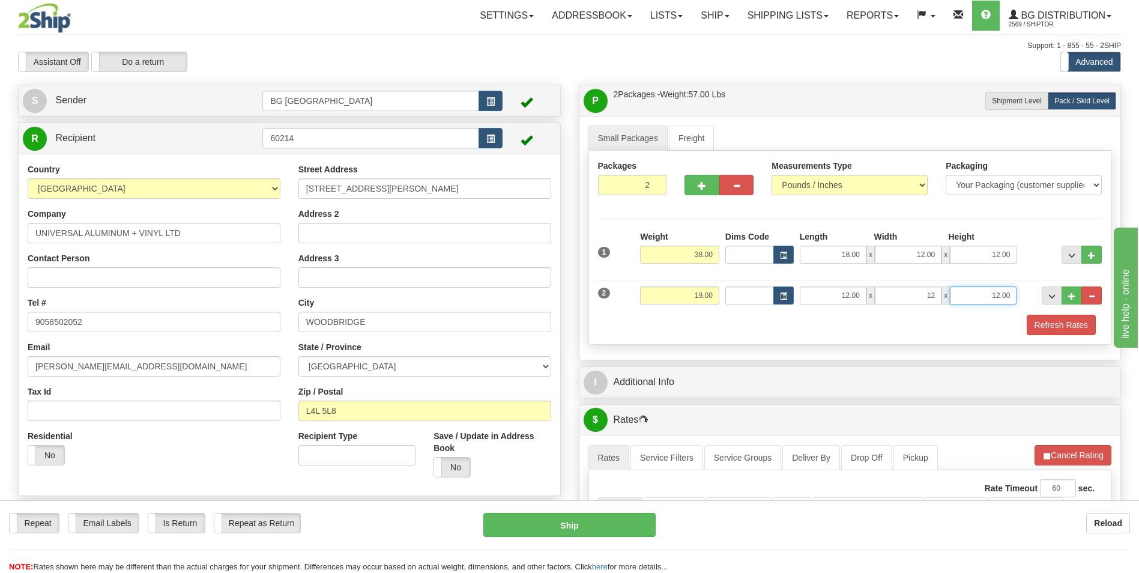
type input "12.00"
type input "8.00"
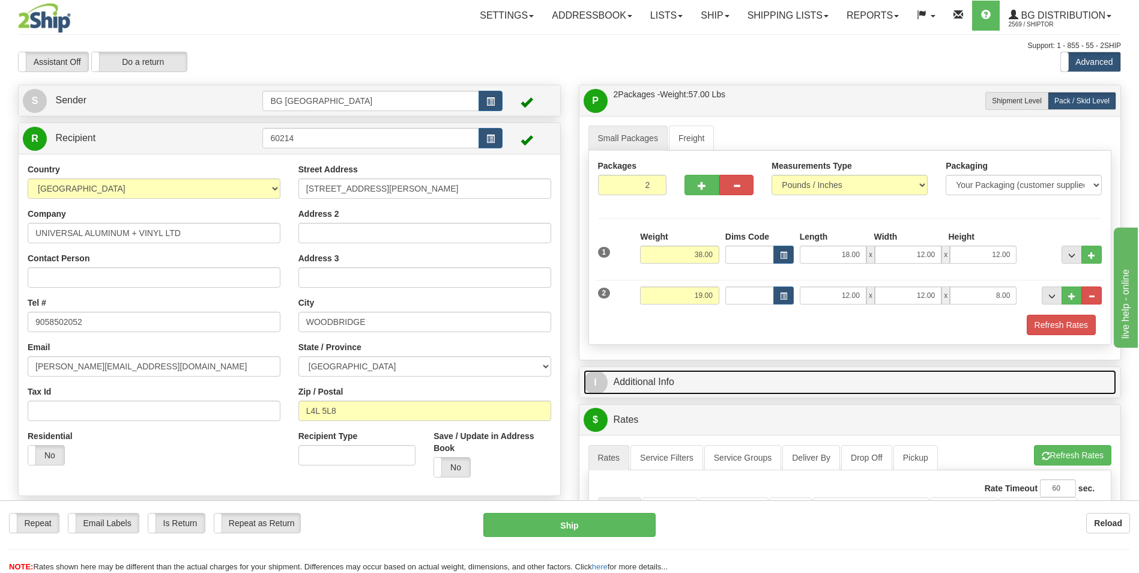
click at [694, 370] on link "I Additional Info" at bounding box center [850, 382] width 533 height 25
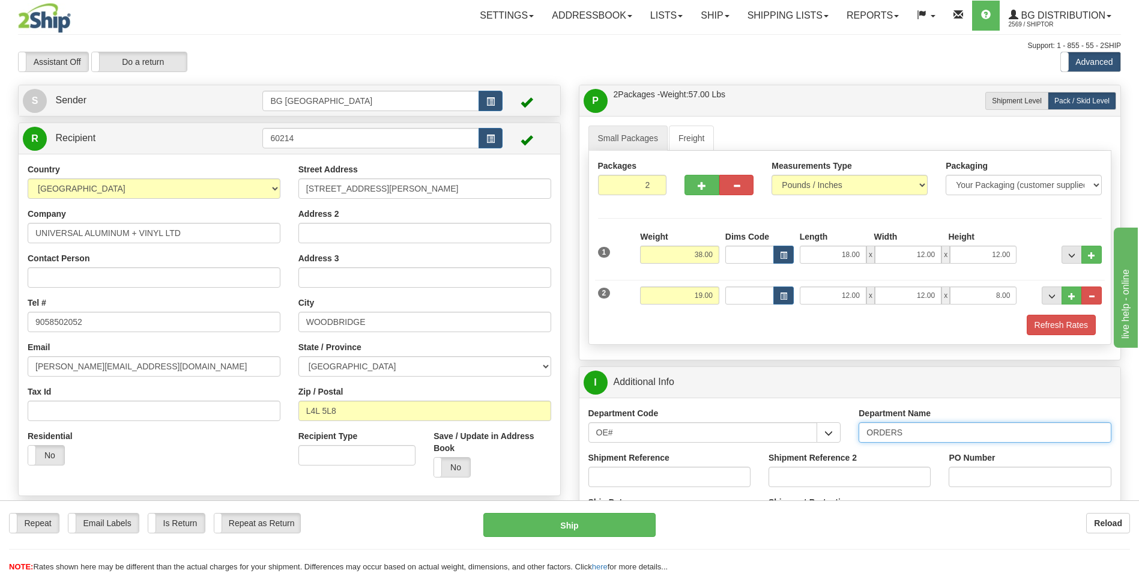
click at [925, 436] on input "ORDERS" at bounding box center [985, 432] width 253 height 20
type input "70176429-01"
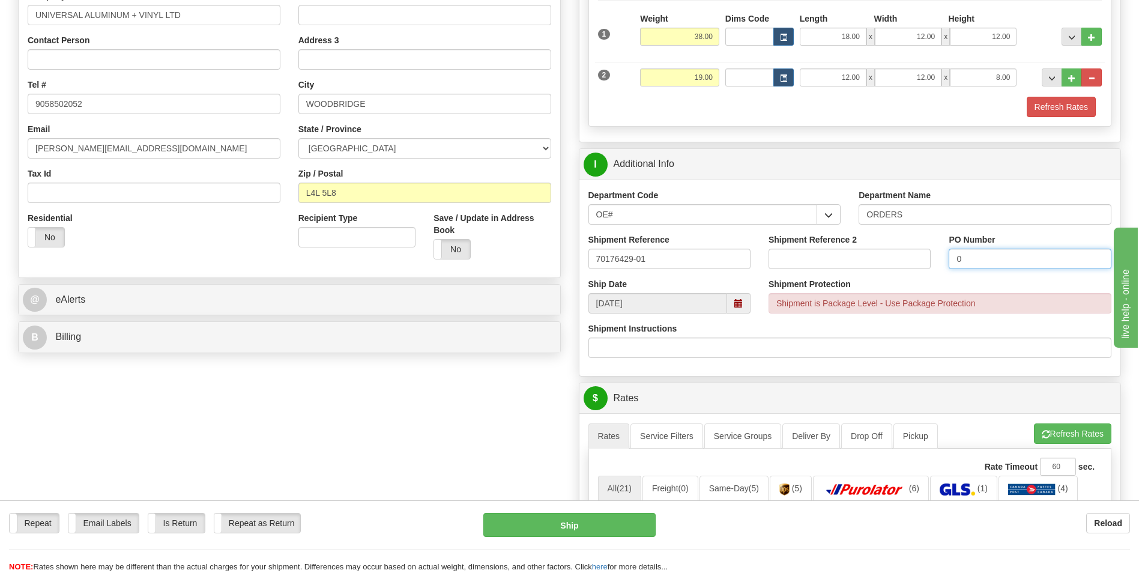
scroll to position [240, 0]
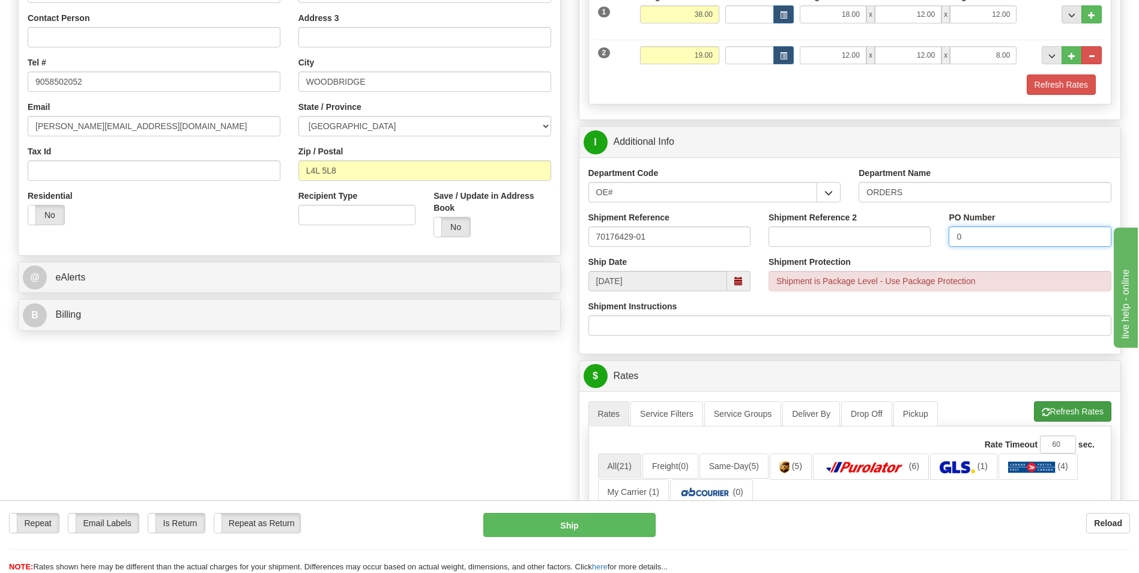
type input "0"
click at [1084, 414] on button "Refresh Rates" at bounding box center [1072, 411] width 77 height 20
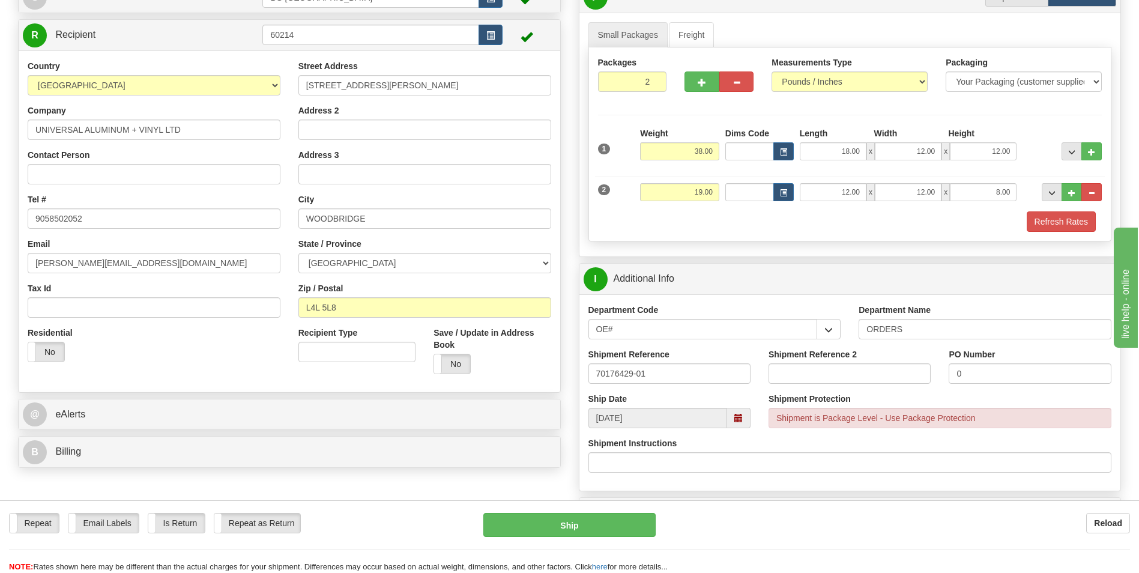
scroll to position [60, 0]
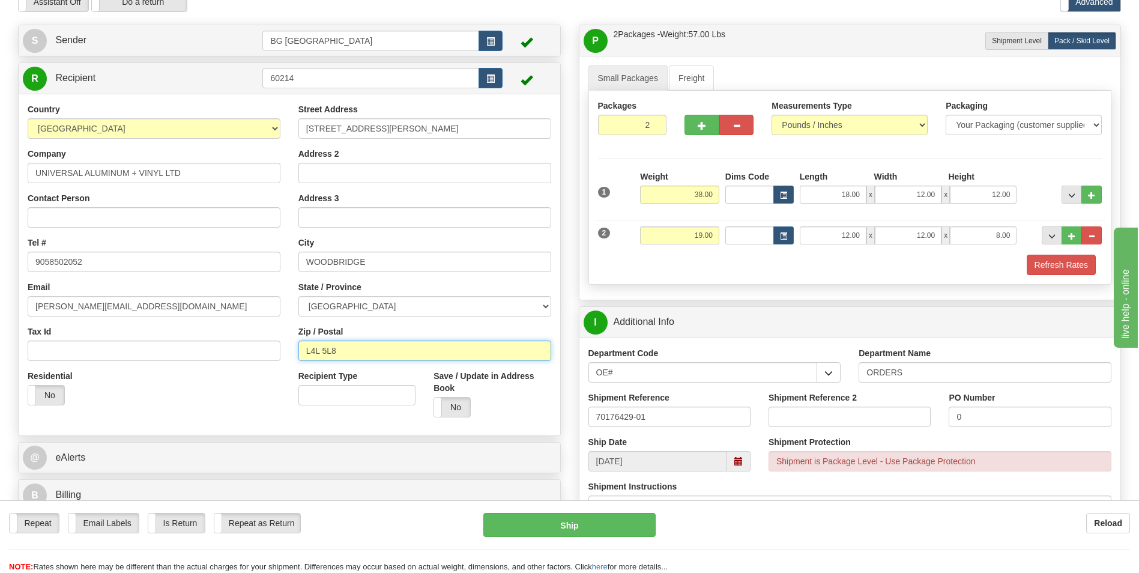
click at [322, 351] on input "L4L 5L8" at bounding box center [424, 350] width 253 height 20
type input "L4L5L8"
click at [327, 428] on div "Country [GEOGRAPHIC_DATA] [GEOGRAPHIC_DATA] [GEOGRAPHIC_DATA] [GEOGRAPHIC_DATA]…" at bounding box center [290, 265] width 542 height 342
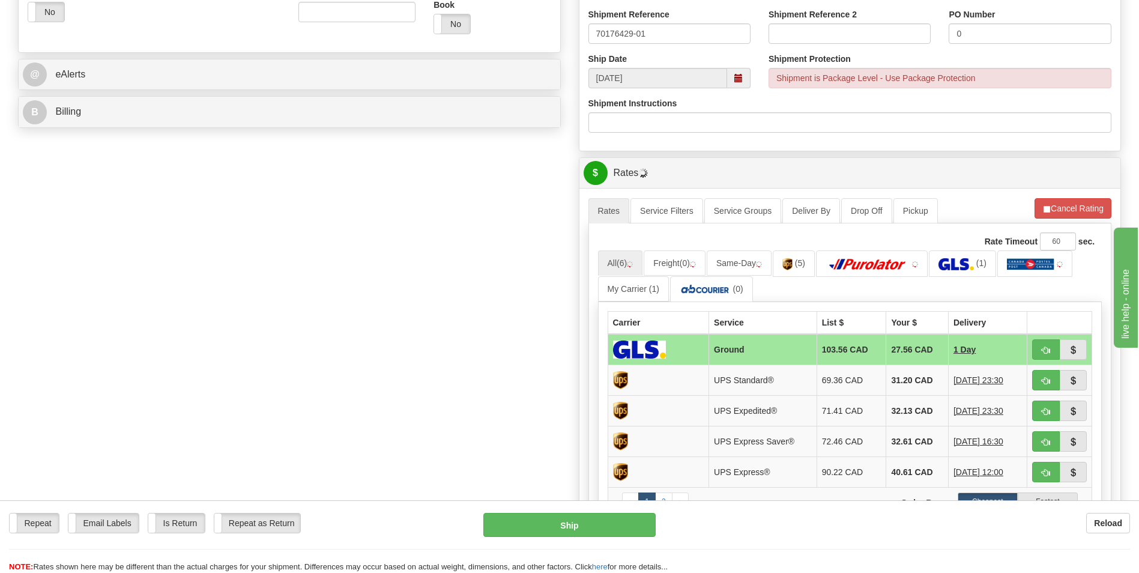
scroll to position [600, 0]
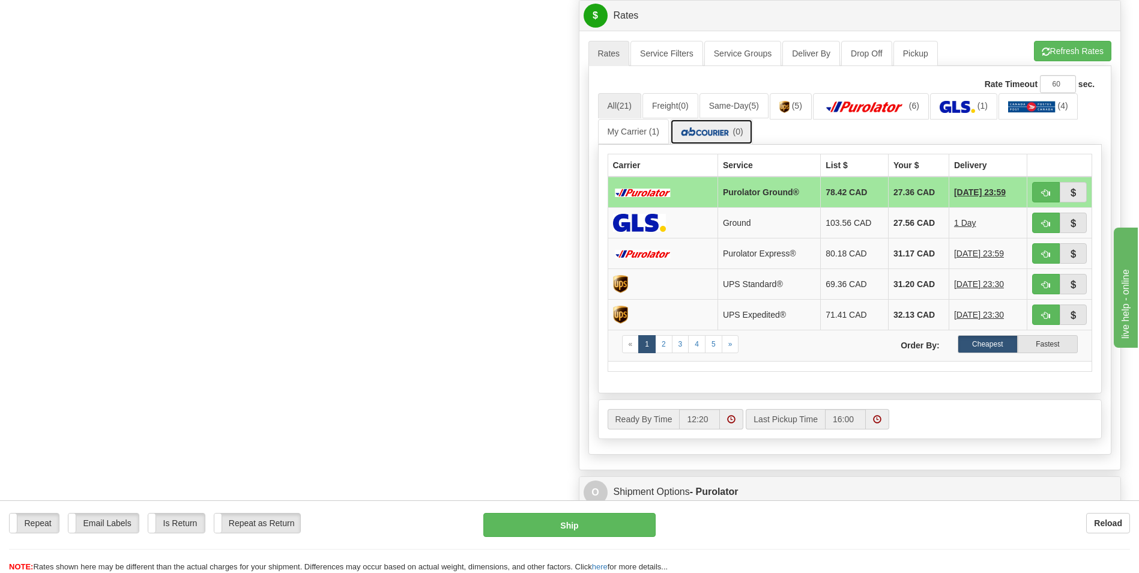
click at [739, 135] on span "(0)" at bounding box center [738, 132] width 10 height 10
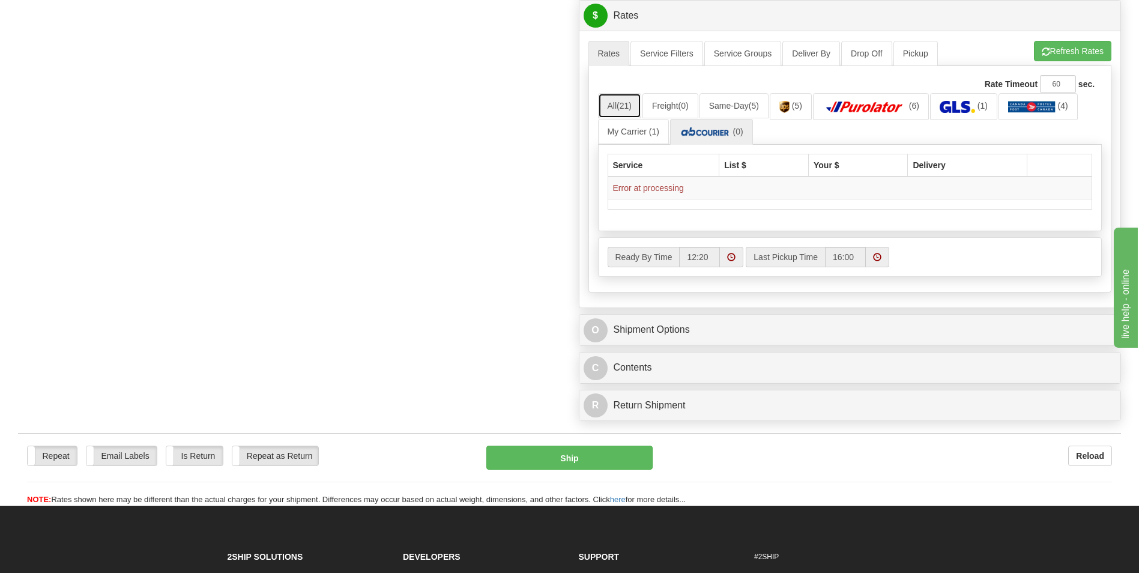
click at [620, 104] on span "(21)" at bounding box center [624, 106] width 15 height 10
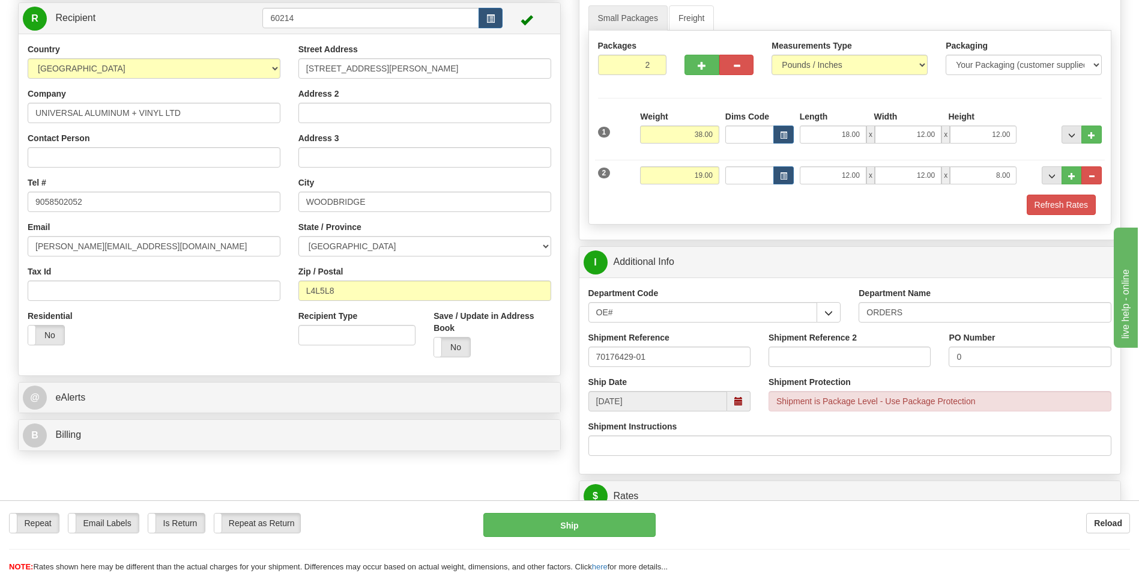
scroll to position [0, 0]
